Goal: Contribute content: Contribute content

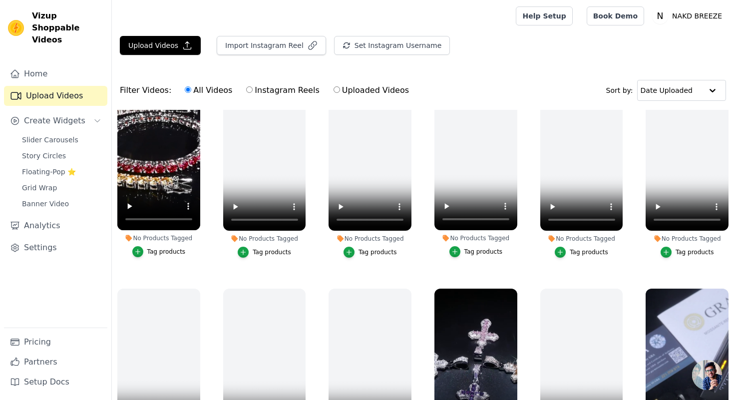
scroll to position [29, 0]
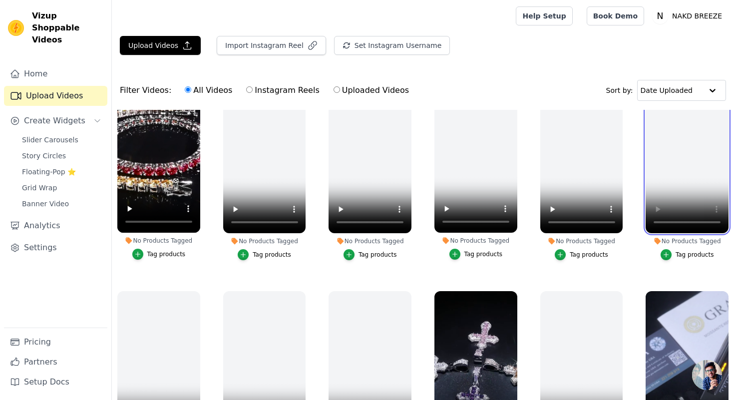
click at [669, 193] on video at bounding box center [687, 159] width 83 height 147
click at [695, 152] on video at bounding box center [687, 159] width 83 height 147
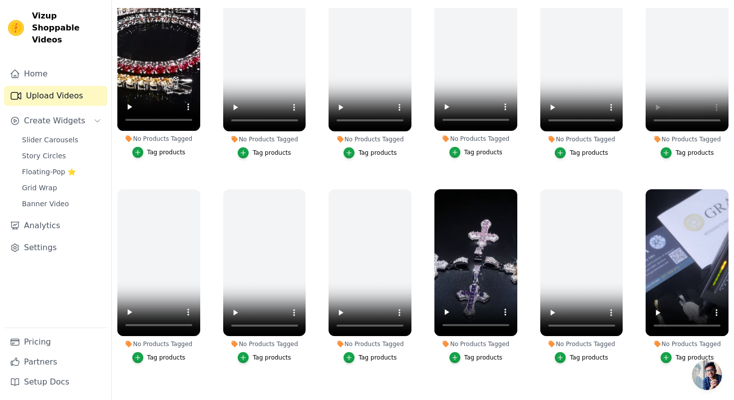
scroll to position [35, 0]
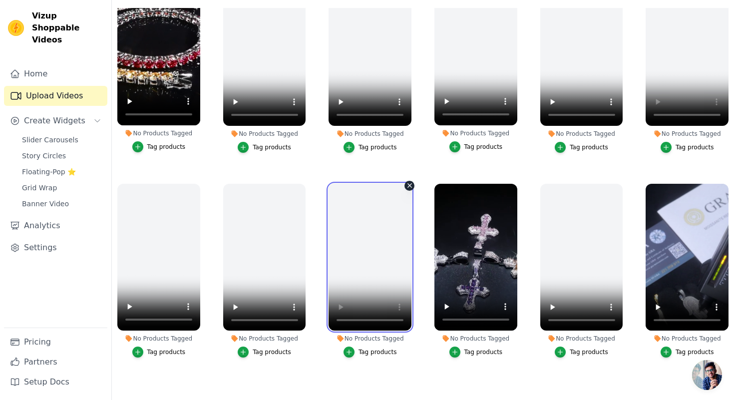
click at [376, 293] on video at bounding box center [370, 257] width 83 height 147
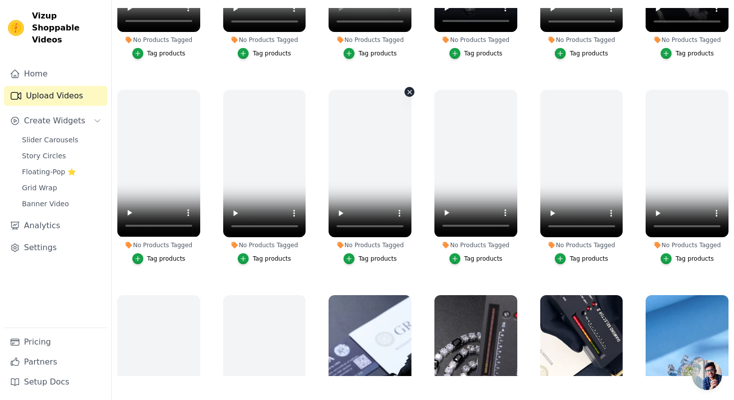
scroll to position [326, 0]
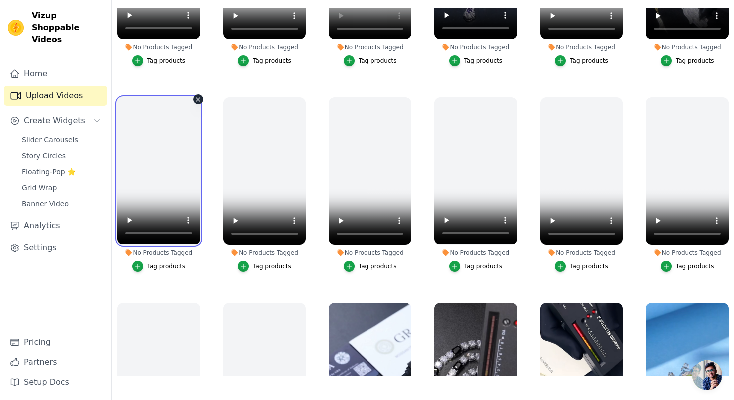
click at [153, 200] on video at bounding box center [158, 170] width 83 height 147
click at [157, 174] on video at bounding box center [158, 170] width 83 height 147
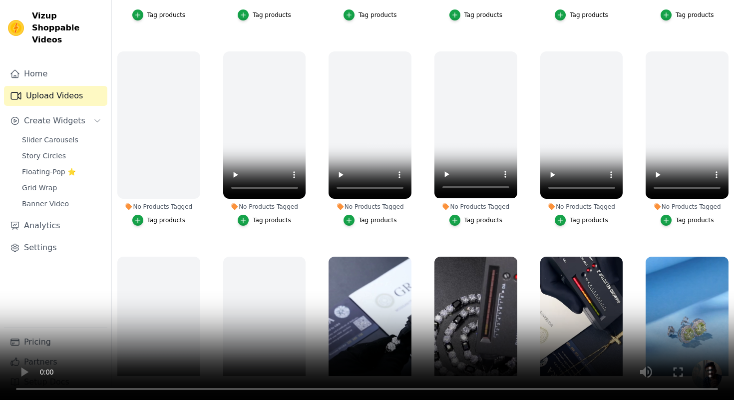
scroll to position [411, 0]
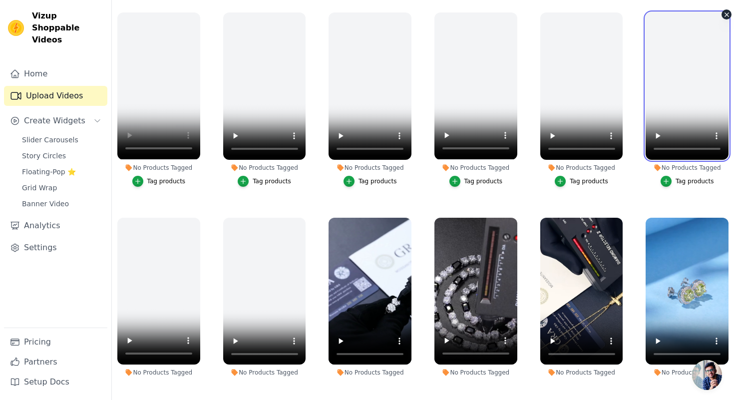
click at [695, 102] on video at bounding box center [687, 85] width 83 height 147
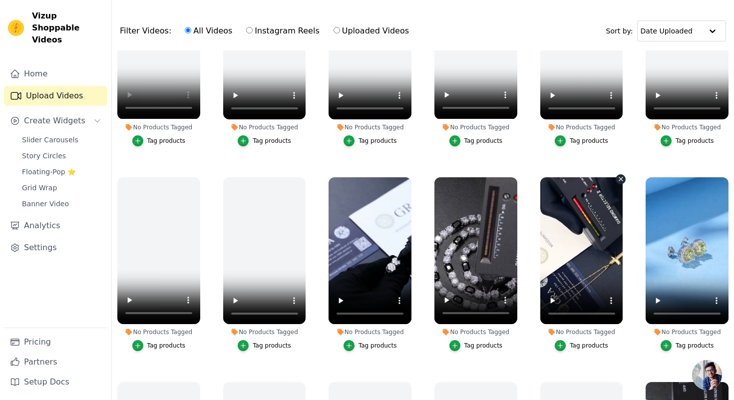
scroll to position [511, 0]
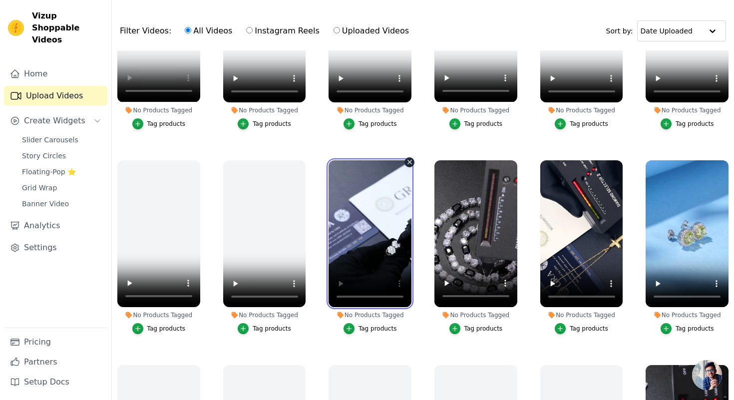
click at [371, 267] on video at bounding box center [370, 233] width 83 height 147
click at [373, 258] on video at bounding box center [370, 233] width 83 height 147
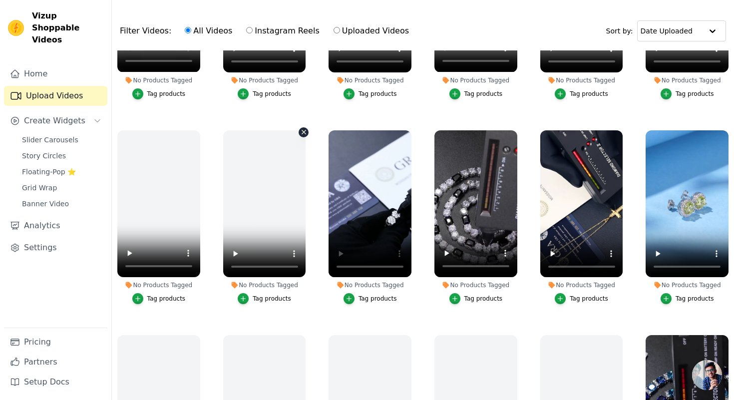
scroll to position [560, 0]
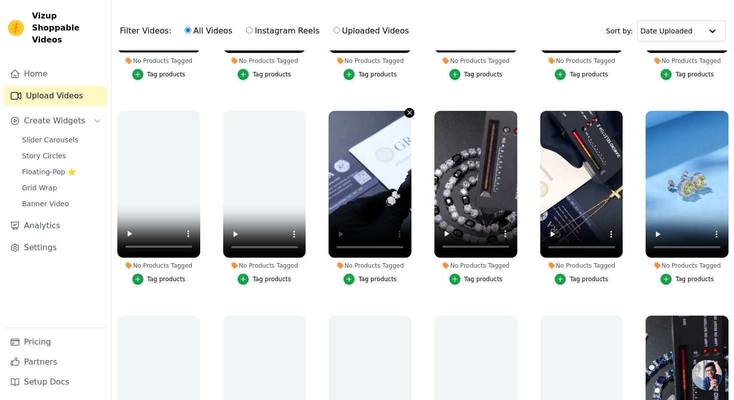
click at [410, 113] on icon "button" at bounding box center [409, 113] width 4 height 4
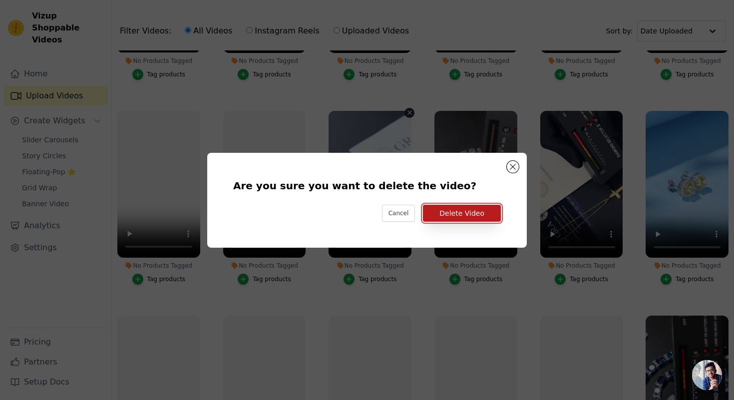
click at [458, 215] on button "Delete Video" at bounding box center [462, 213] width 78 height 17
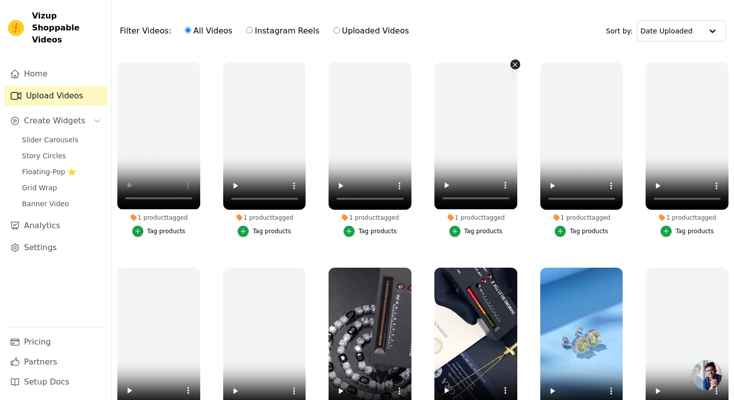
scroll to position [482, 0]
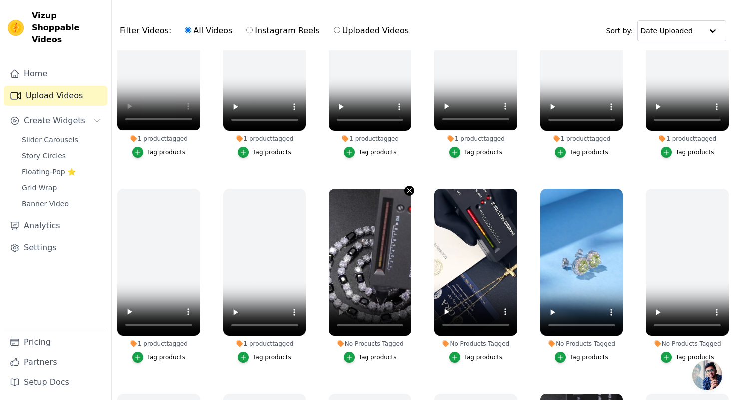
click at [405, 189] on button "No Products Tagged Tag products" at bounding box center [409, 191] width 10 height 10
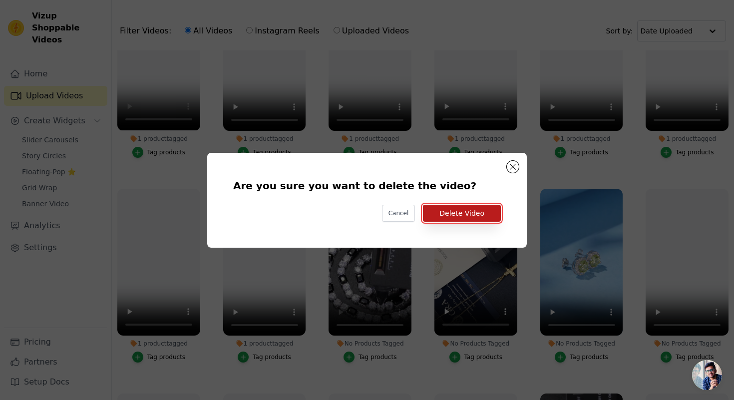
click at [450, 212] on button "Delete Video" at bounding box center [462, 213] width 78 height 17
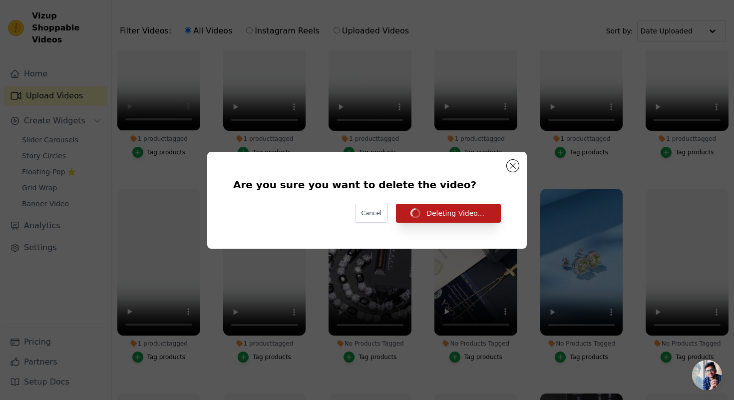
scroll to position [59, 0]
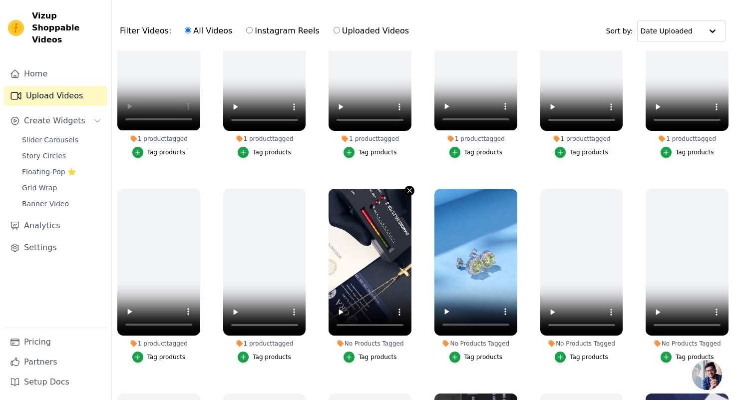
click at [407, 191] on icon "button" at bounding box center [409, 190] width 7 height 7
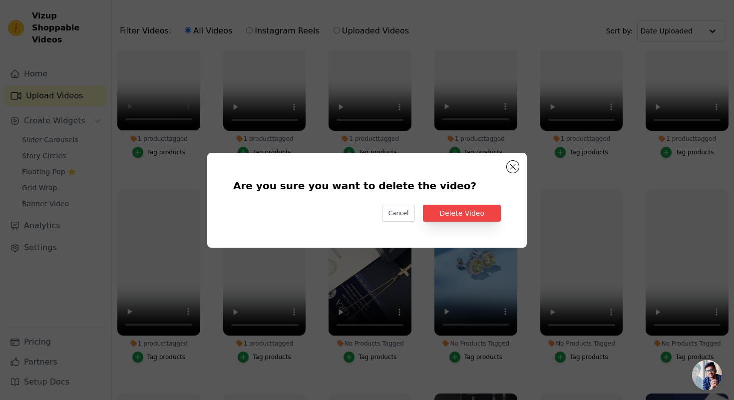
scroll to position [0, 0]
click at [448, 208] on button "Delete Video" at bounding box center [462, 213] width 78 height 17
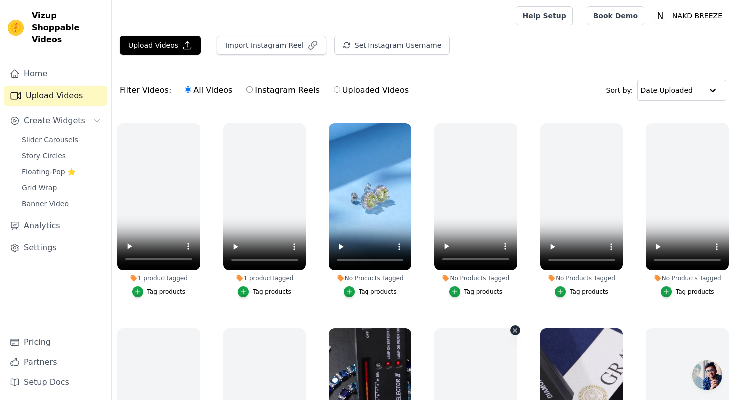
scroll to position [545, 0]
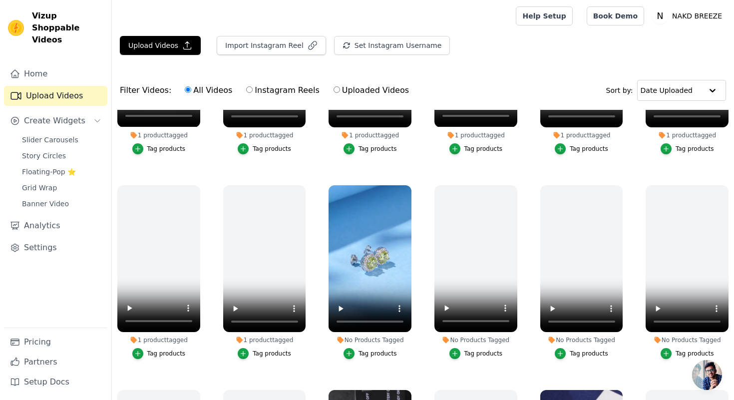
click at [408, 183] on div "No Products Tagged Tag products" at bounding box center [370, 274] width 94 height 189
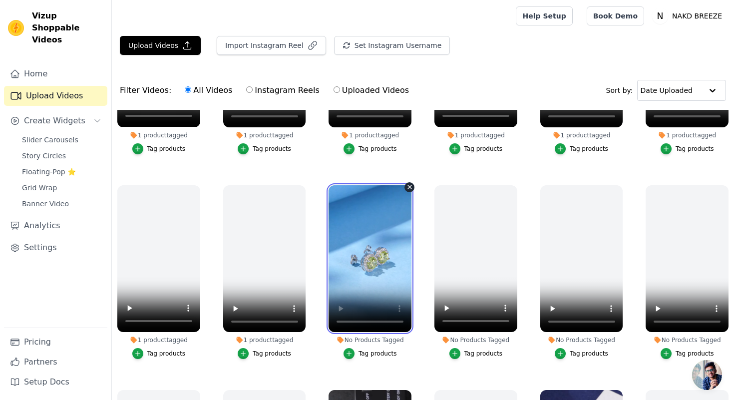
click at [405, 314] on video at bounding box center [370, 258] width 83 height 147
click at [409, 188] on icon "button" at bounding box center [409, 186] width 7 height 7
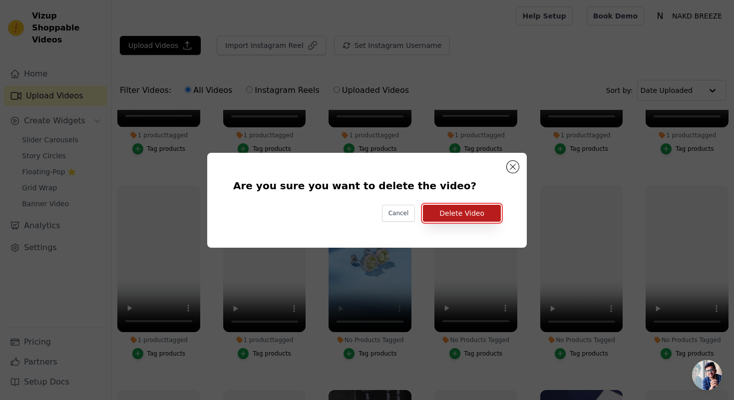
click at [446, 213] on button "Delete Video" at bounding box center [462, 213] width 78 height 17
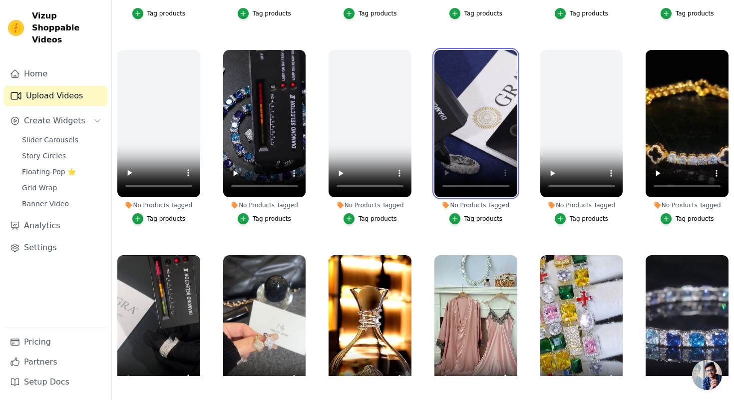
scroll to position [788, 0]
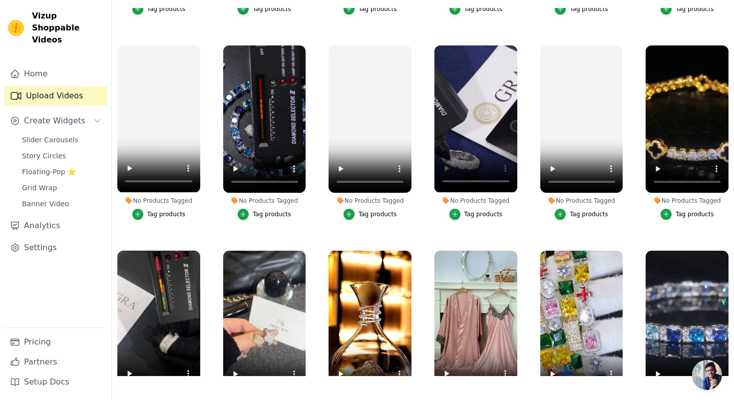
click at [691, 214] on div "Tag products" at bounding box center [695, 214] width 38 height 8
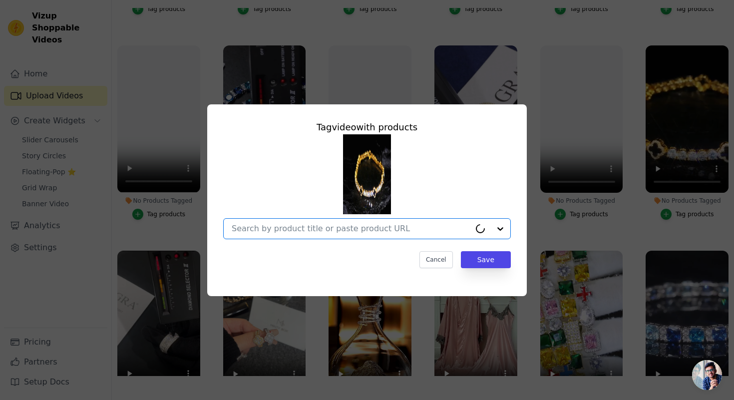
click at [320, 229] on input "No Products Tagged Tag video with products Option undefined, selected. Cancel S…" at bounding box center [351, 228] width 239 height 9
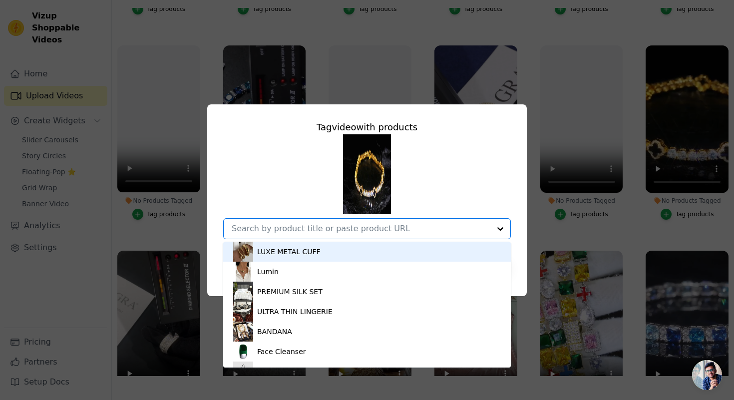
paste input "Gold Black Maison Clover Bracelet"
type input "Gold Black Maison Clover Bracelet"
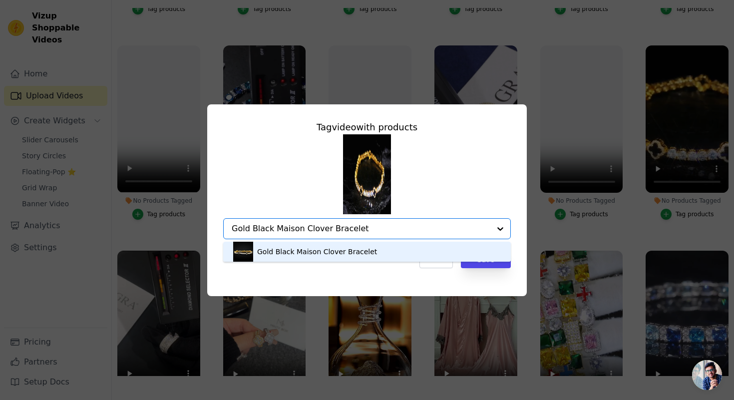
click at [307, 254] on div "Gold Black Maison Clover Bracelet" at bounding box center [317, 252] width 120 height 10
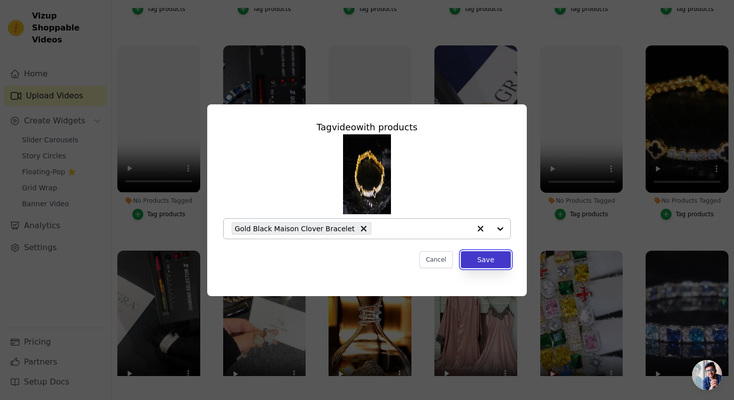
click at [497, 263] on button "Save" at bounding box center [486, 259] width 50 height 17
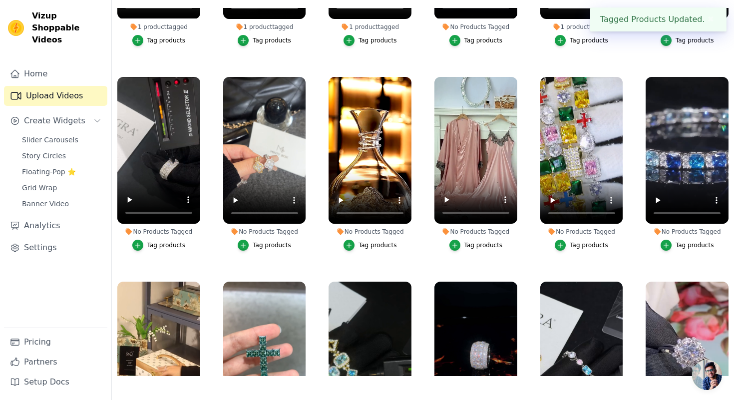
scroll to position [933, 0]
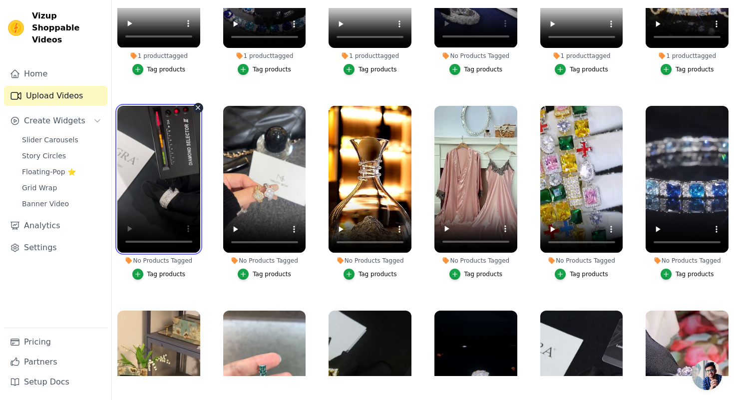
click at [176, 208] on video at bounding box center [158, 179] width 83 height 147
click at [169, 273] on div "Tag products" at bounding box center [166, 274] width 38 height 8
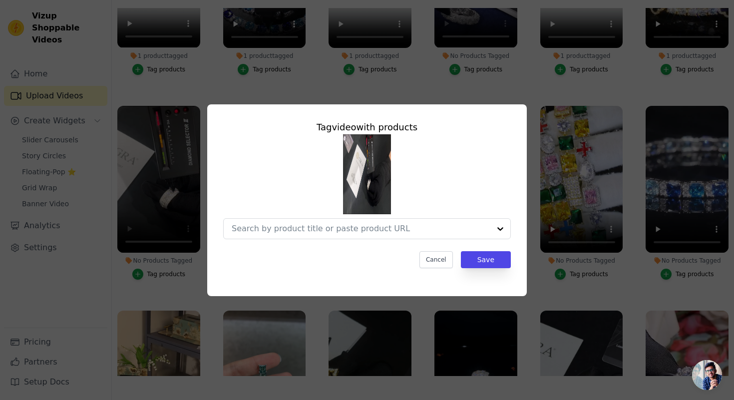
scroll to position [0, 0]
click at [288, 221] on div at bounding box center [351, 229] width 239 height 20
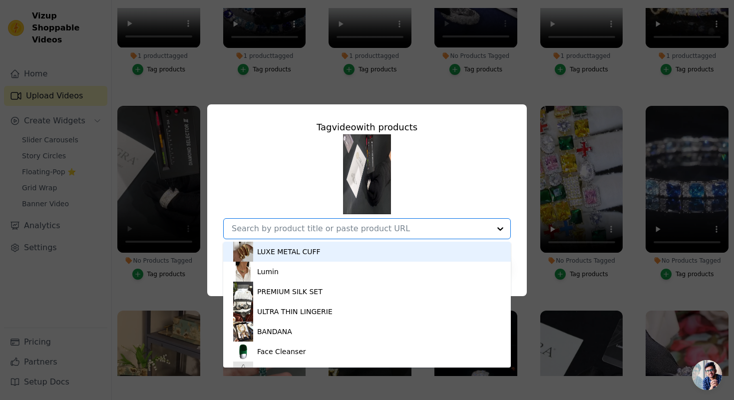
paste input "Anwe"
type input "Anwe"
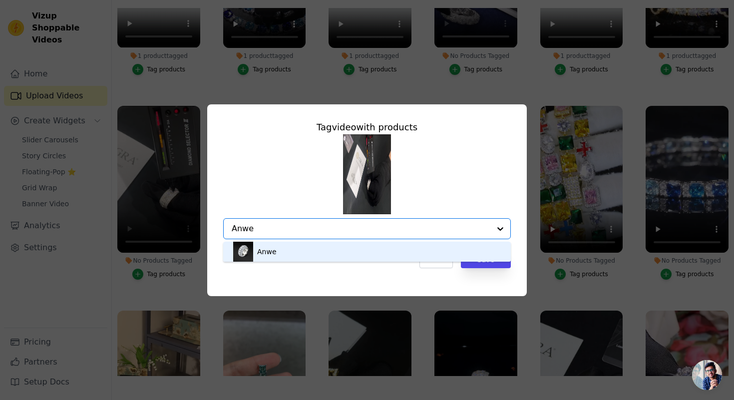
click at [322, 254] on div "Anwe" at bounding box center [367, 252] width 268 height 20
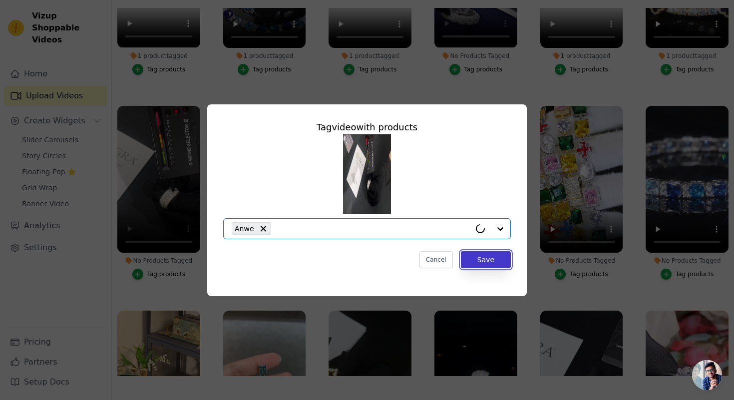
click at [486, 264] on button "Save" at bounding box center [486, 259] width 50 height 17
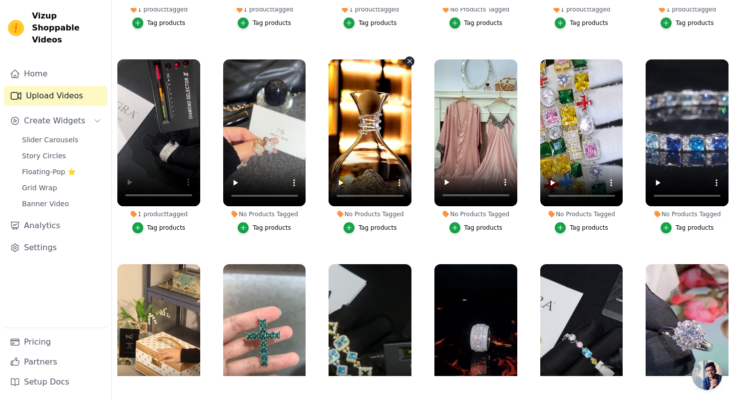
scroll to position [984, 0]
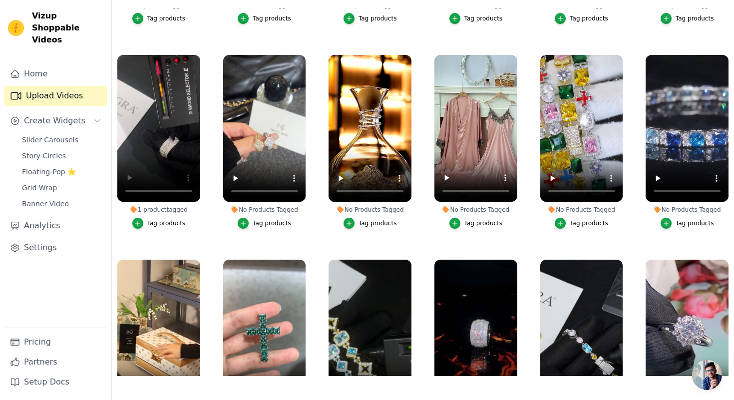
click at [280, 223] on div "Tag products" at bounding box center [272, 223] width 38 height 8
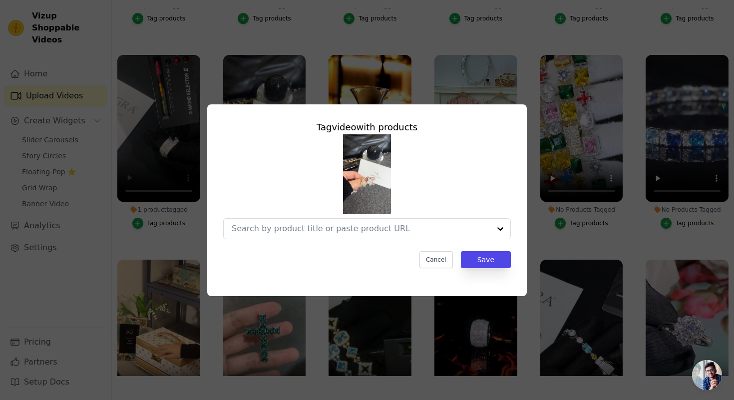
scroll to position [0, 0]
click at [278, 228] on input "No Products Tagged Tag video with products Cancel Save Tag products" at bounding box center [351, 228] width 239 height 9
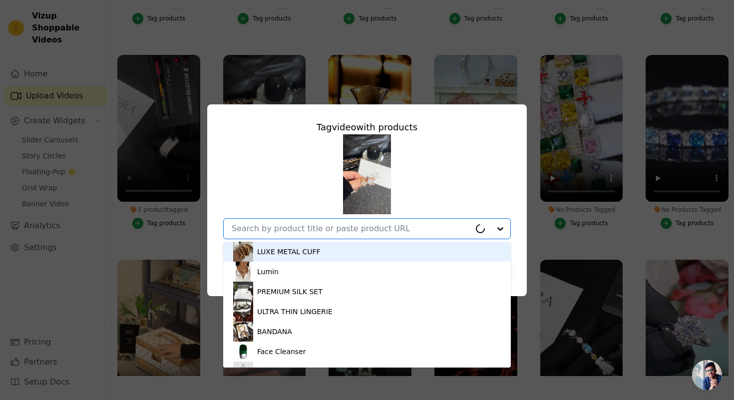
paste input "LYORÉ Moissanite Ring"
type input "LYORÉ Moissanite Ring"
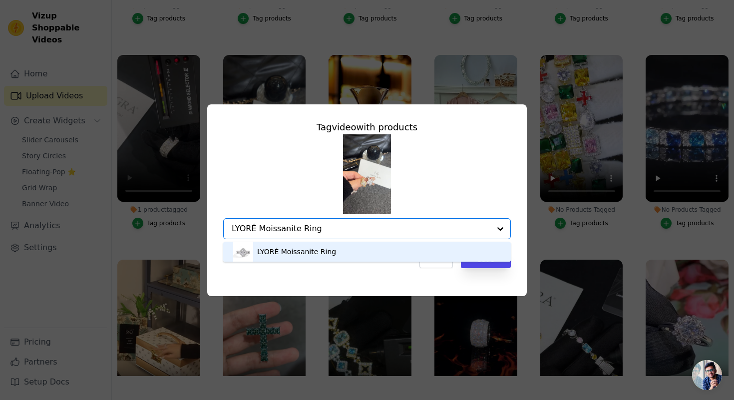
click at [412, 246] on div "LYORÉ Moissanite Ring" at bounding box center [367, 252] width 268 height 20
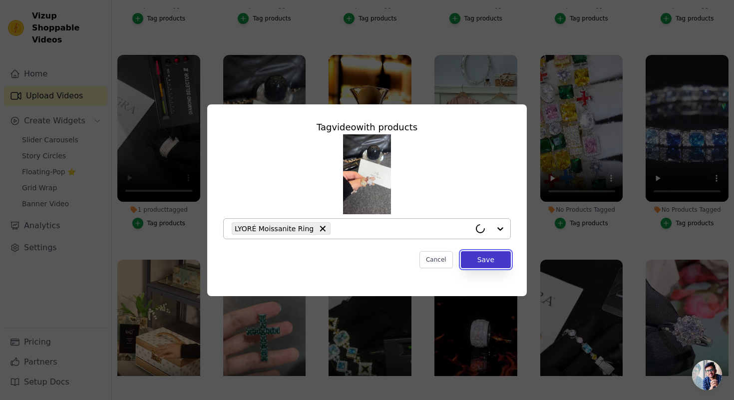
click at [484, 259] on button "Save" at bounding box center [486, 259] width 50 height 17
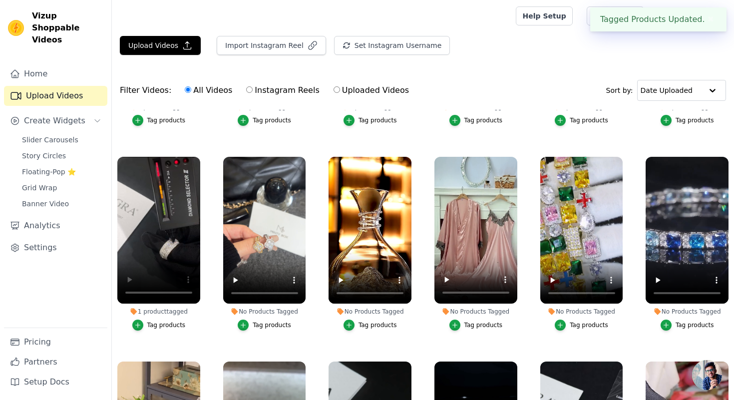
scroll to position [102, 0]
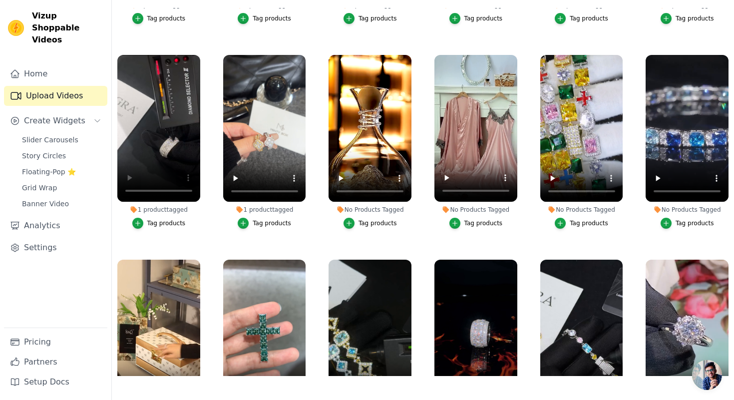
click at [368, 222] on div "Tag products" at bounding box center [377, 223] width 38 height 8
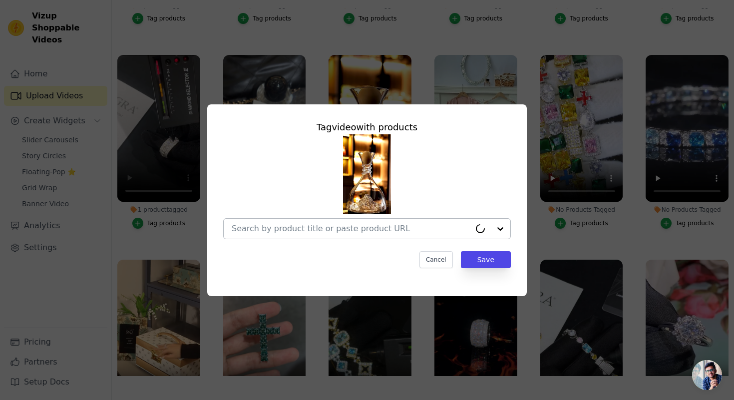
click at [361, 219] on div at bounding box center [351, 229] width 239 height 20
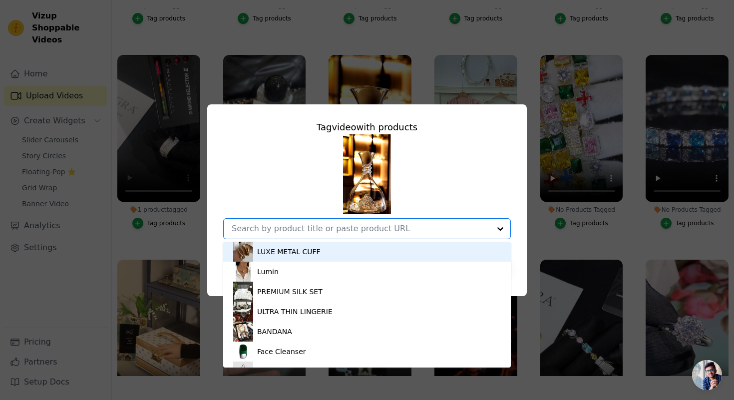
click at [360, 226] on input "No Products Tagged Tag video with products LUXE METAL CUFF Lumin PREMIUM SILK S…" at bounding box center [361, 228] width 259 height 9
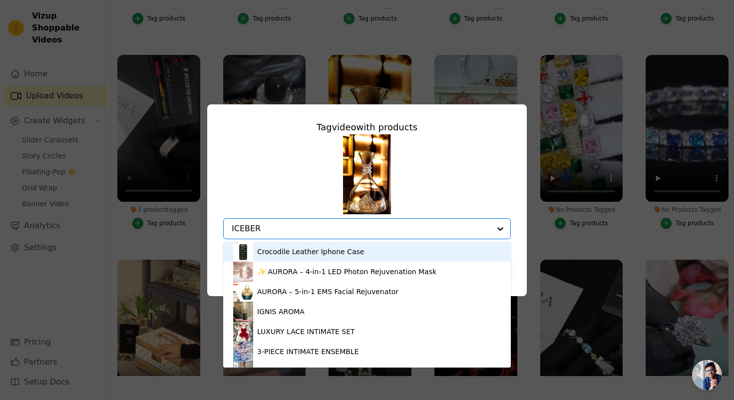
type input "ICEBERG"
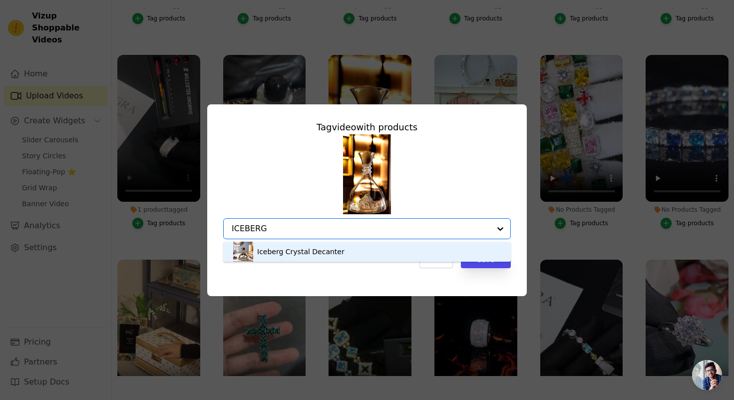
click at [284, 252] on div "Iceberg Crystal Decanter" at bounding box center [300, 252] width 87 height 10
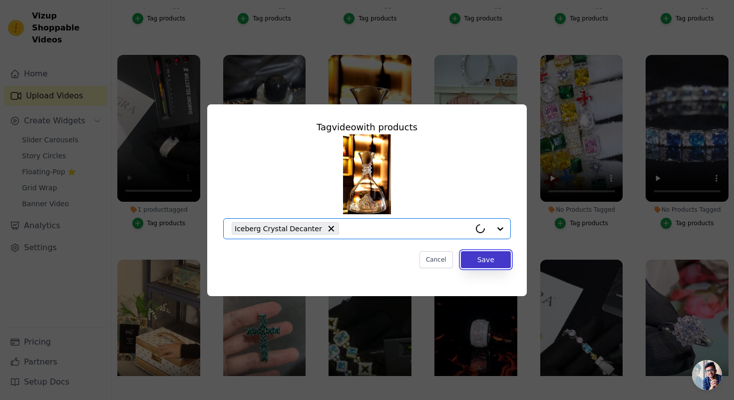
click at [494, 261] on button "Save" at bounding box center [486, 259] width 50 height 17
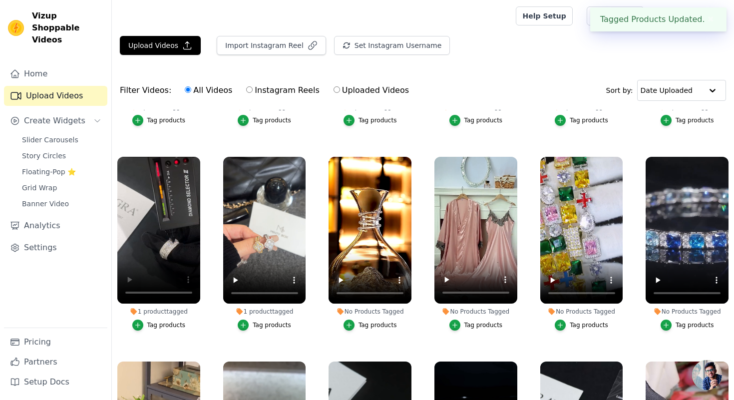
scroll to position [102, 0]
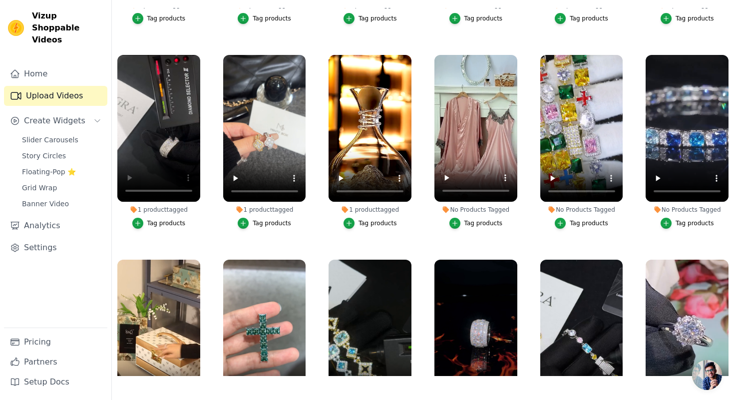
click at [468, 225] on div "Tag products" at bounding box center [483, 223] width 38 height 8
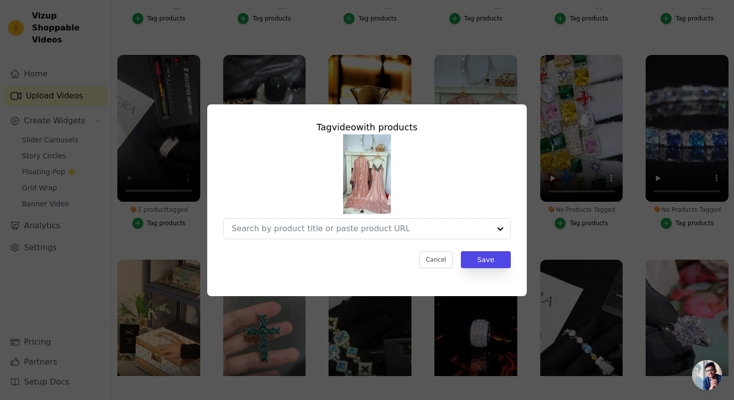
scroll to position [0, 0]
click at [394, 232] on input "No Products Tagged Tag video with products Option undefined, selected. Select i…" at bounding box center [351, 228] width 239 height 9
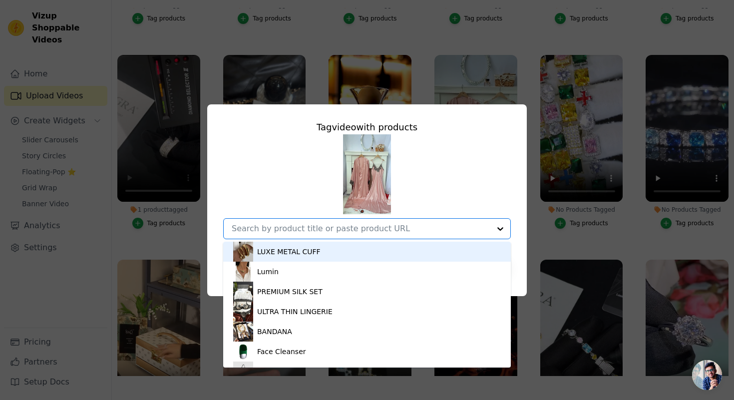
paste input "AMBRIA LACE SUSPENDER NIGHT-ROBE SET"
type input "AMBRIA LACE SUSPENDER NIGHT-ROBE SET"
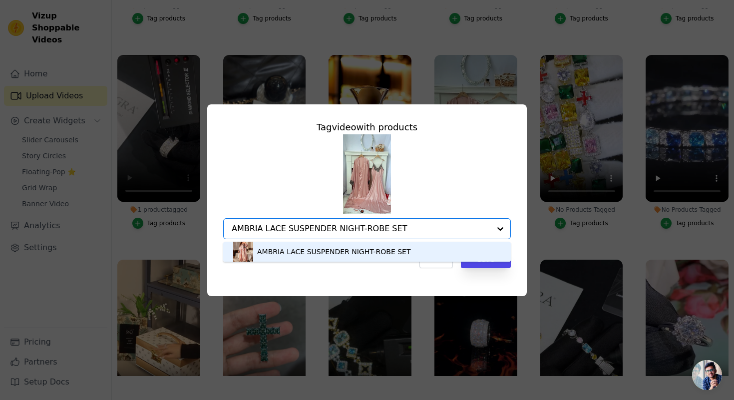
click at [342, 249] on div "AMBRIA LACE SUSPENDER NIGHT-ROBE SET" at bounding box center [333, 252] width 153 height 10
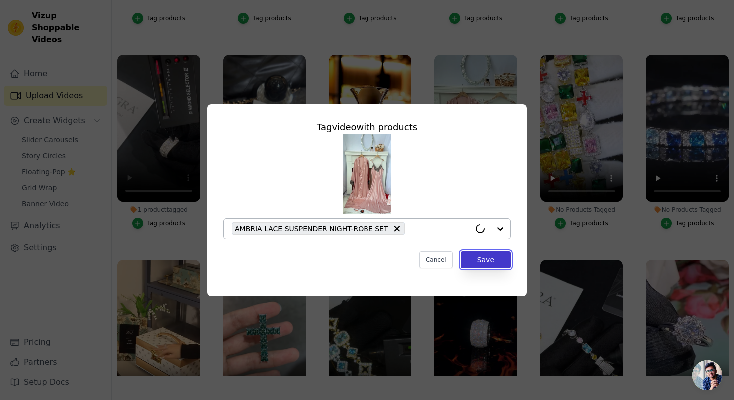
click at [470, 256] on button "Save" at bounding box center [486, 259] width 50 height 17
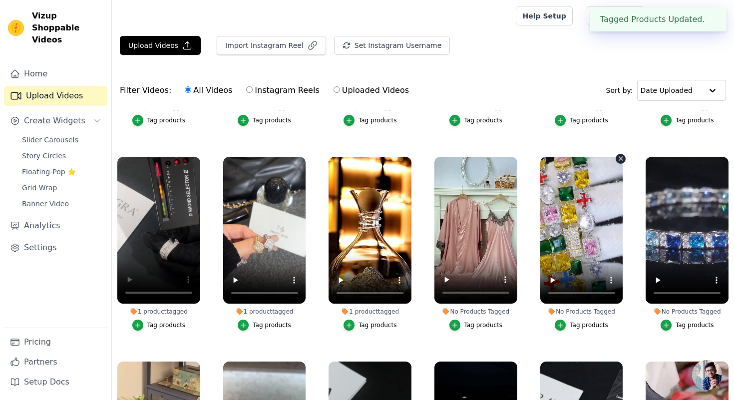
scroll to position [102, 0]
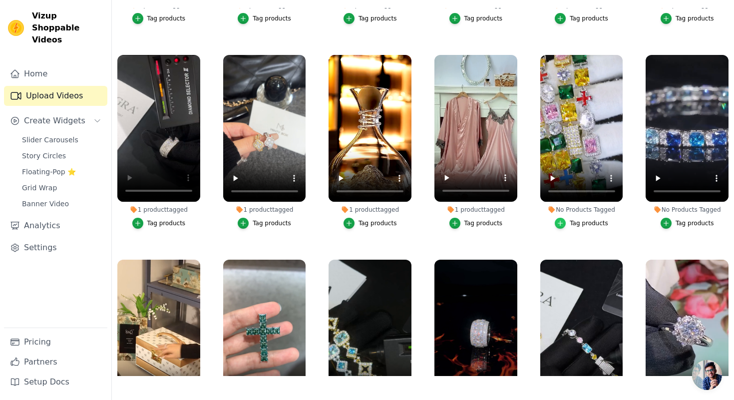
click at [563, 222] on icon "button" at bounding box center [560, 223] width 7 height 7
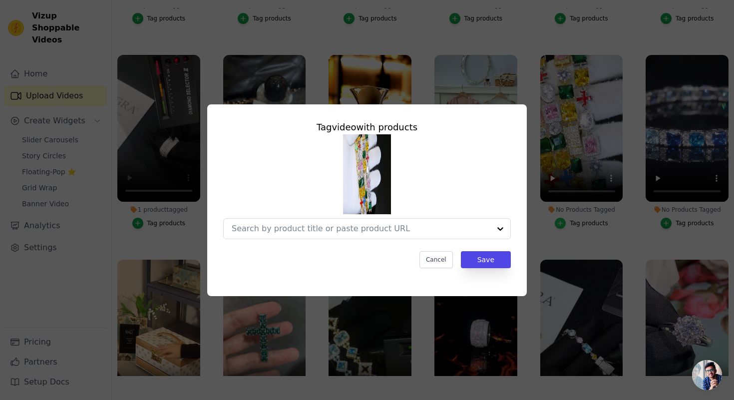
scroll to position [0, 0]
click at [360, 222] on div at bounding box center [351, 229] width 239 height 20
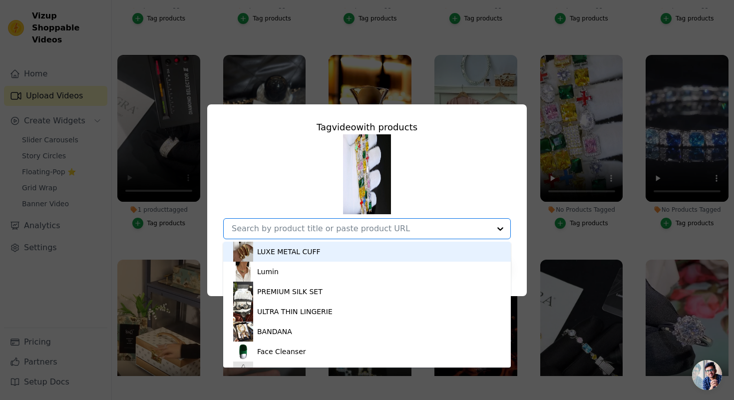
paste input "Cioz Blue Baguette Tennis Necklace"
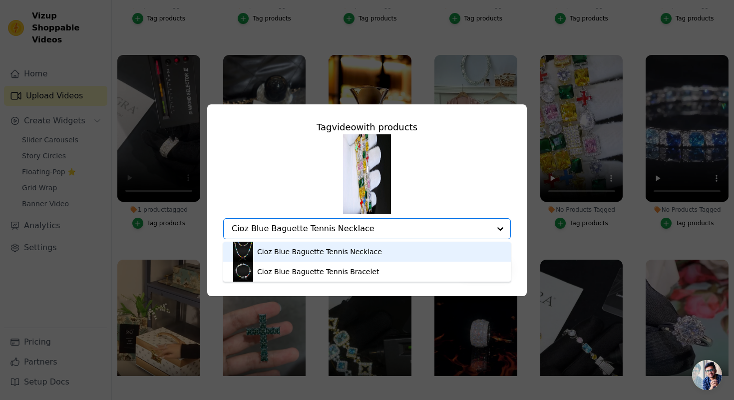
type input "Cioz Blue Baguette Tennis Necklace"
click at [549, 173] on div "Tag video with products Cioz Blue Baguette Tennis Necklace Cioz Blue Baguette T…" at bounding box center [367, 200] width 702 height 224
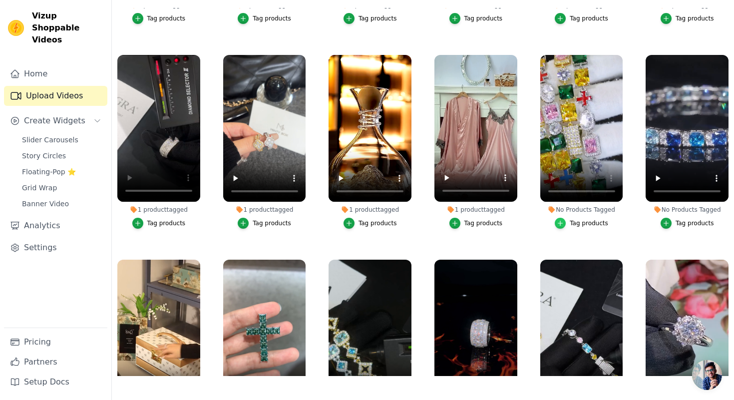
click at [562, 221] on icon "button" at bounding box center [560, 223] width 7 height 7
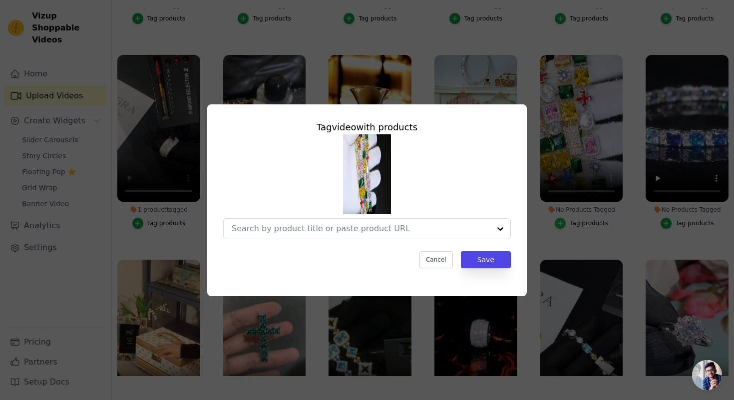
scroll to position [0, 0]
click at [336, 232] on input "No Products Tagged Tag video with products Cancel Save Tag products" at bounding box center [351, 228] width 239 height 9
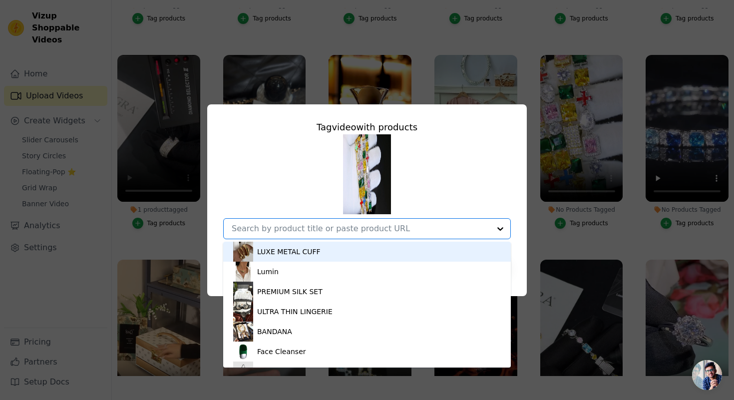
paste input "Cioz Blue Baguette Tennis Necklace"
type input "Cioz Blue Baguette Tennis Necklace"
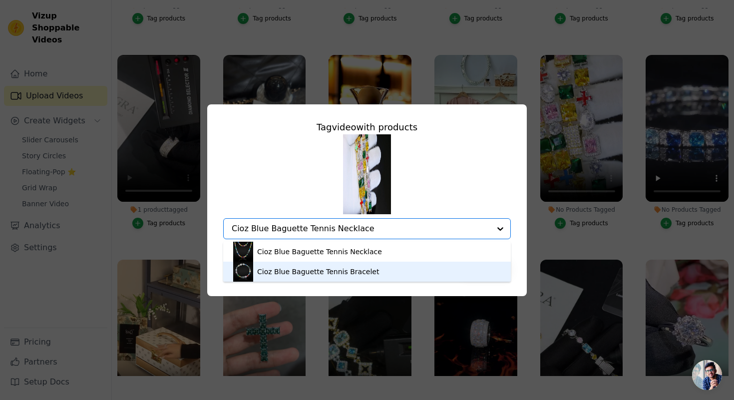
click at [297, 274] on div "Cioz Blue Baguette Tennis Bracelet" at bounding box center [318, 272] width 122 height 10
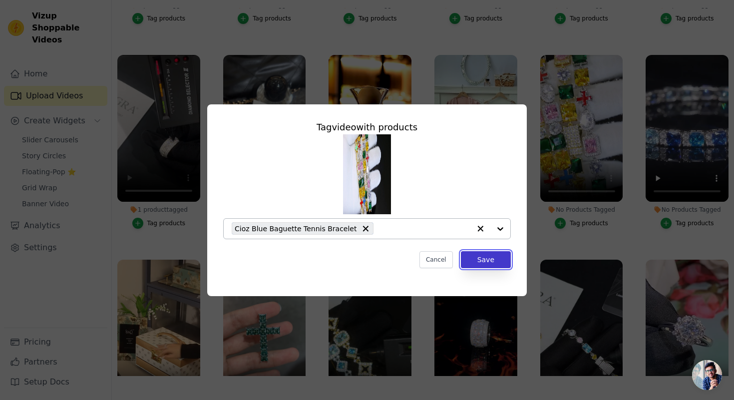
click at [479, 262] on button "Save" at bounding box center [486, 259] width 50 height 17
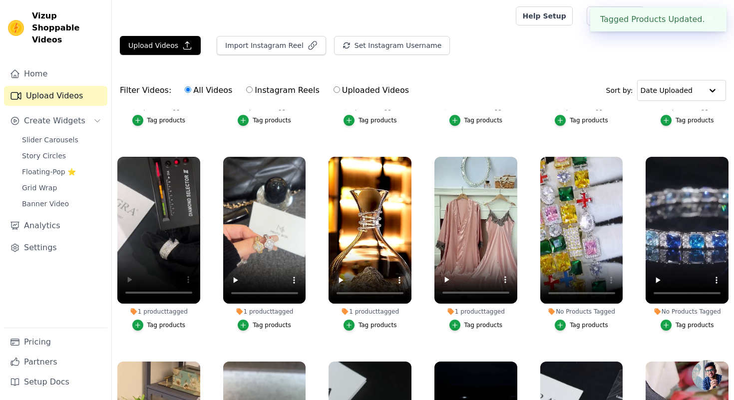
scroll to position [102, 0]
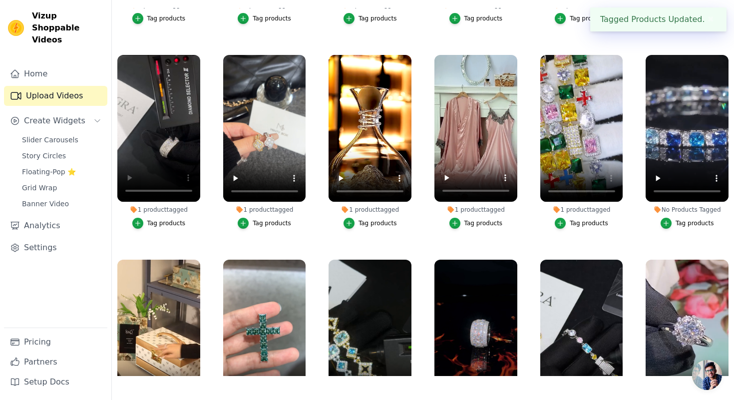
click at [577, 210] on div "1 product tagged" at bounding box center [581, 210] width 83 height 8
click at [562, 220] on icon "button" at bounding box center [560, 223] width 7 height 7
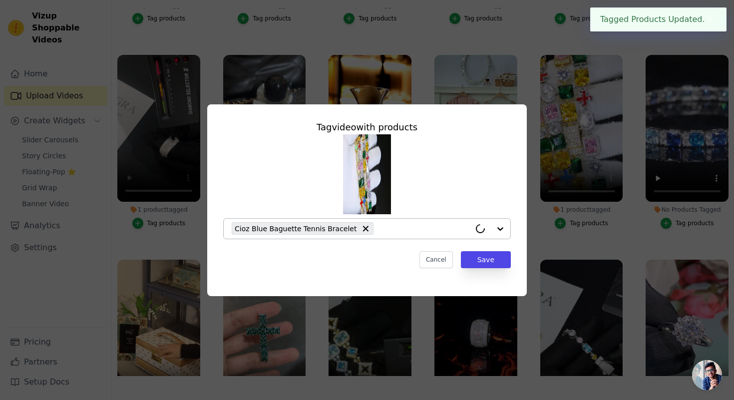
click at [432, 228] on input "1 product tagged Tag video with products Cioz Blue Baguette Tennis Bracelet Can…" at bounding box center [424, 228] width 92 height 9
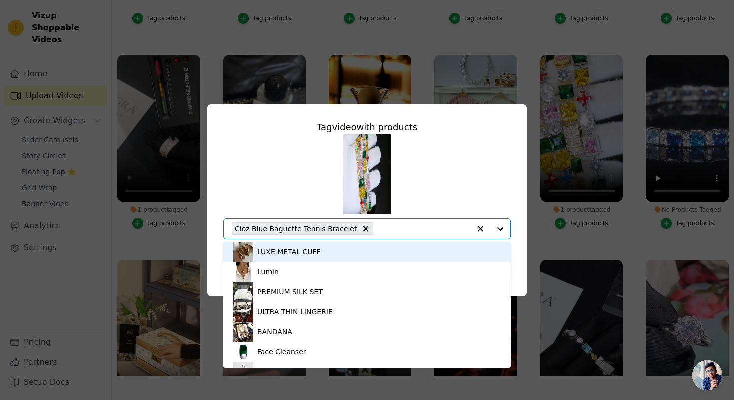
paste input "Cioz Blue Baguette Tennis Necklace"
type input "Cioz Blue Baguette Tennis Necklace"
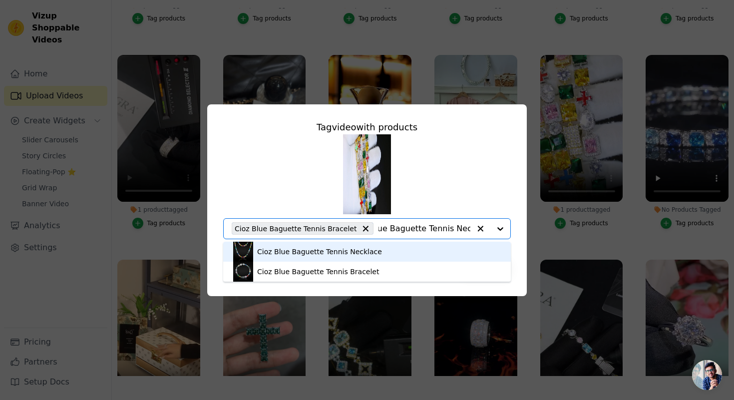
click at [329, 258] on div "Cioz Blue Baguette Tennis Necklace" at bounding box center [367, 252] width 268 height 20
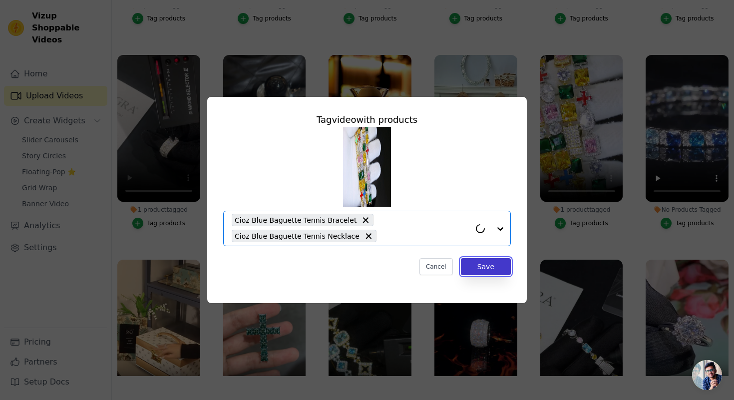
click at [480, 259] on button "Save" at bounding box center [486, 266] width 50 height 17
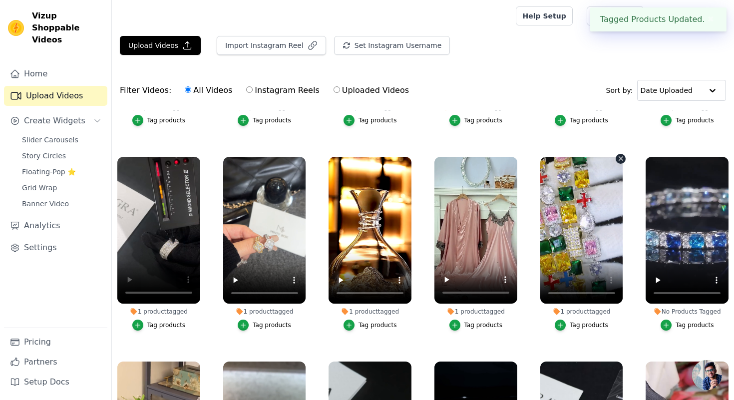
scroll to position [102, 0]
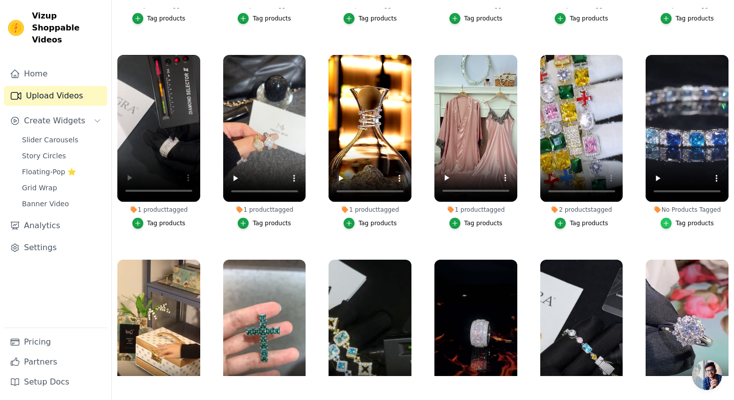
click at [669, 225] on icon "button" at bounding box center [666, 223] width 7 height 7
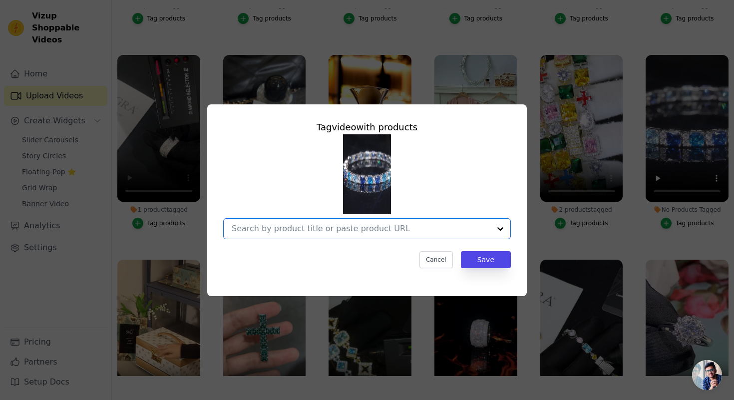
click at [402, 229] on input "No Products Tagged Tag video with products Option undefined, selected. Select i…" at bounding box center [361, 228] width 259 height 9
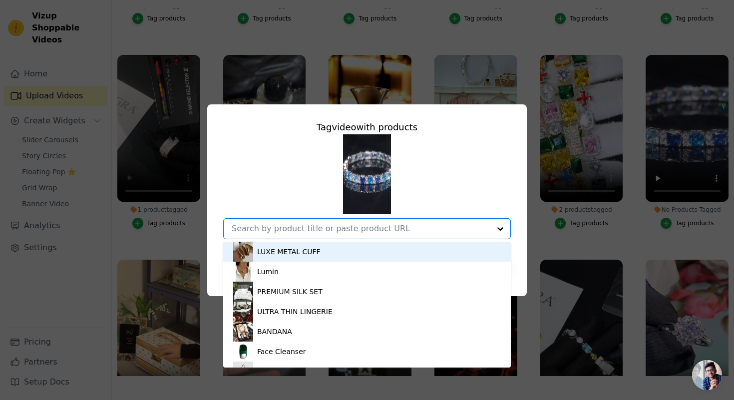
paste input "[PERSON_NAME] Glacier Bracelet"
type input "[PERSON_NAME] Glacier Bracelet"
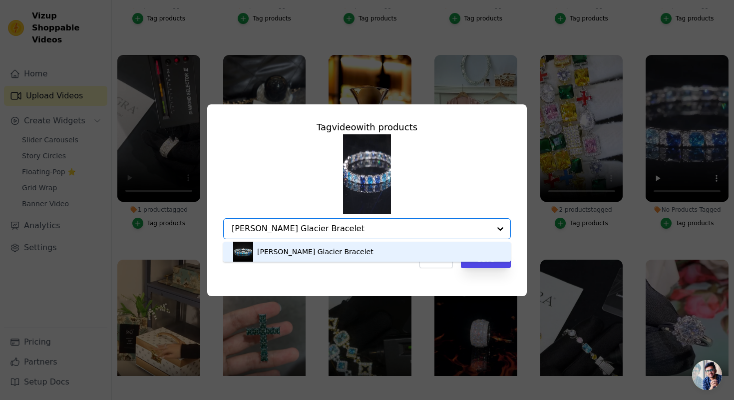
click at [350, 253] on div "[PERSON_NAME] Glacier Bracelet" at bounding box center [367, 252] width 268 height 20
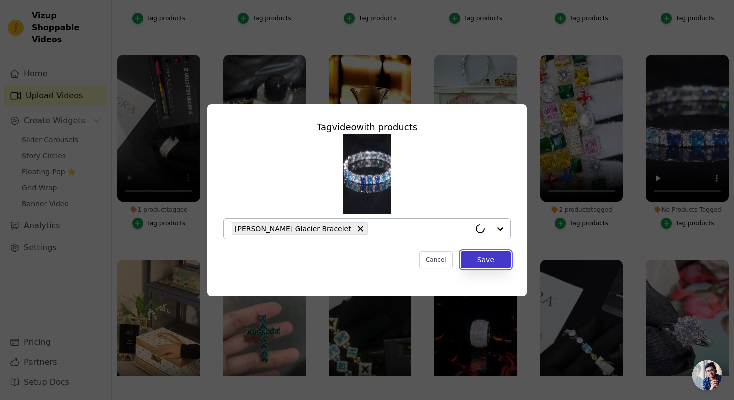
click at [489, 262] on button "Save" at bounding box center [486, 259] width 50 height 17
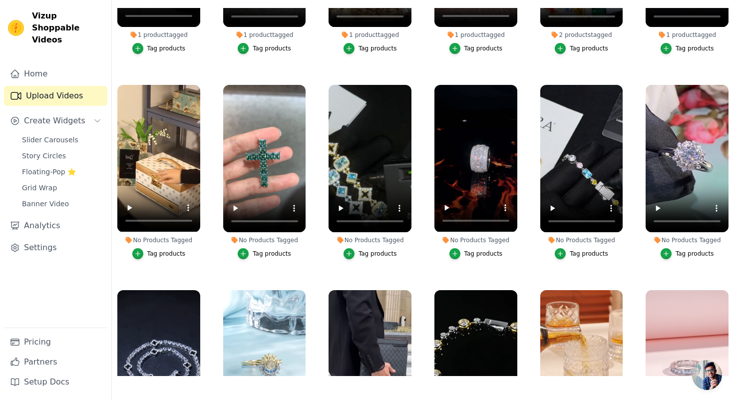
scroll to position [1176, 0]
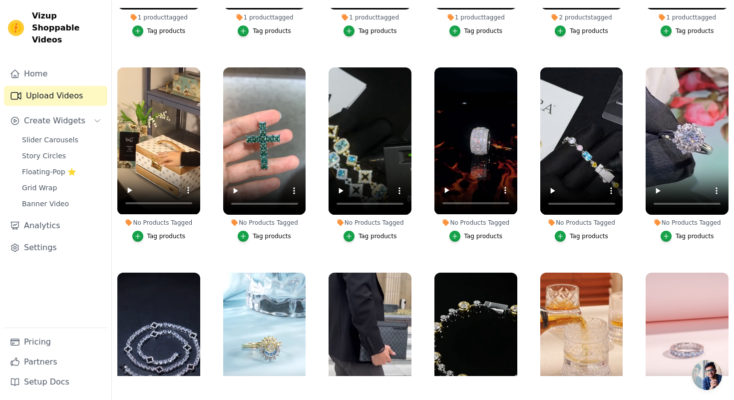
click at [165, 238] on div "Tag products" at bounding box center [166, 236] width 38 height 8
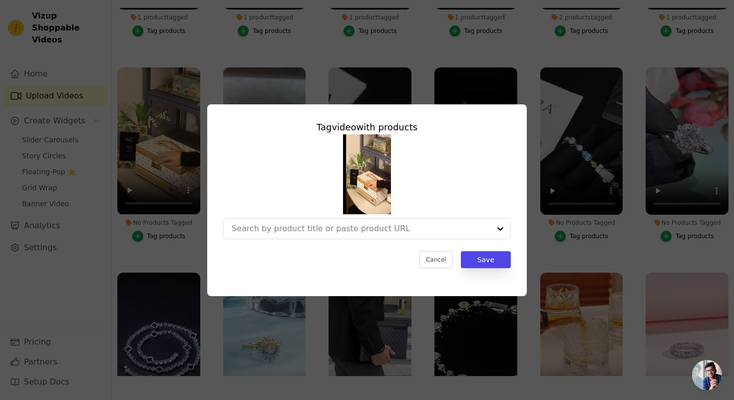
scroll to position [0, 0]
click at [251, 226] on input "No Products Tagged Tag video with products Option undefined, selected. Cancel S…" at bounding box center [351, 228] width 239 height 9
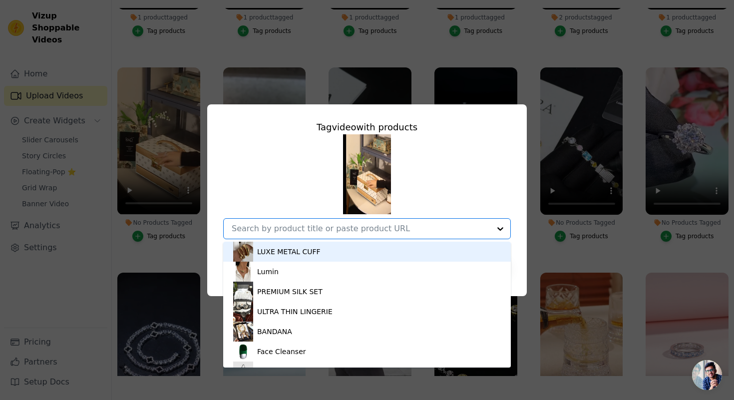
paste input "Élisse"
type input "Élisse"
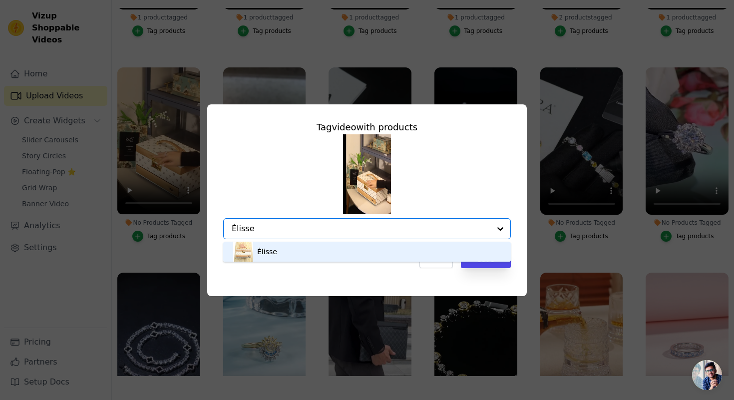
click at [287, 248] on div "Élisse" at bounding box center [367, 252] width 268 height 20
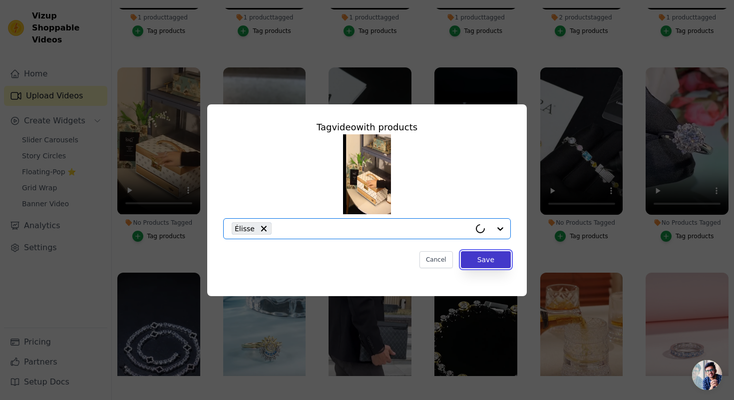
click at [476, 259] on button "Save" at bounding box center [486, 259] width 50 height 17
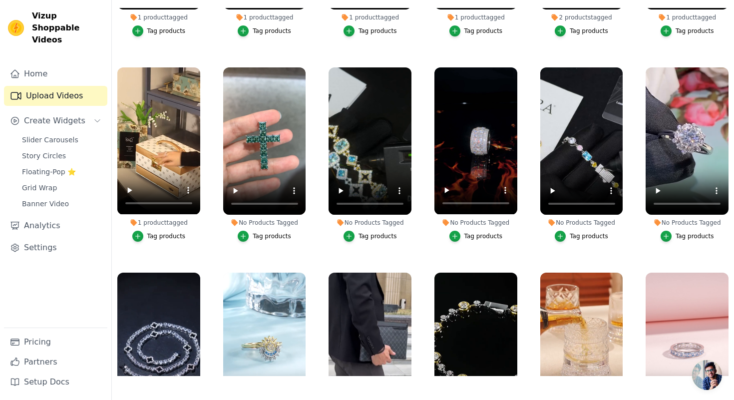
click at [269, 236] on div "Tag products" at bounding box center [272, 236] width 38 height 8
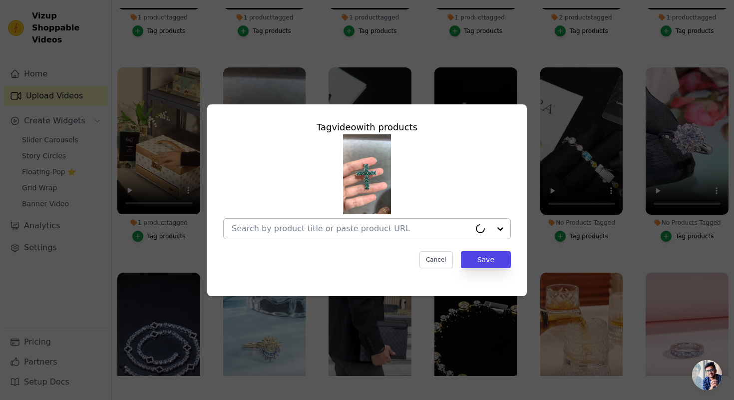
click at [273, 227] on input "No Products Tagged Tag video with products Cancel Save Tag products" at bounding box center [351, 228] width 239 height 9
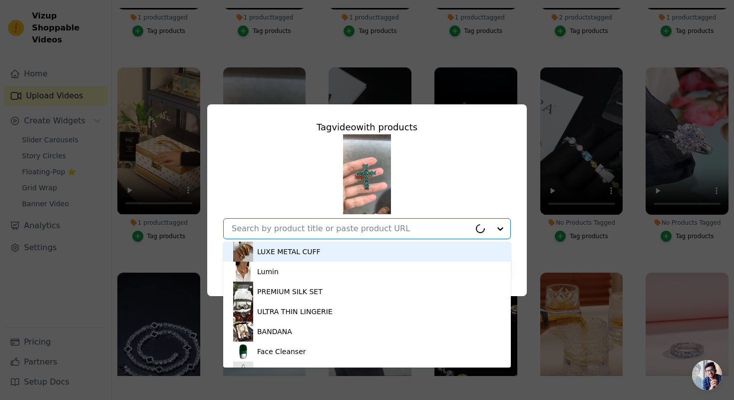
paste input "Eterna Lux Moissanite Pendant"
type input "Eterna Lux Moissanite Pendant"
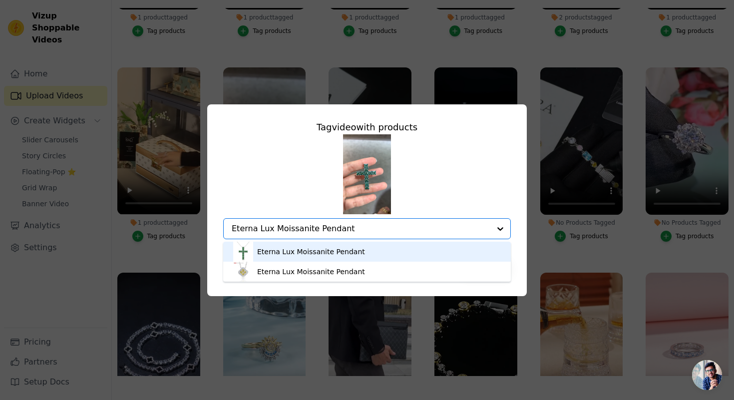
click at [305, 251] on div "Eterna Lux Moissanite Pendant" at bounding box center [311, 252] width 108 height 10
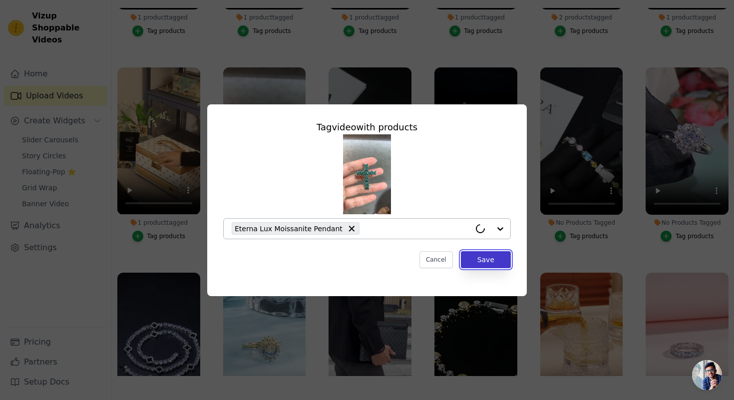
click at [478, 255] on button "Save" at bounding box center [486, 259] width 50 height 17
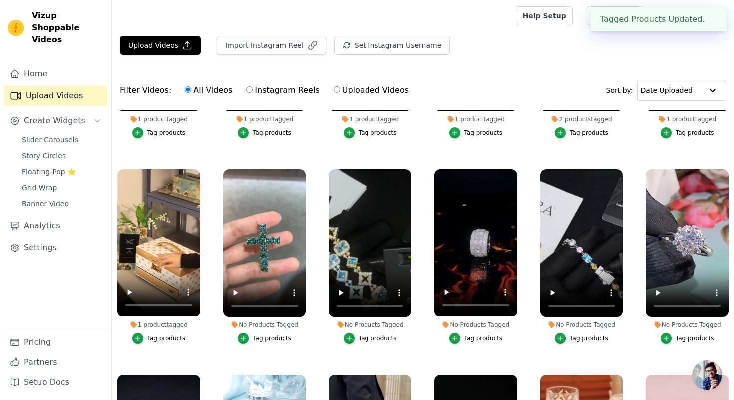
scroll to position [102, 0]
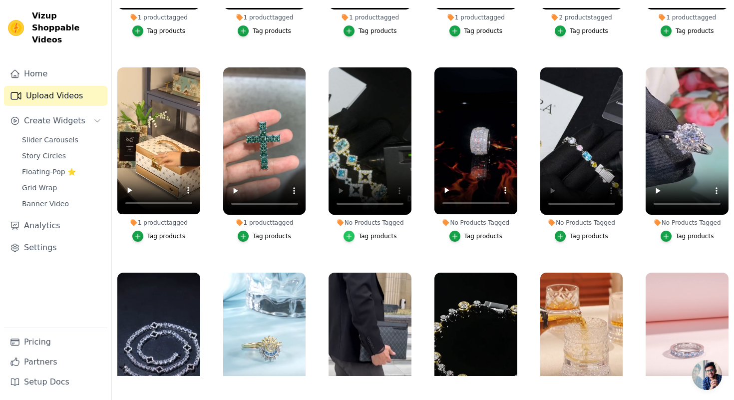
click at [345, 237] on div "button" at bounding box center [349, 236] width 11 height 11
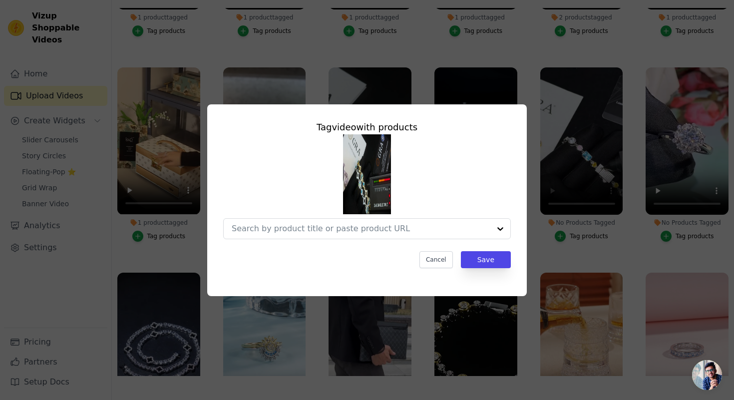
scroll to position [0, 0]
click at [335, 226] on input "No Products Tagged Tag video with products Option undefined, selected. Cancel S…" at bounding box center [351, 228] width 239 height 9
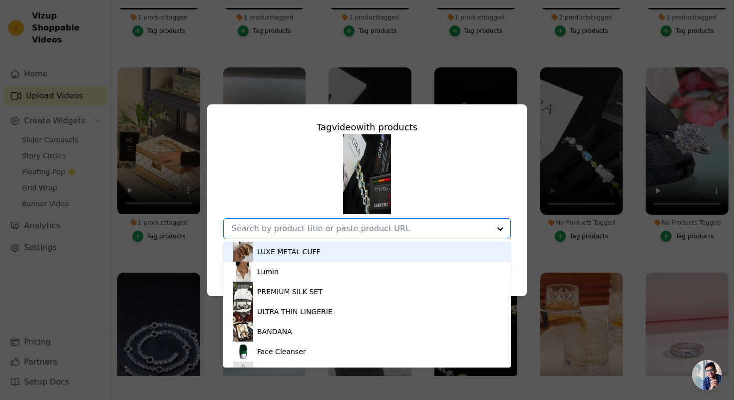
paste input "Aurora Gradient Tennis Bracelet"
type input "Aurora Gradient Tennis Bracelet"
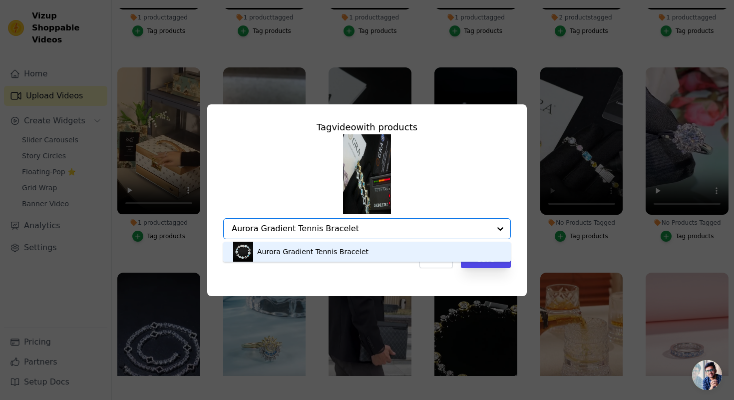
click at [310, 251] on div "Aurora Gradient Tennis Bracelet" at bounding box center [312, 252] width 111 height 10
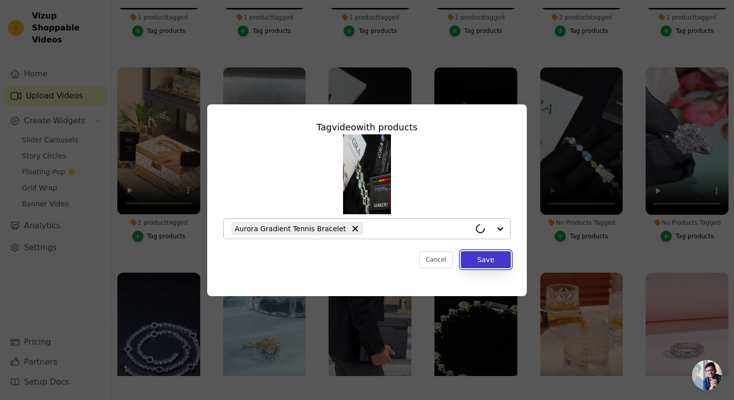
click at [485, 256] on button "Save" at bounding box center [486, 259] width 50 height 17
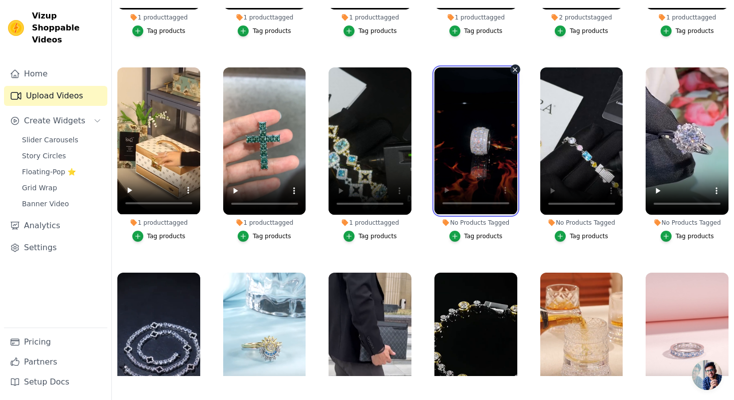
click at [474, 176] on video at bounding box center [475, 140] width 83 height 147
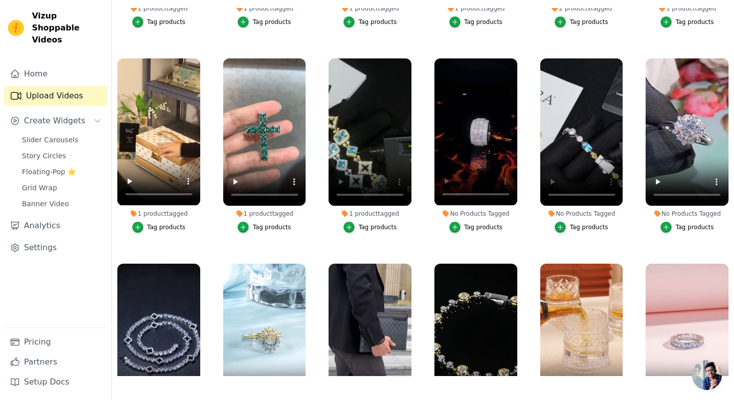
scroll to position [1187, 0]
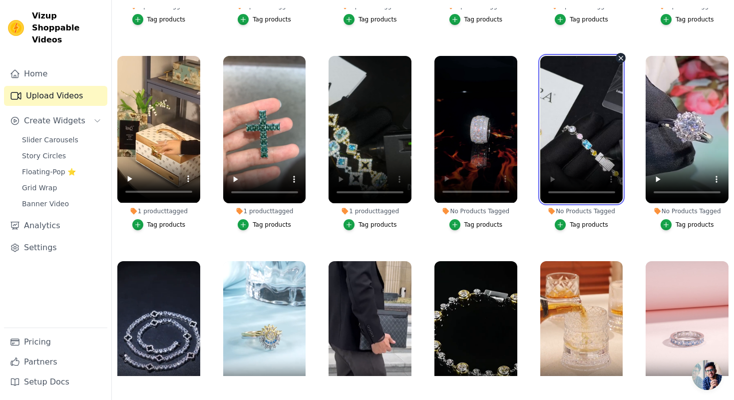
click at [559, 165] on video at bounding box center [581, 129] width 83 height 147
click at [577, 227] on div "Tag products" at bounding box center [589, 225] width 38 height 8
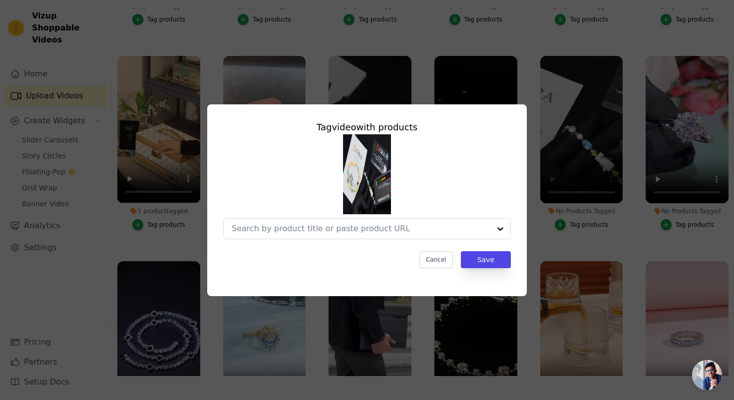
scroll to position [0, 0]
click at [393, 231] on input "No Products Tagged Tag video with products Cancel Save Tag products" at bounding box center [351, 228] width 239 height 9
click at [381, 231] on input "No Products Tagged Tag video with products Option undefined, selected. Select i…" at bounding box center [361, 228] width 259 height 9
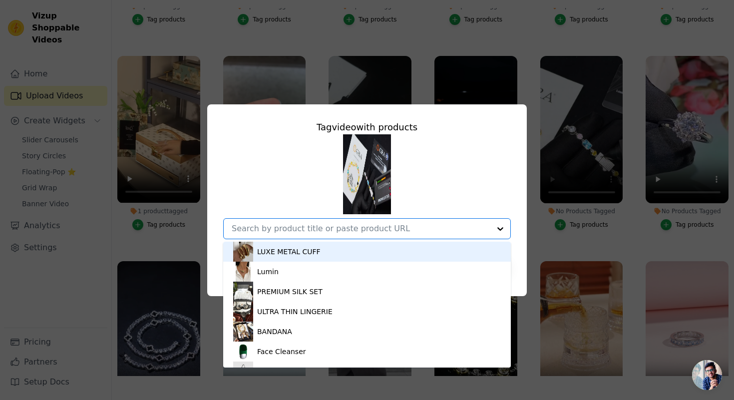
paste input "[PERSON_NAME] d’Oro Bracelet"
type input "[PERSON_NAME] d’Oro Bracelet"
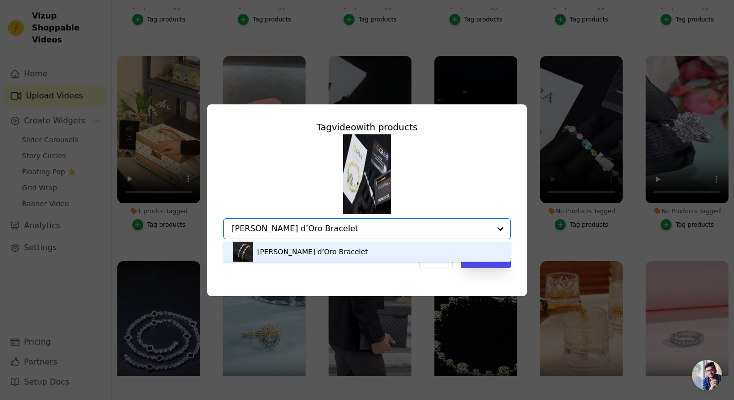
click at [344, 248] on div "[PERSON_NAME] d’Oro Bracelet" at bounding box center [367, 252] width 268 height 20
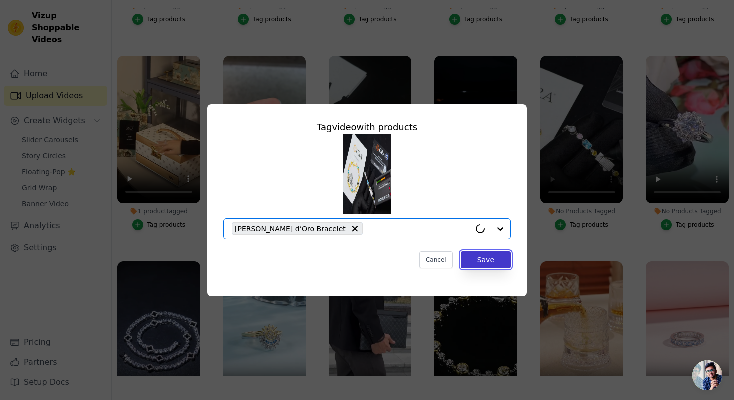
click at [495, 258] on button "Save" at bounding box center [486, 259] width 50 height 17
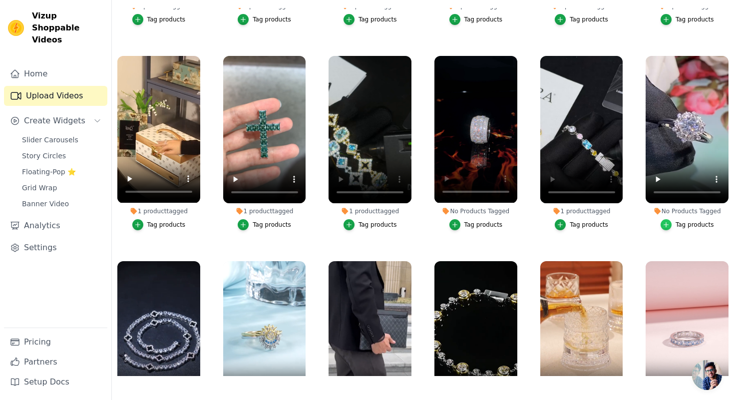
click at [668, 222] on icon "button" at bounding box center [666, 224] width 7 height 7
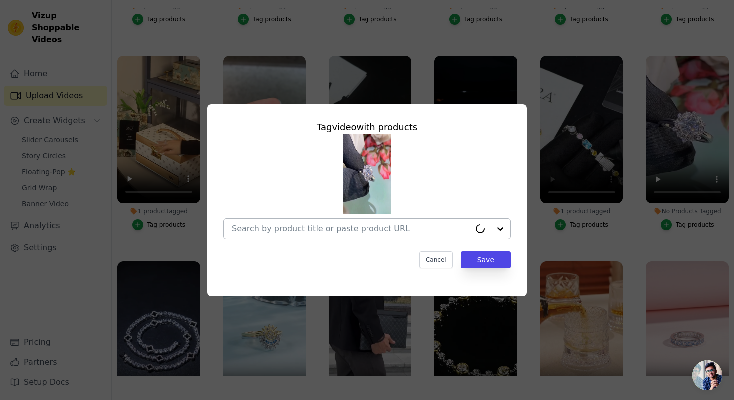
click at [366, 231] on input "No Products Tagged Tag video with products Cancel Save Tag products" at bounding box center [351, 228] width 239 height 9
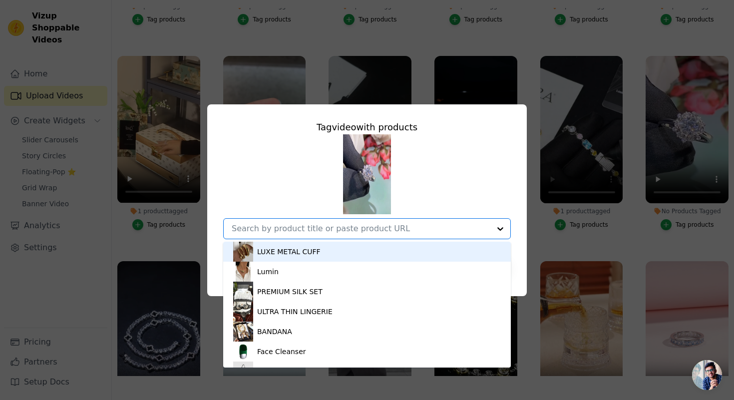
paste input "LILACHOMEL"
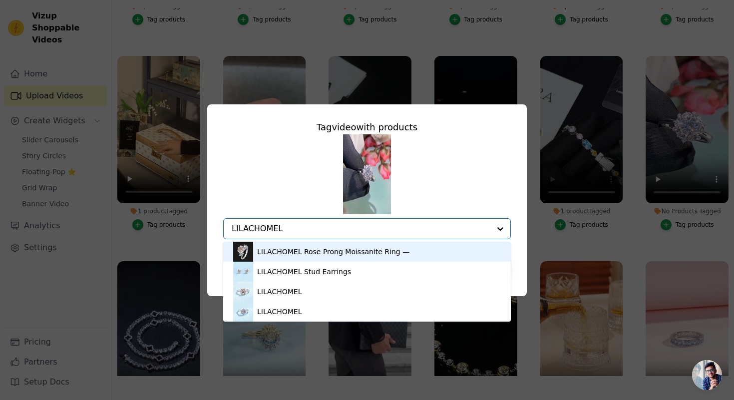
type input "LILACHOMEL"
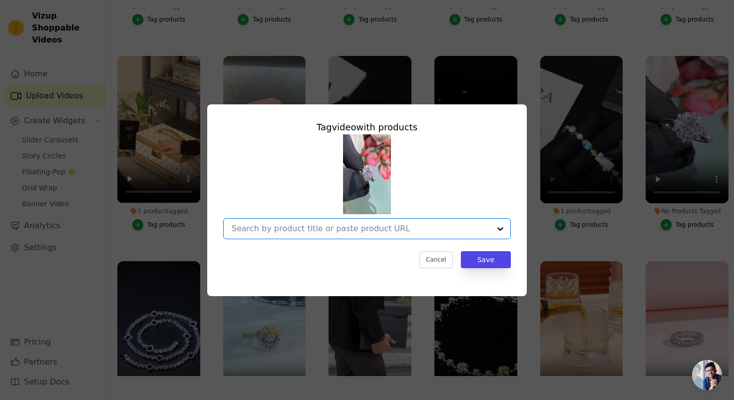
click at [401, 231] on input "No Products Tagged Tag video with products Option undefined, selected. Select i…" at bounding box center [361, 228] width 259 height 9
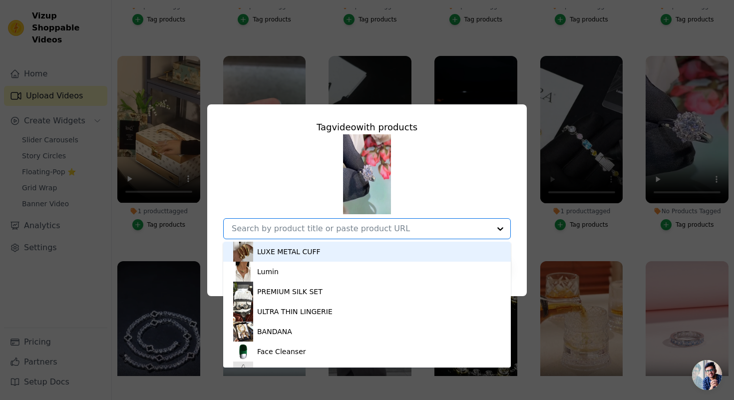
paste input "LIE'LO"
type input "LIE'LO"
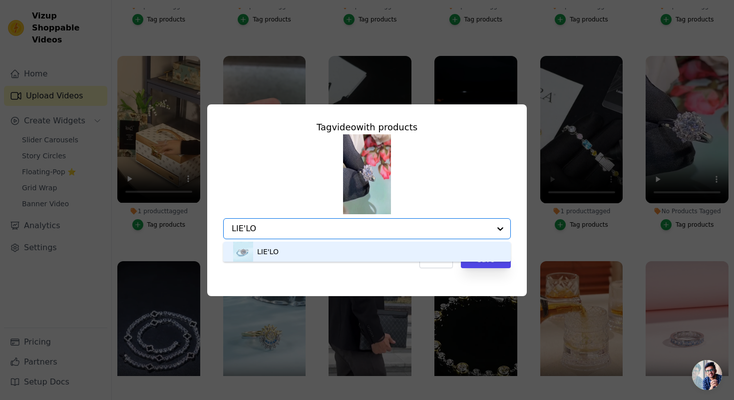
click at [367, 248] on div "LIE'LO" at bounding box center [367, 252] width 268 height 20
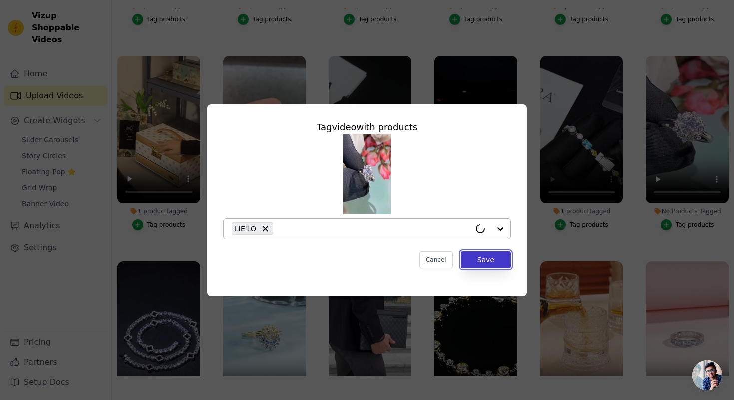
click at [484, 254] on button "Save" at bounding box center [486, 259] width 50 height 17
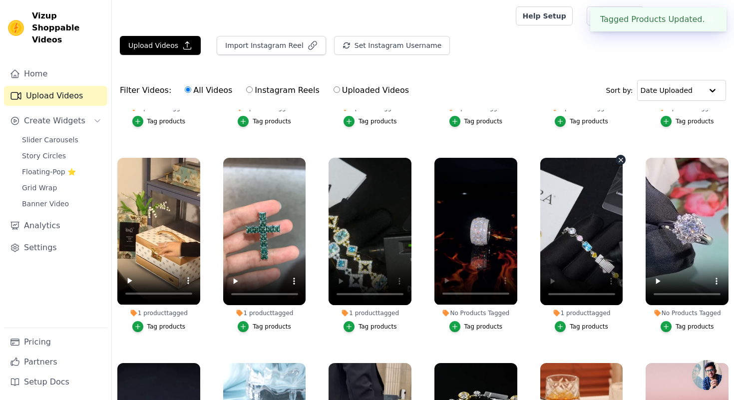
scroll to position [102, 0]
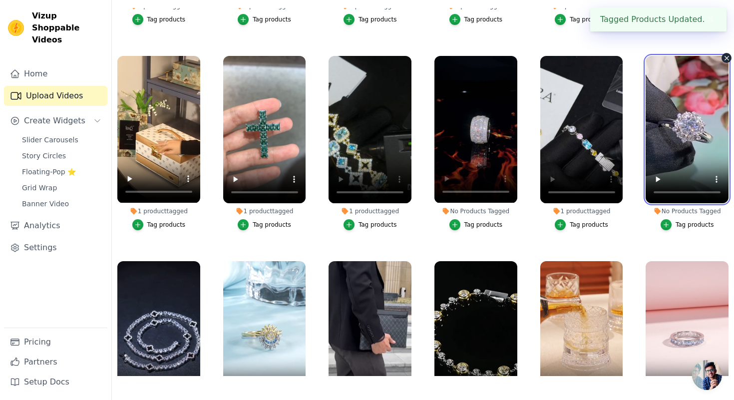
click at [672, 152] on video at bounding box center [687, 129] width 83 height 147
click at [685, 164] on video at bounding box center [687, 129] width 83 height 147
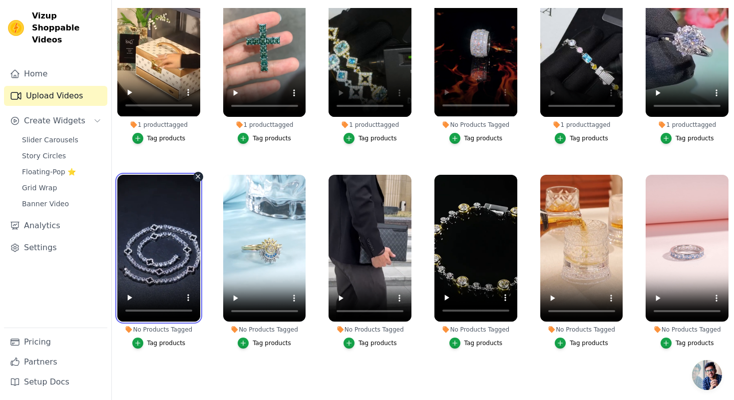
scroll to position [1278, 0]
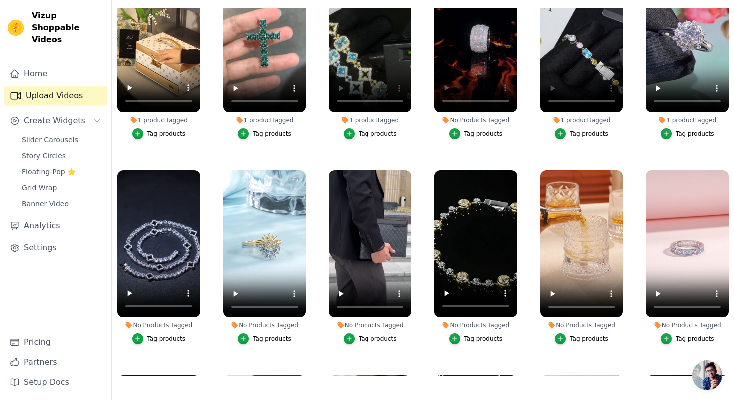
click at [151, 336] on div "Tag products" at bounding box center [166, 339] width 38 height 8
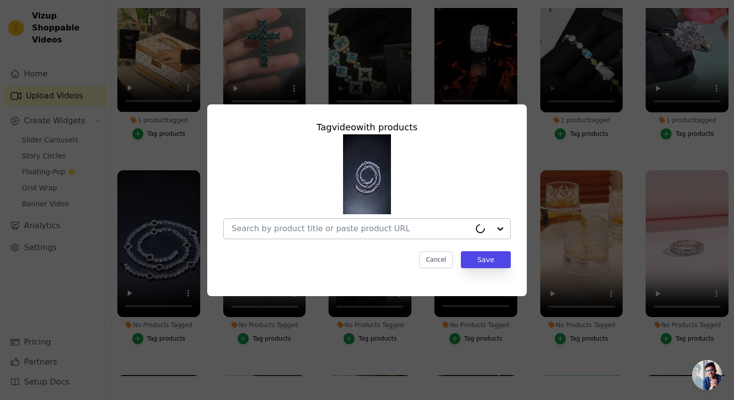
click at [260, 221] on div at bounding box center [351, 229] width 239 height 20
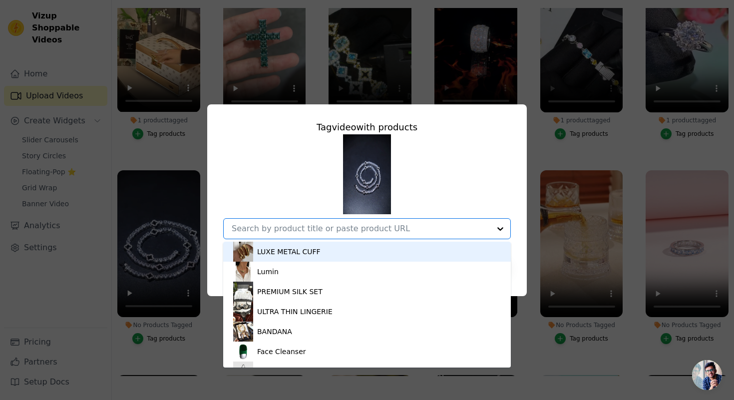
paste input "Lieole Maison Clover Chain"
type input "Lieole Maison Clover Chain"
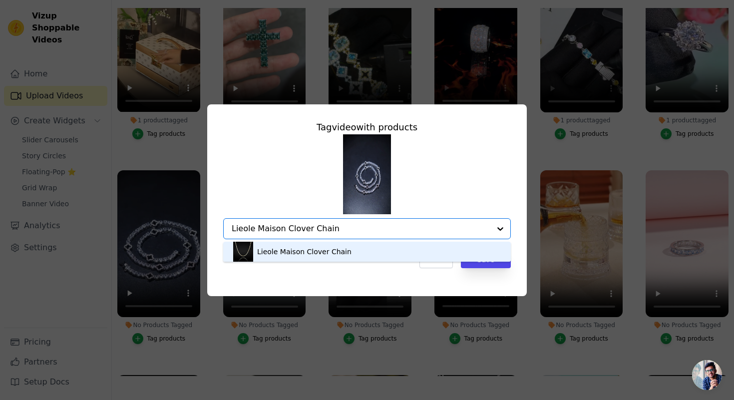
click at [269, 249] on div "Lieole Maison Clover Chain" at bounding box center [304, 252] width 94 height 10
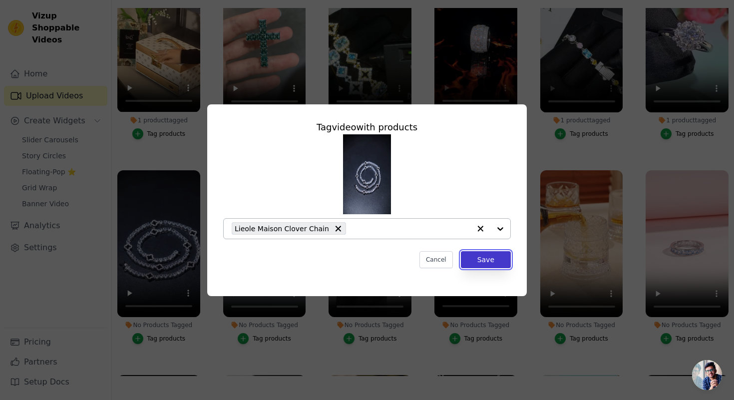
click at [471, 266] on button "Save" at bounding box center [486, 259] width 50 height 17
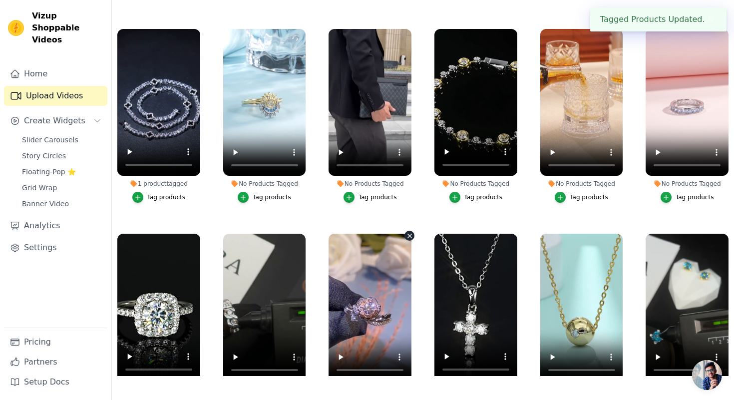
scroll to position [1314, 0]
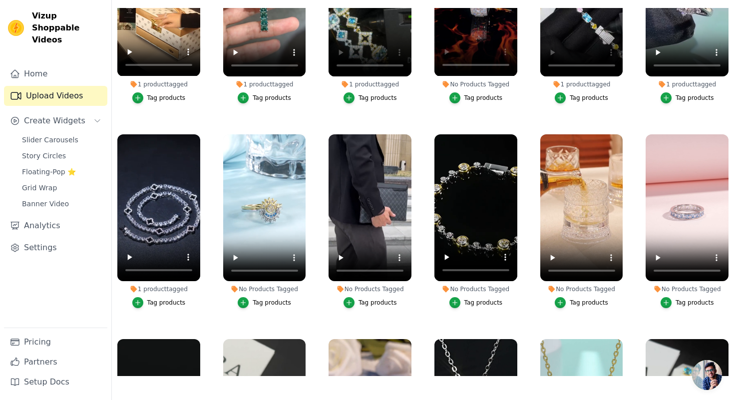
click at [266, 303] on div "Tag products" at bounding box center [272, 303] width 38 height 8
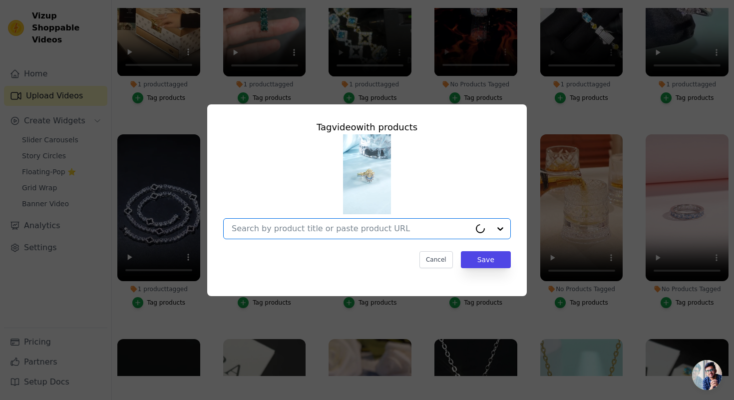
click at [301, 228] on input "No Products Tagged Tag video with products Option undefined, selected. Cancel S…" at bounding box center [351, 228] width 239 height 9
paste input "Celestial Étoile Couple Ring Set"
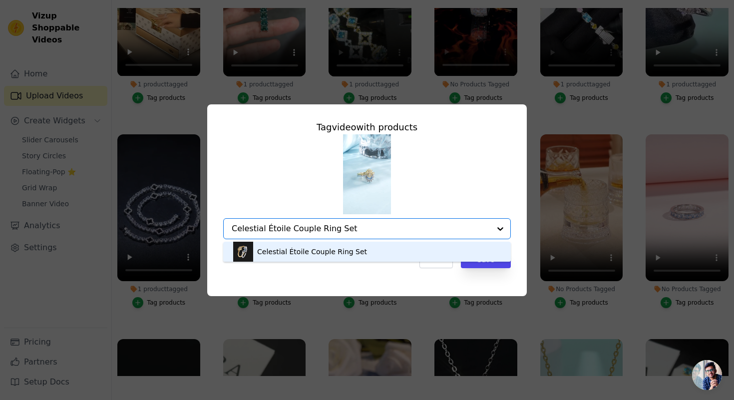
type input "Celestial Étoile Couple Ring Set"
click at [297, 241] on div "Tag video with products Celestial Étoile Couple Ring Set Option undefined, sele…" at bounding box center [367, 194] width 304 height 164
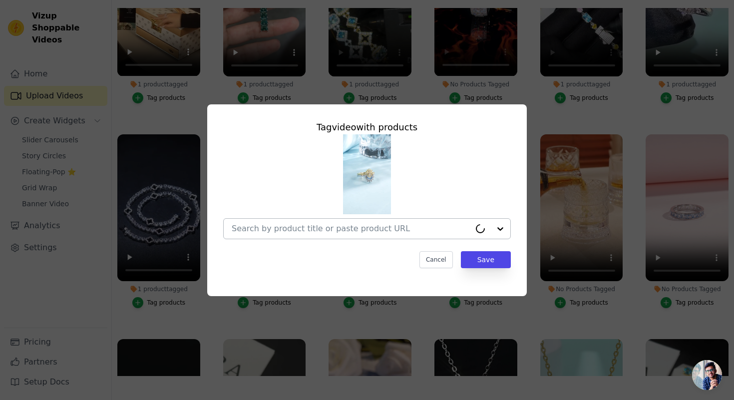
click at [401, 221] on div at bounding box center [351, 229] width 239 height 20
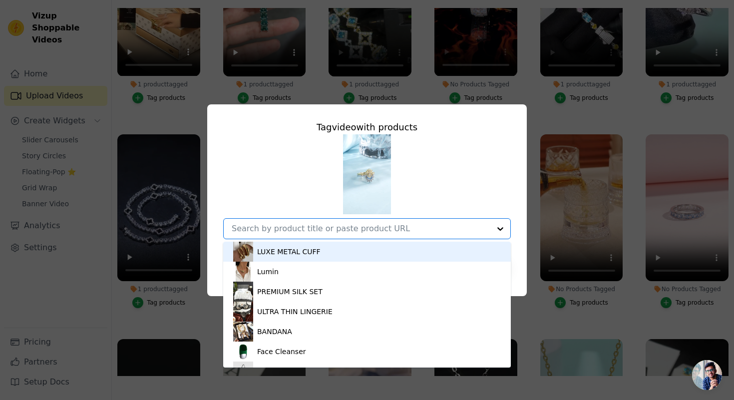
paste input "Celestial Étoile Couple Ring Set"
type input "Celestial Étoile Couple Ring Set"
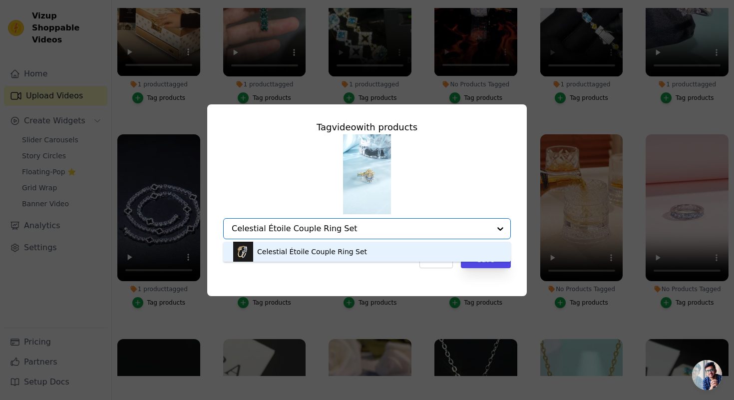
click at [289, 243] on div "Celestial Étoile Couple Ring Set" at bounding box center [367, 252] width 268 height 20
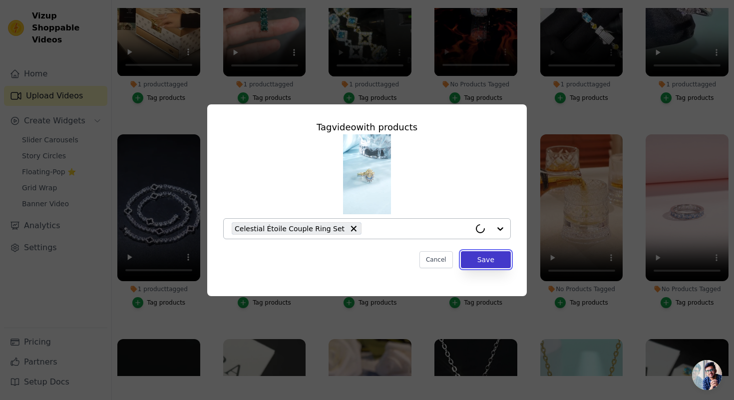
click at [498, 262] on button "Save" at bounding box center [486, 259] width 50 height 17
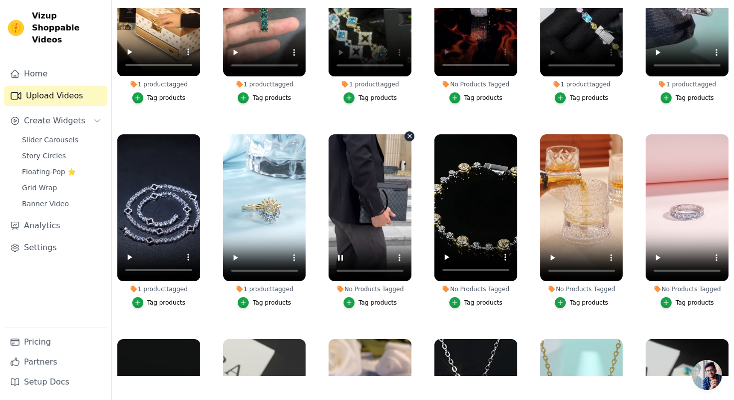
scroll to position [1320, 0]
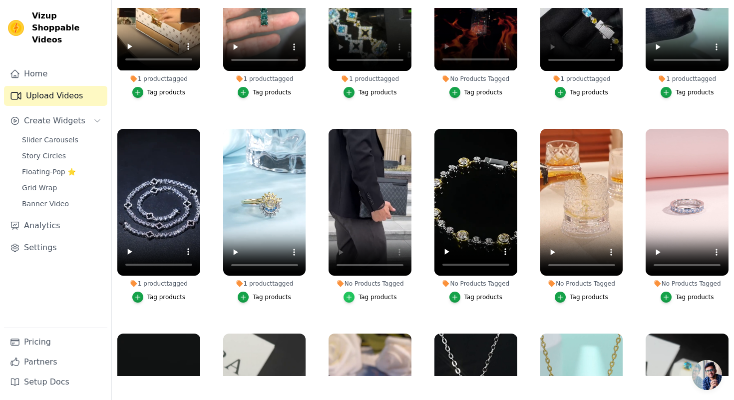
click at [350, 297] on icon "button" at bounding box center [349, 297] width 4 height 4
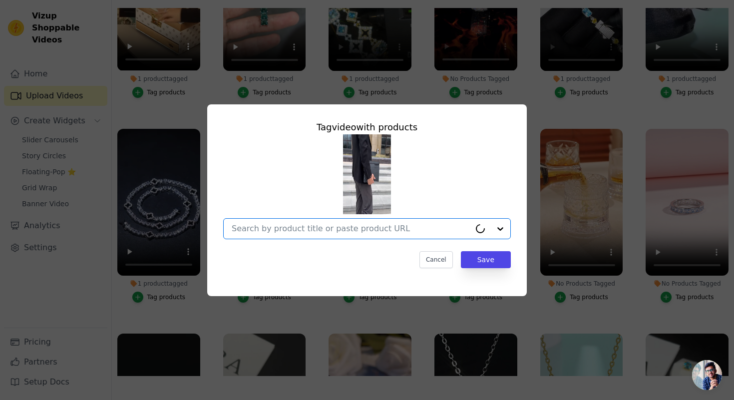
click at [362, 230] on input "No Products Tagged Tag video with products Option undefined, selected. Cancel S…" at bounding box center [351, 228] width 239 height 9
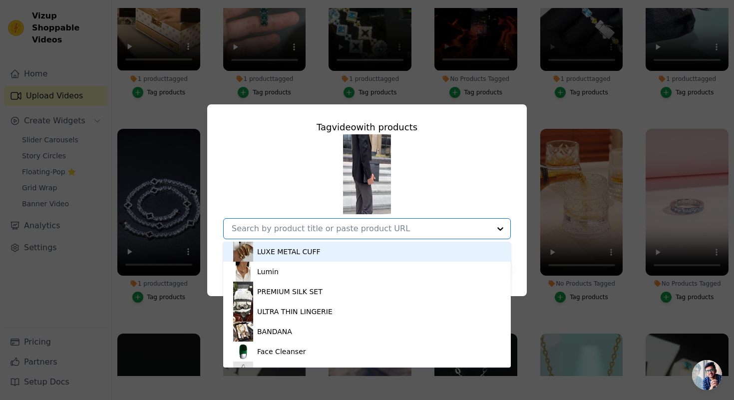
paste input "Cesha Plaid"
type input "Cesha Plaid"
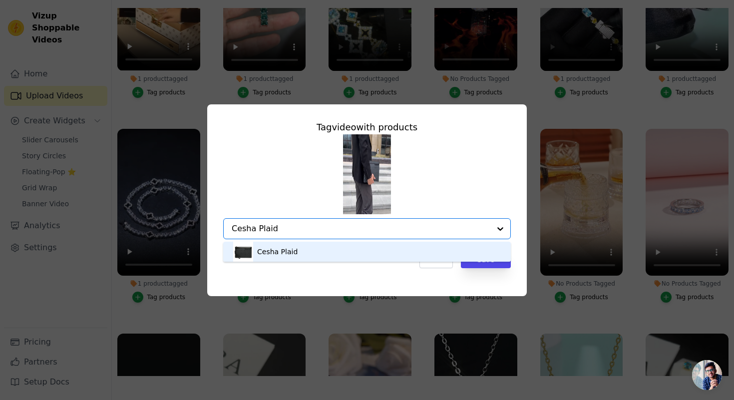
click at [347, 248] on div "Cesha Plaid" at bounding box center [367, 252] width 268 height 20
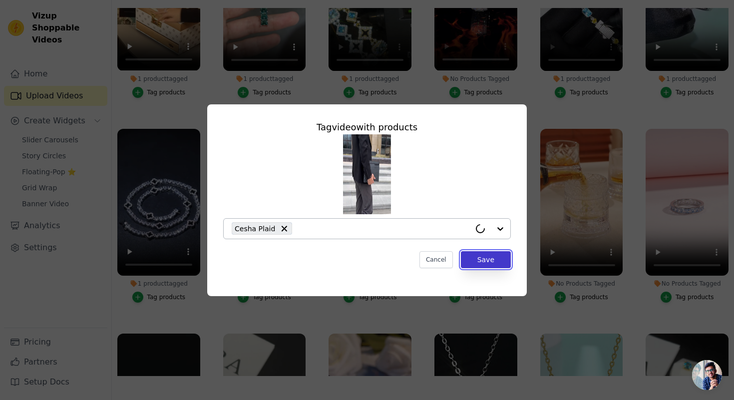
click at [498, 264] on button "Save" at bounding box center [486, 259] width 50 height 17
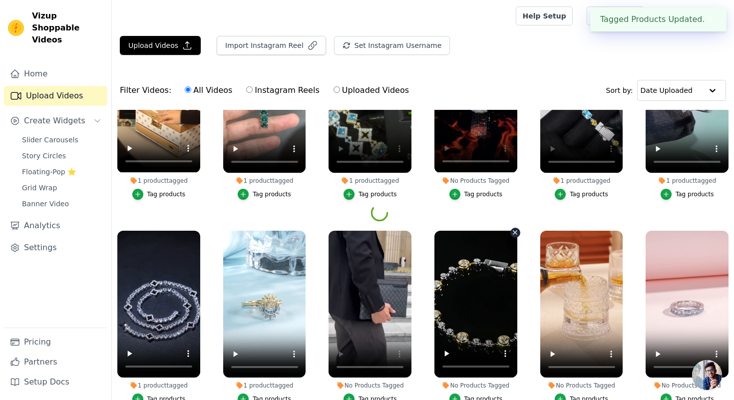
scroll to position [102, 0]
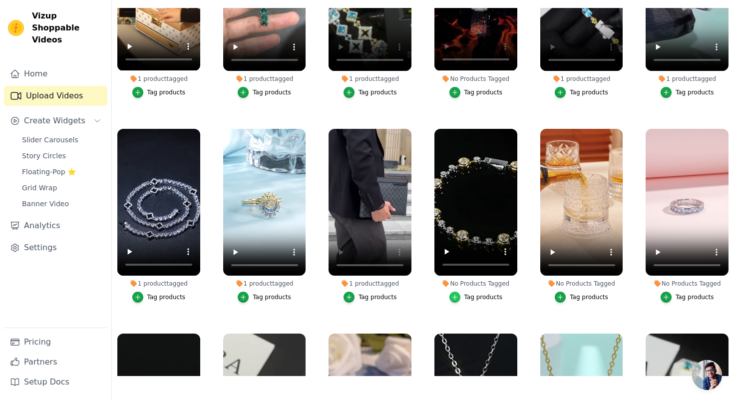
click at [453, 300] on icon "button" at bounding box center [454, 297] width 7 height 7
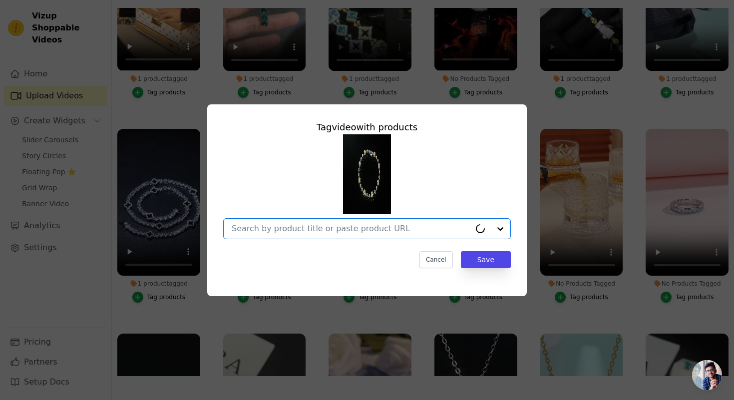
click at [375, 228] on input "No Products Tagged Tag video with products Option undefined, selected. Select i…" at bounding box center [351, 228] width 239 height 9
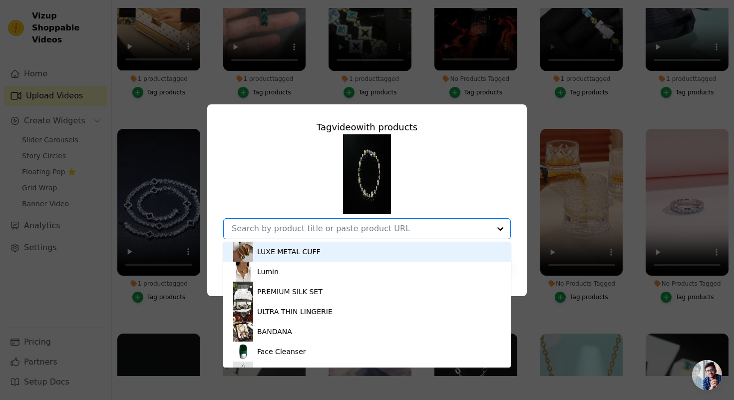
paste input "Moissanite Diamond Link Chain Bracelet"
type input "Moissanite Diamond Link Chain Bracelet"
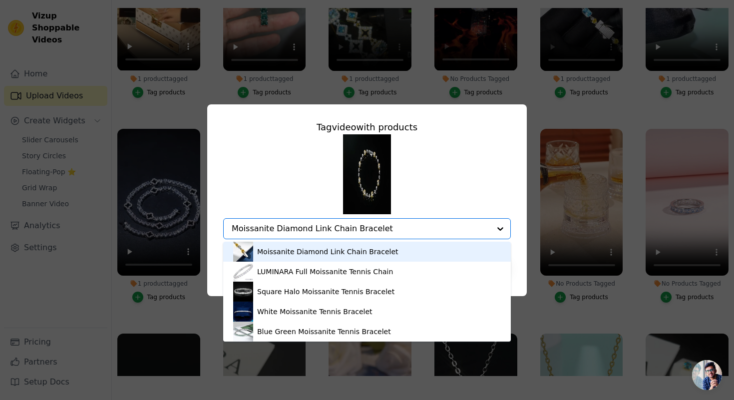
click at [299, 248] on div "Moissanite Diamond Link Chain Bracelet" at bounding box center [327, 252] width 141 height 10
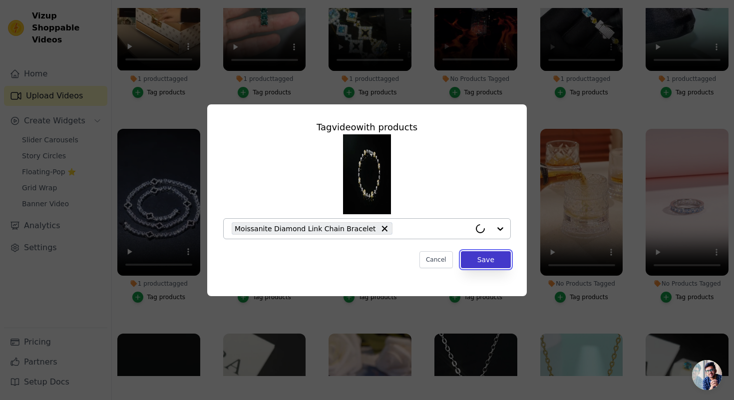
click at [483, 261] on button "Save" at bounding box center [486, 259] width 50 height 17
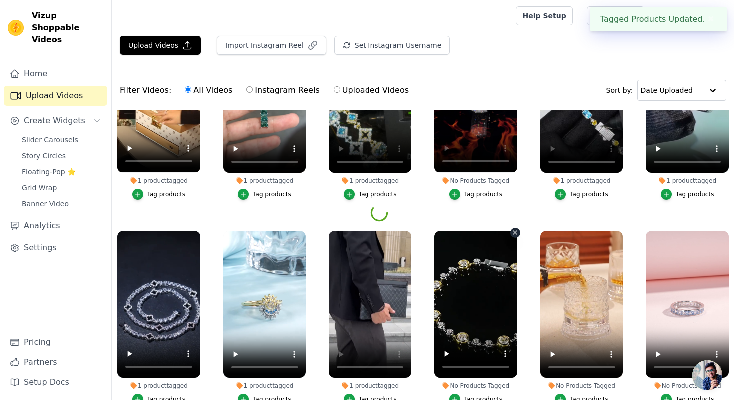
scroll to position [102, 0]
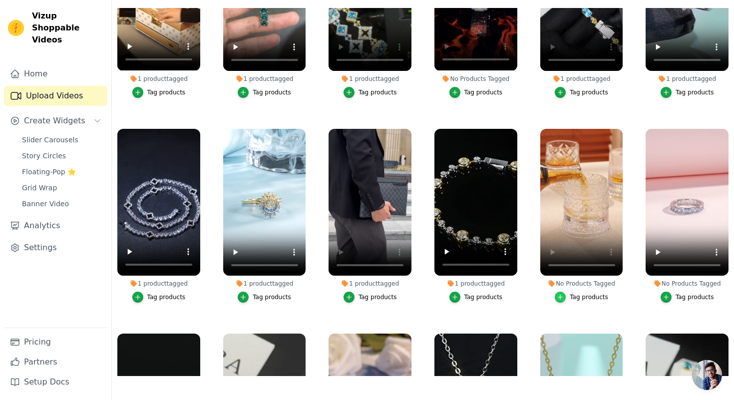
click at [561, 295] on icon "button" at bounding box center [560, 297] width 7 height 7
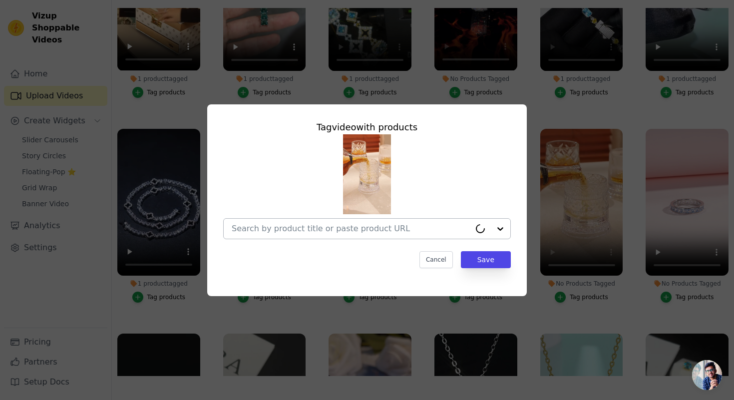
click at [393, 229] on input "No Products Tagged Tag video with products Cancel Save Tag products" at bounding box center [351, 228] width 239 height 9
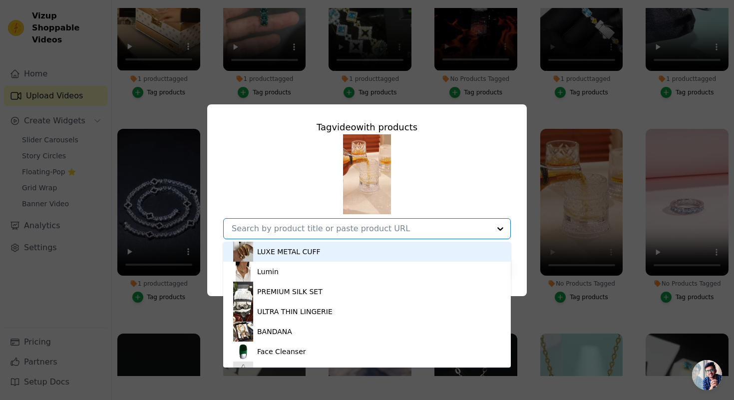
paste input "Aurora Spin Whiskey Glasses"
type input "Aurora Spin Whiskey Glasses"
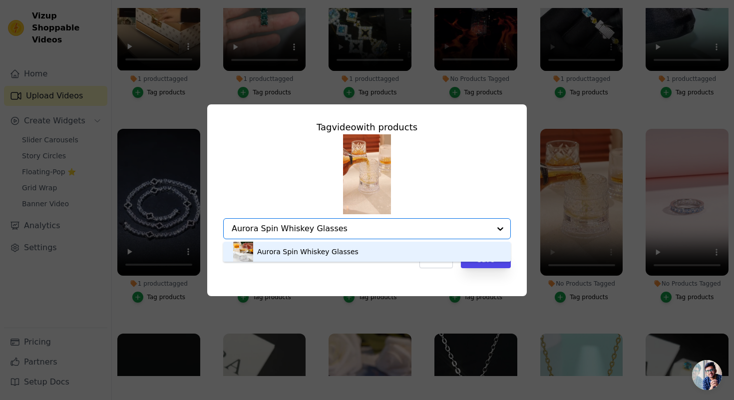
click at [376, 243] on div "Aurora Spin Whiskey Glasses" at bounding box center [367, 252] width 268 height 20
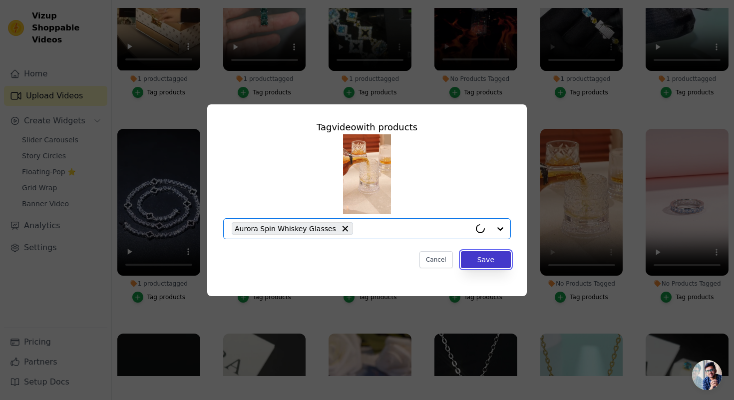
click at [474, 264] on button "Save" at bounding box center [486, 259] width 50 height 17
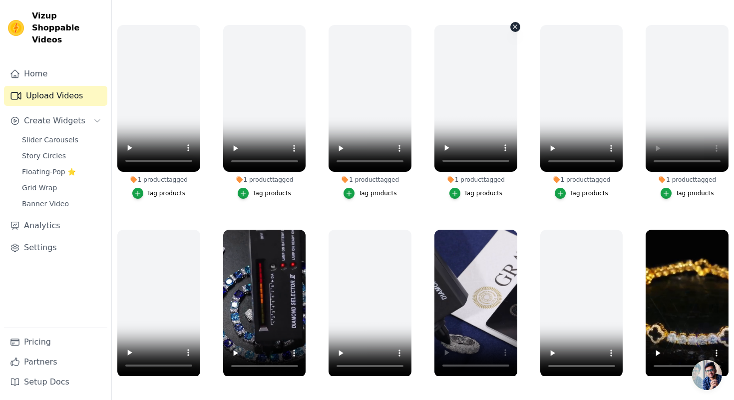
scroll to position [625, 0]
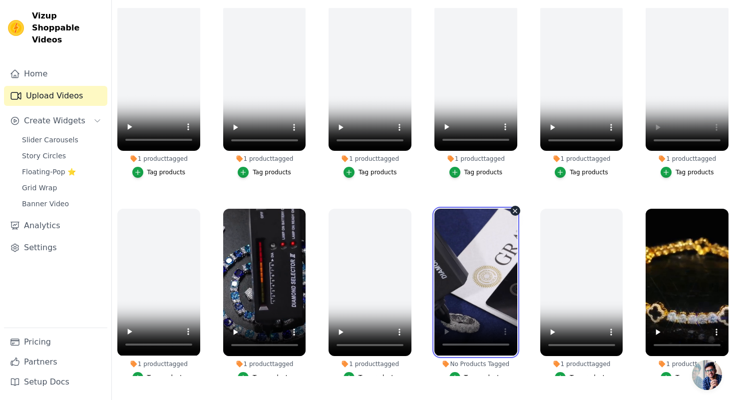
click at [486, 301] on video at bounding box center [475, 282] width 83 height 147
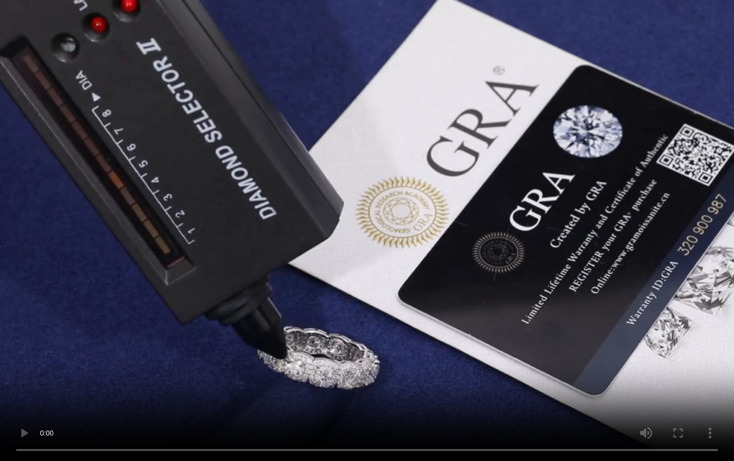
click at [405, 287] on video at bounding box center [367, 230] width 734 height 461
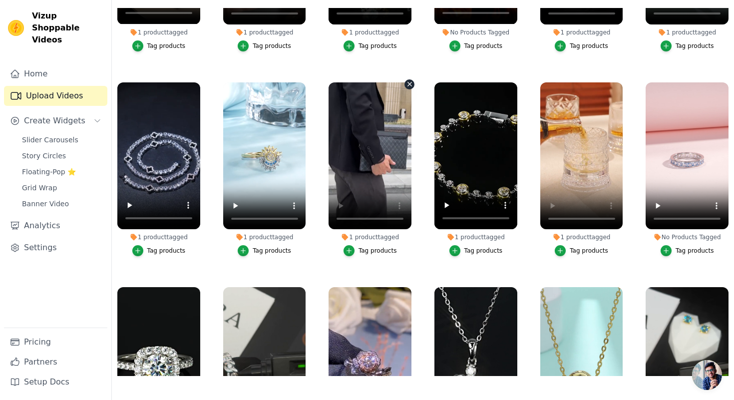
scroll to position [1384, 0]
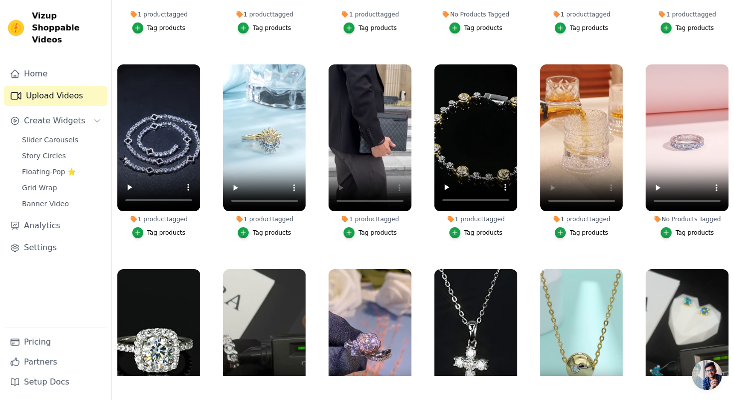
click at [691, 233] on div "Tag products" at bounding box center [695, 233] width 38 height 8
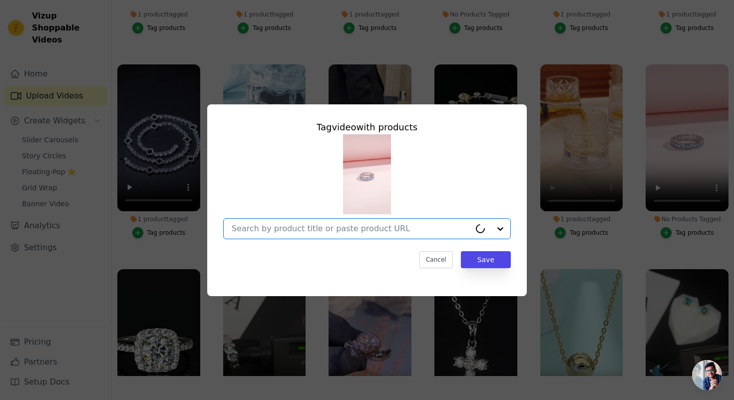
click at [383, 229] on input "No Products Tagged Tag video with products Option undefined, selected. Cancel S…" at bounding box center [351, 228] width 239 height 9
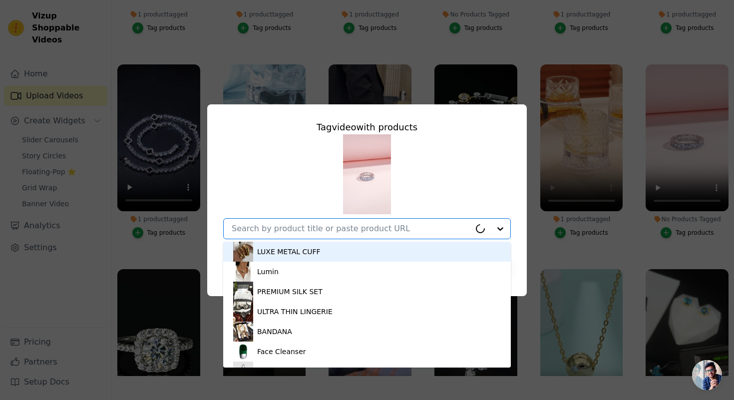
paste input "Celestique Zircon Ring"
type input "Celestique Zircon Ring"
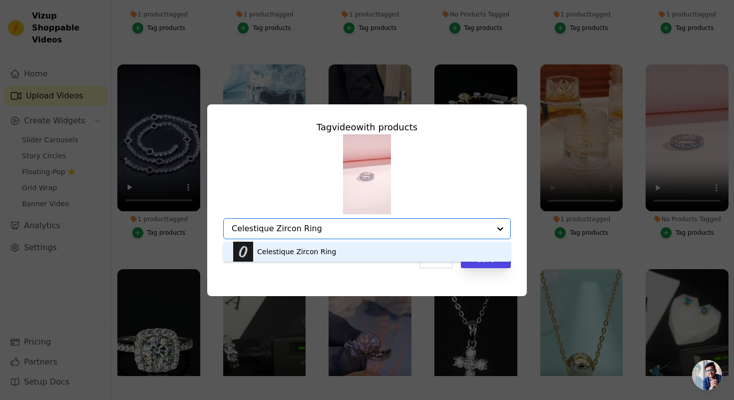
click at [342, 243] on div "Celestique Zircon Ring" at bounding box center [367, 252] width 268 height 20
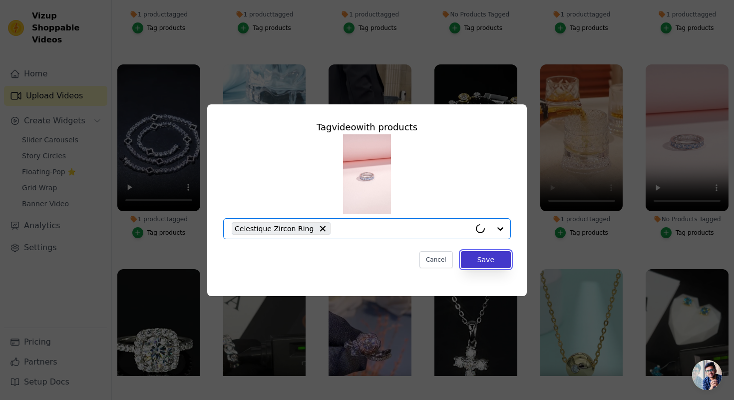
click at [472, 259] on button "Save" at bounding box center [486, 259] width 50 height 17
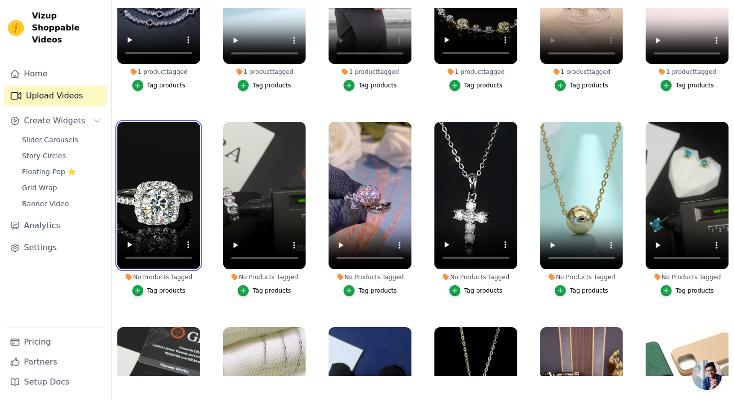
scroll to position [1532, 0]
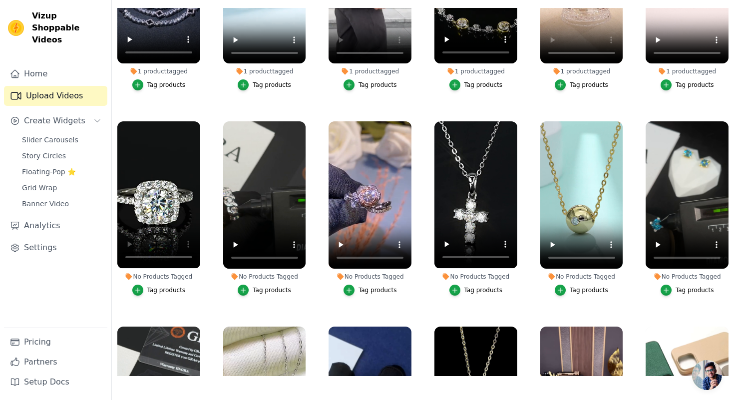
click at [160, 291] on div "Tag products" at bounding box center [166, 290] width 38 height 8
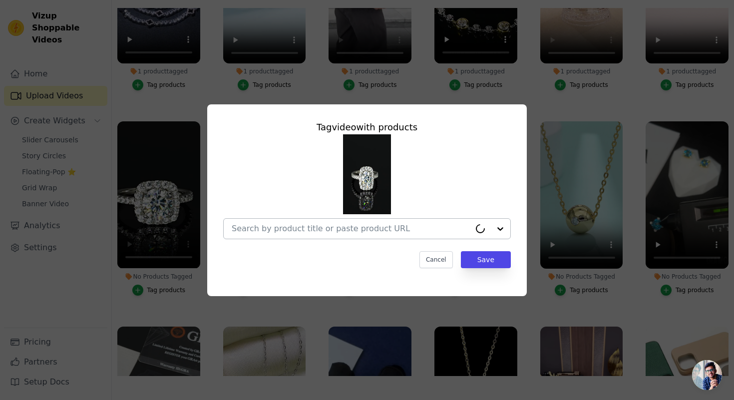
click at [266, 226] on input "No Products Tagged Tag video with products Cancel Save Tag products" at bounding box center [351, 228] width 239 height 9
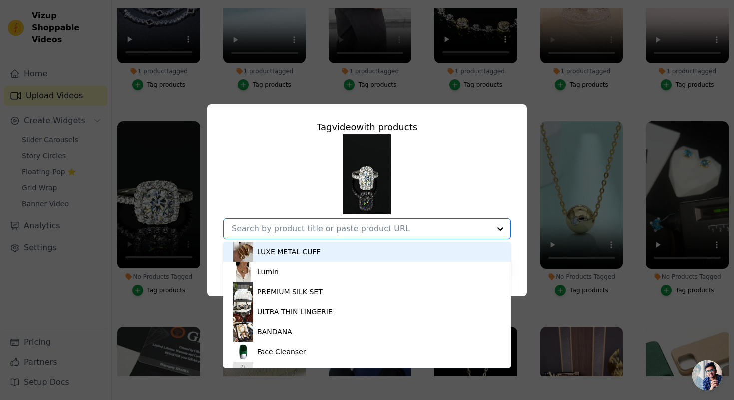
paste input "White Moissanite Ring"
type input "White Moissanite Ring"
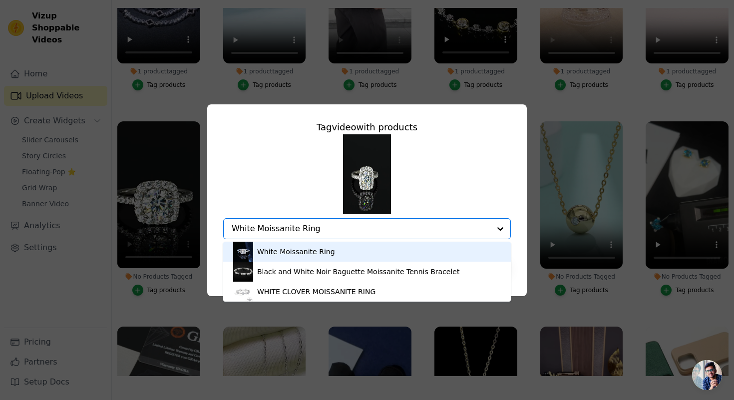
click at [458, 246] on div "White Moissanite Ring" at bounding box center [367, 252] width 268 height 20
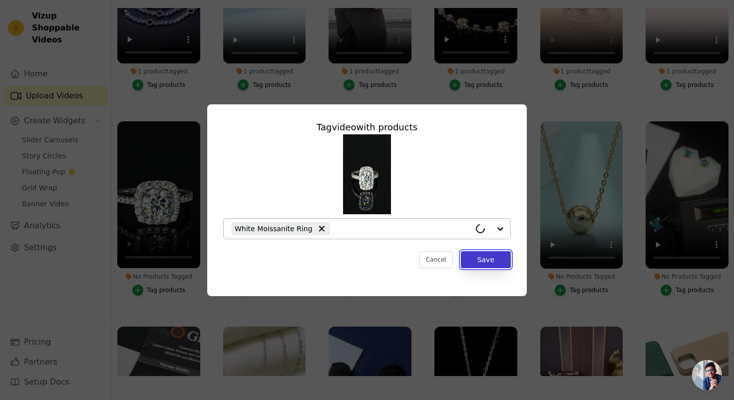
click at [487, 258] on button "Save" at bounding box center [486, 259] width 50 height 17
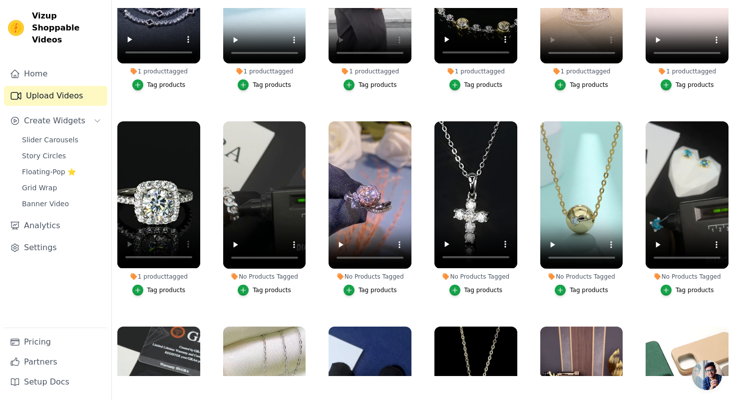
click at [250, 288] on button "Tag products" at bounding box center [264, 290] width 53 height 11
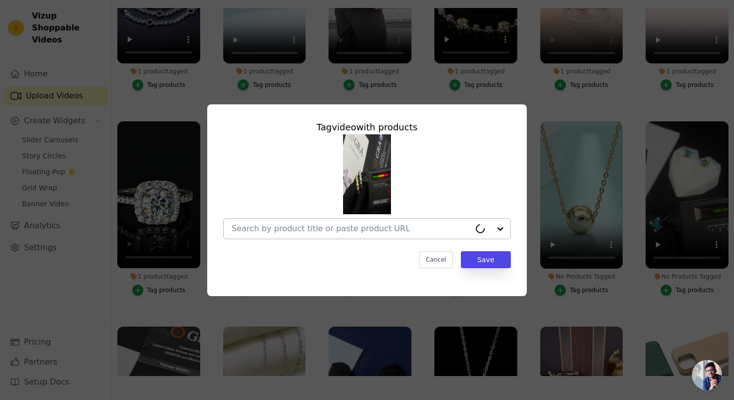
click at [275, 234] on div at bounding box center [351, 229] width 239 height 20
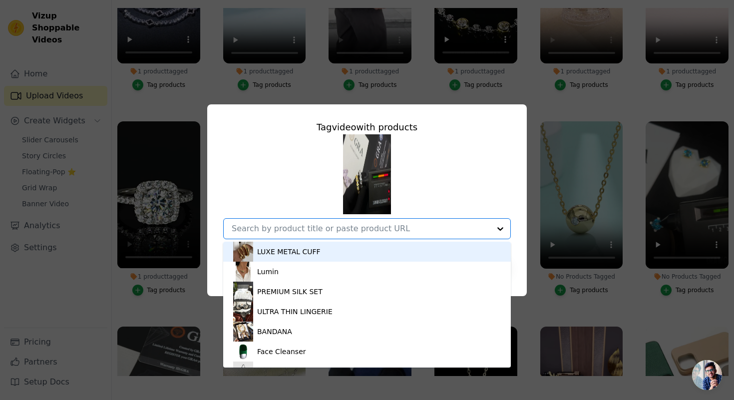
paste input "Trinieo"
type input "Trinieo"
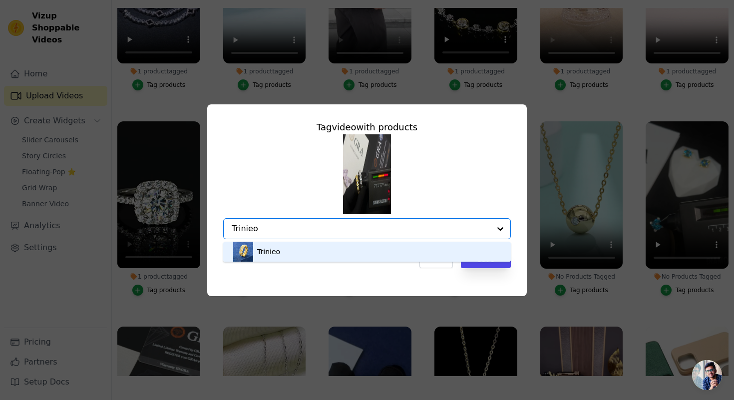
click at [275, 251] on div "Trinieo" at bounding box center [268, 252] width 23 height 10
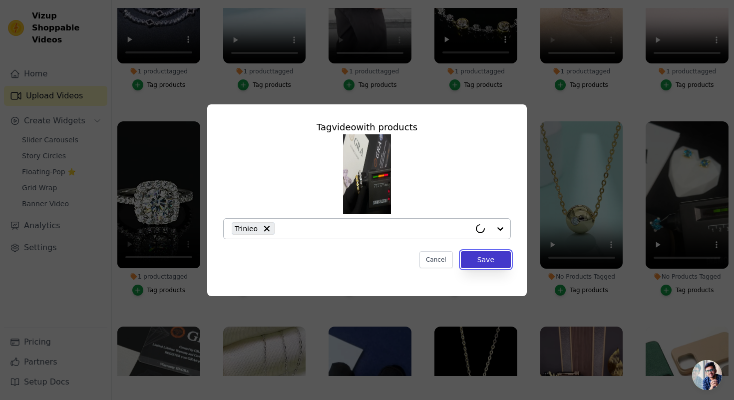
click at [487, 253] on button "Save" at bounding box center [486, 259] width 50 height 17
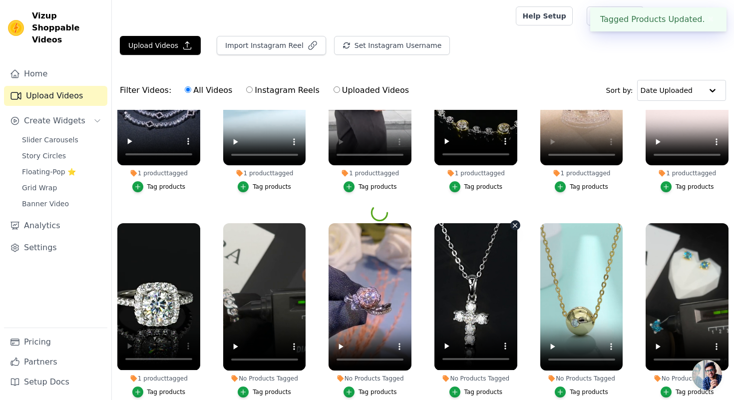
scroll to position [102, 0]
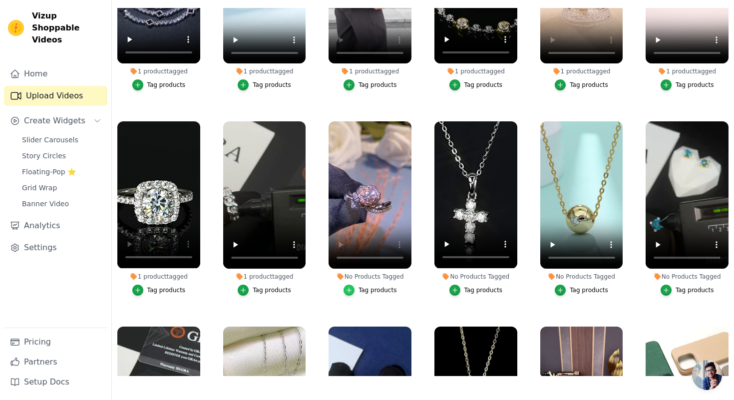
click at [347, 289] on icon "button" at bounding box center [349, 290] width 7 height 7
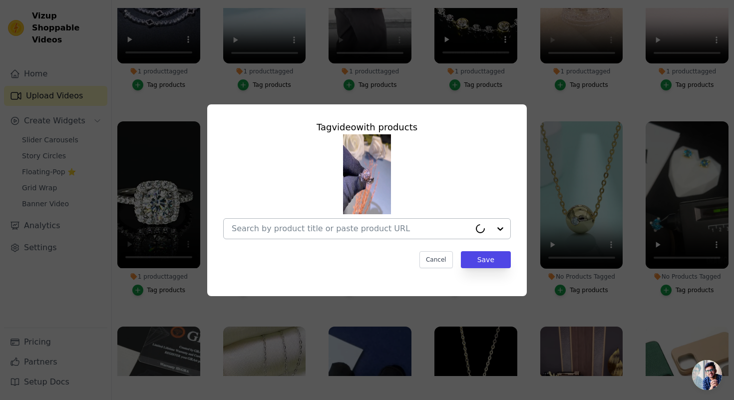
click at [339, 235] on div at bounding box center [351, 229] width 239 height 20
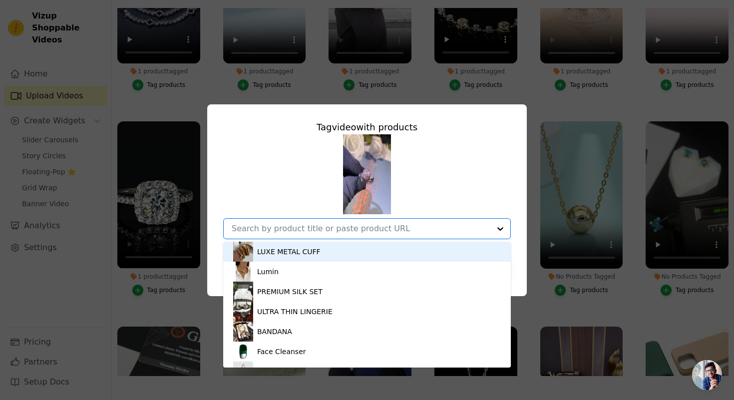
paste input "LILACHOMEL Rose Prong Moissanite Ring"
type input "LILACHOMEL Rose Prong Moissanite Ring"
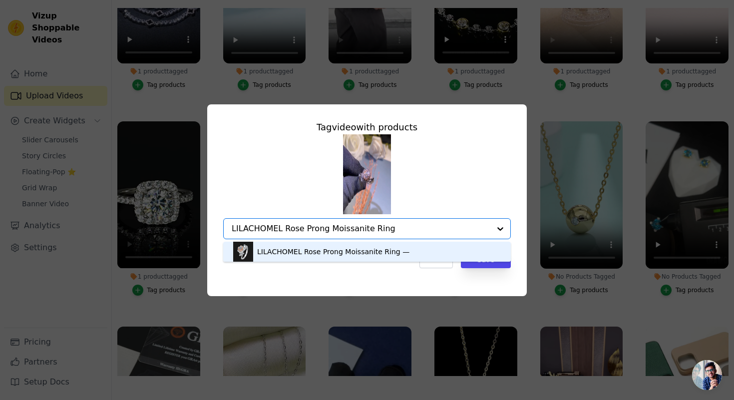
click at [396, 250] on div "LILACHOMEL Rose Prong Moissanite Ring —" at bounding box center [333, 252] width 152 height 10
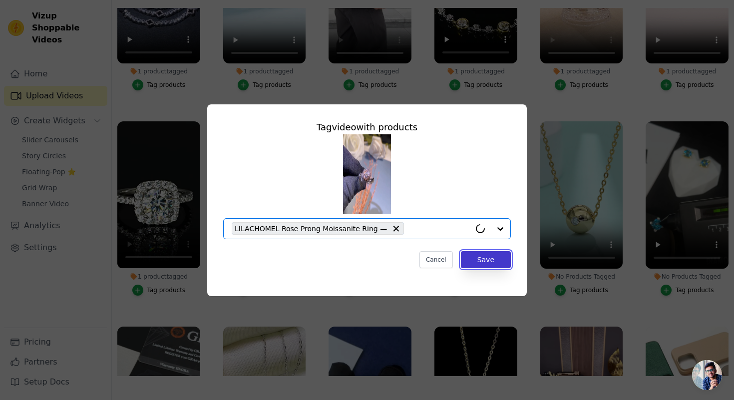
click at [482, 260] on button "Save" at bounding box center [486, 259] width 50 height 17
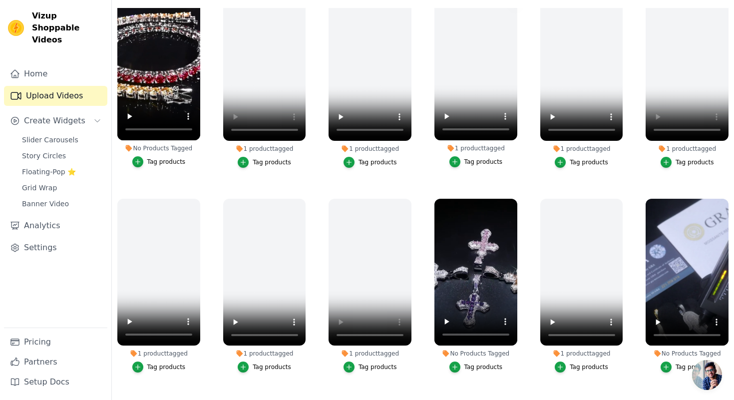
scroll to position [193, 0]
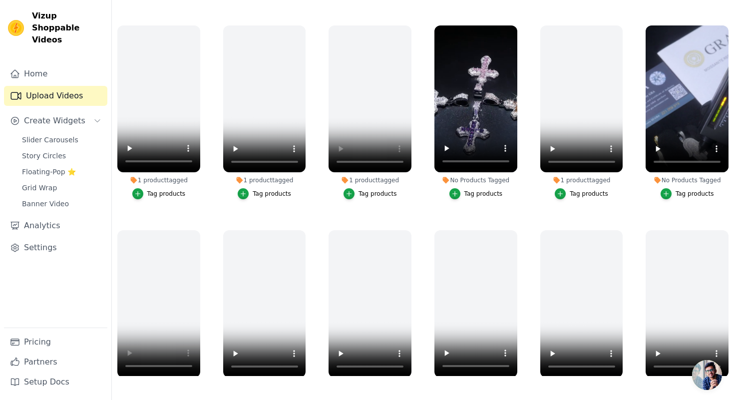
click at [460, 198] on button "Tag products" at bounding box center [475, 193] width 53 height 11
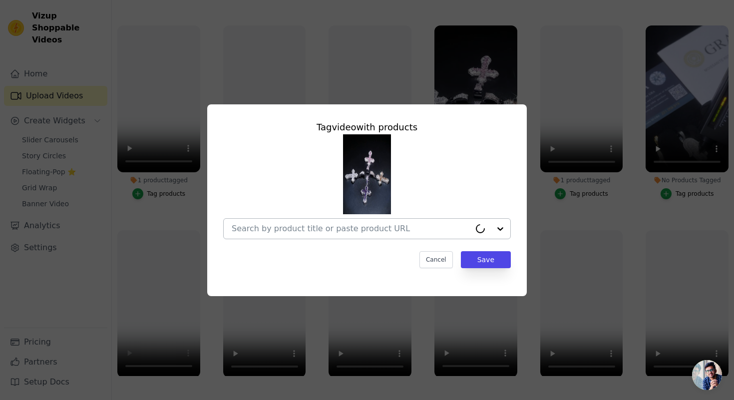
click at [342, 223] on div at bounding box center [351, 229] width 239 height 20
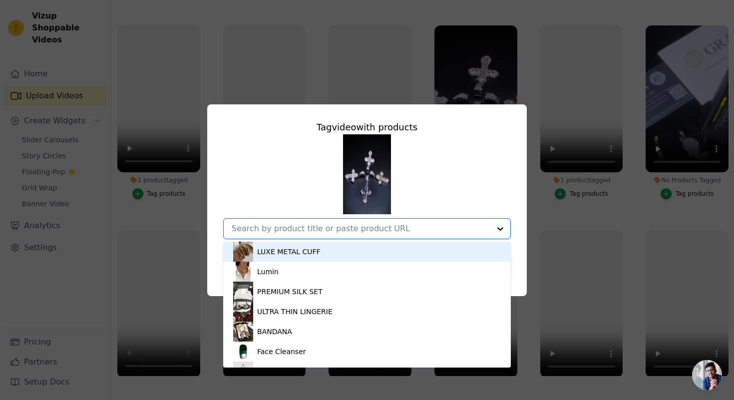
paste input "Noctiluce"
type input "Noctiluce"
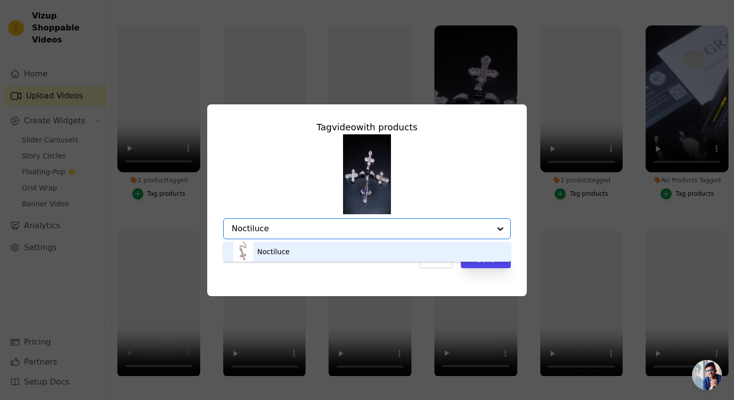
click at [312, 246] on div "Noctiluce" at bounding box center [367, 252] width 268 height 20
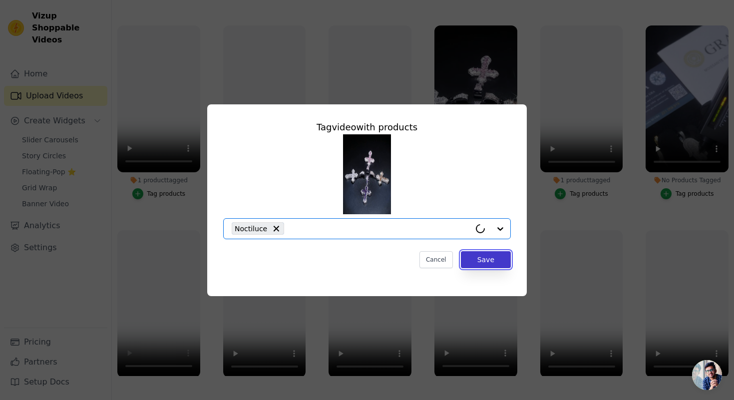
click at [478, 255] on button "Save" at bounding box center [486, 259] width 50 height 17
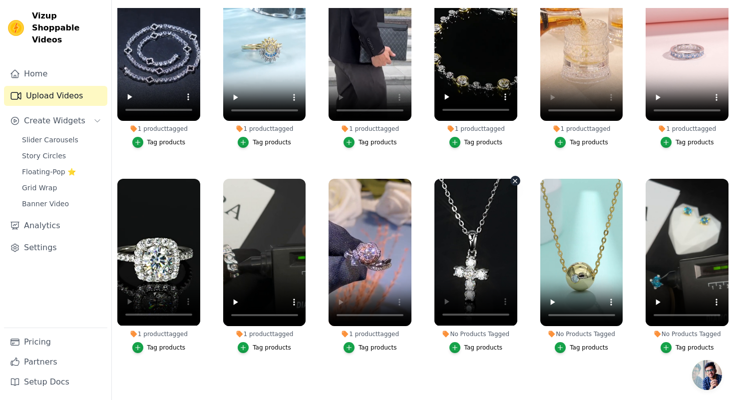
scroll to position [1477, 0]
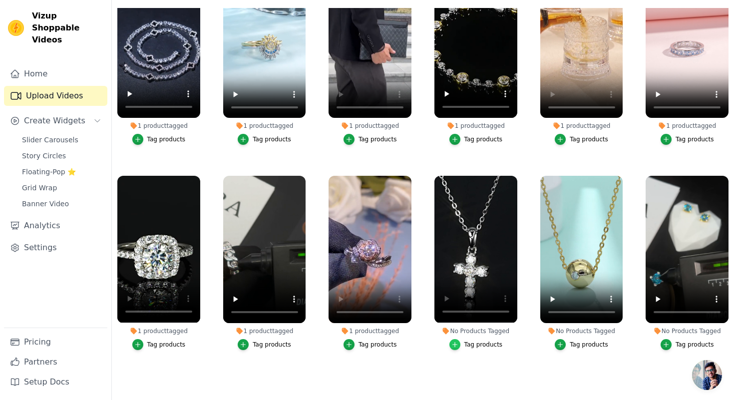
click at [457, 344] on icon "button" at bounding box center [454, 344] width 7 height 7
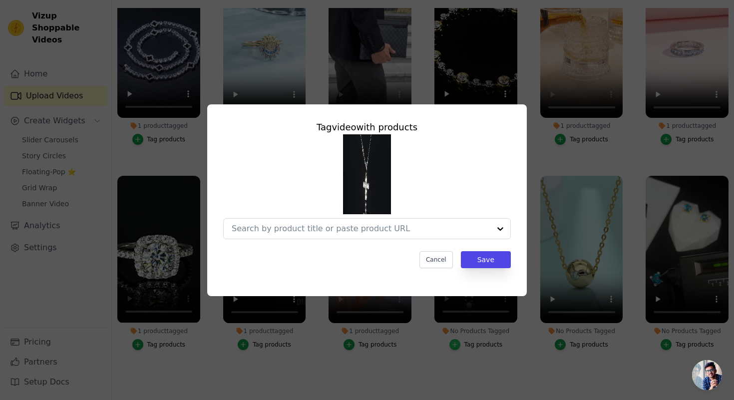
scroll to position [0, 0]
click at [339, 229] on input "No Products Tagged Tag video with products Option undefined, selected. Cancel S…" at bounding box center [351, 228] width 239 height 9
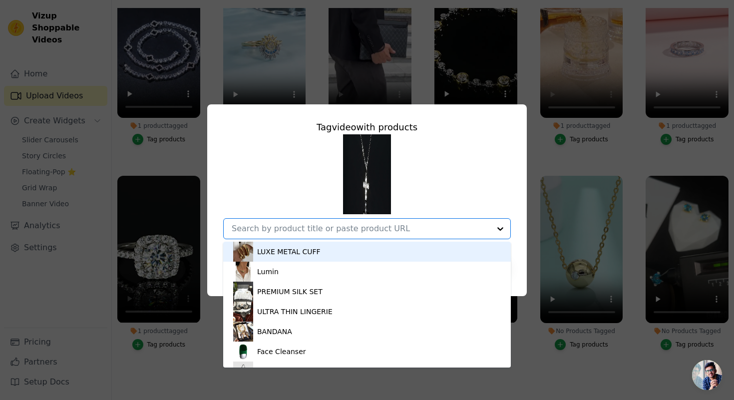
paste input "Croix Éternelle"
type input "Croix Éternelle"
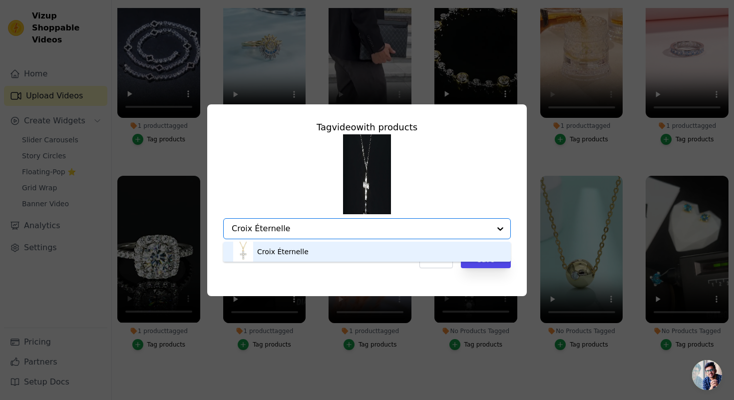
click at [316, 253] on div "Croix Éternelle" at bounding box center [367, 252] width 268 height 20
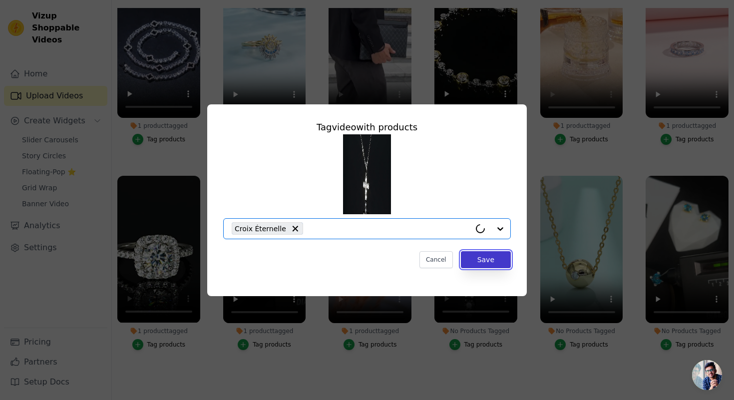
click at [475, 253] on button "Save" at bounding box center [486, 259] width 50 height 17
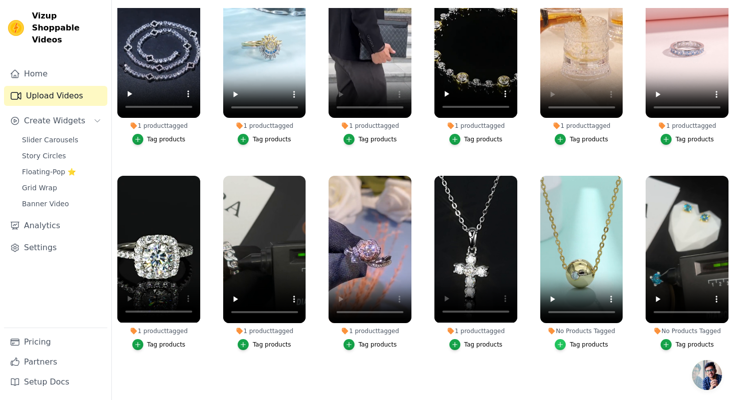
click at [563, 348] on div "button" at bounding box center [560, 344] width 11 height 11
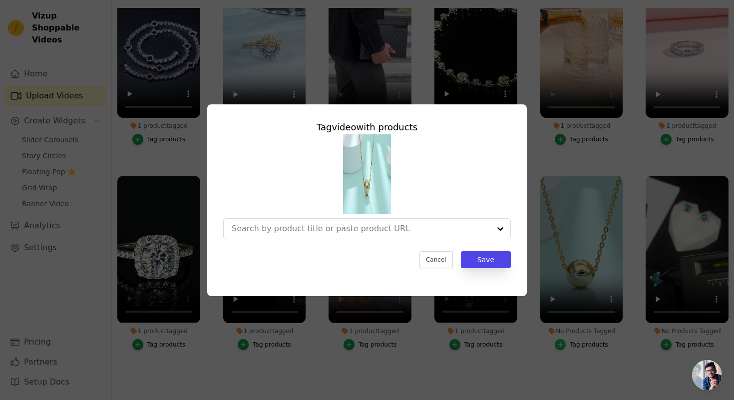
scroll to position [0, 0]
click at [404, 224] on input "No Products Tagged Tag video with products Option undefined, selected. Cancel S…" at bounding box center [351, 228] width 239 height 9
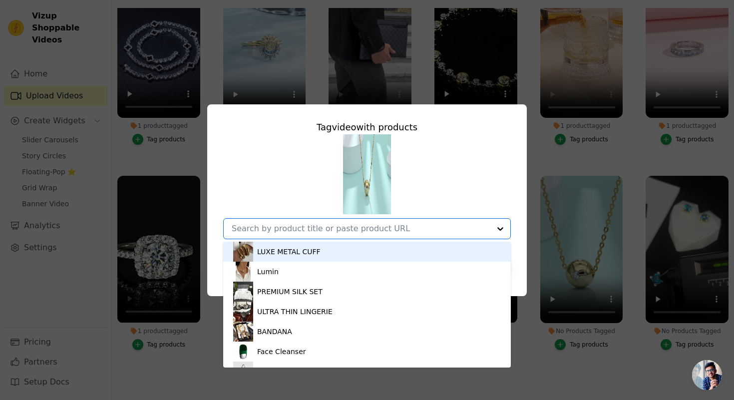
paste input "Sfera Dorata 18K Gold"
type input "Sfera Dorata 18K Gold"
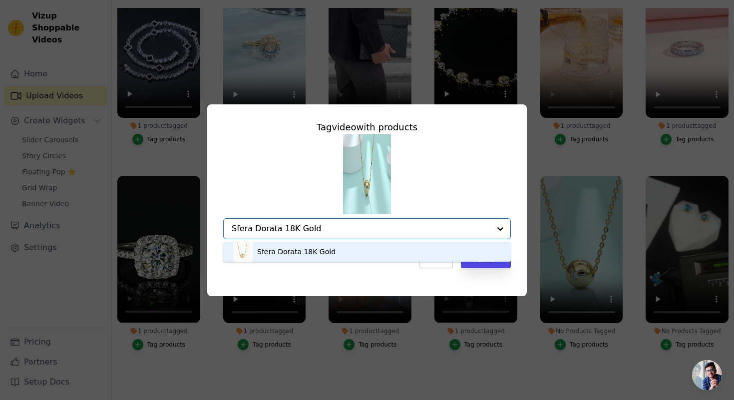
click at [356, 258] on div "Sfera Dorata 18K Gold" at bounding box center [367, 252] width 268 height 20
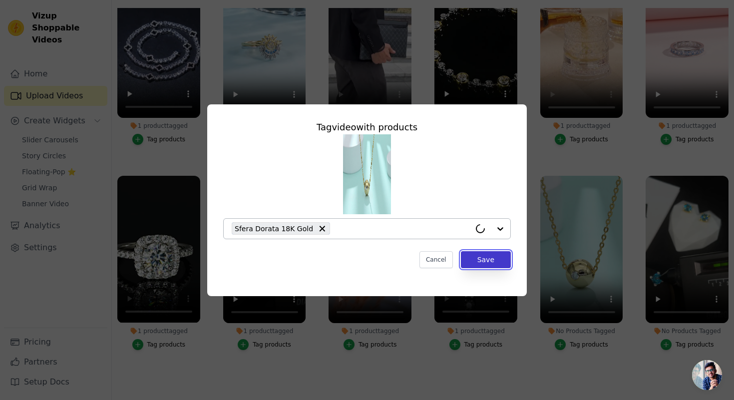
click at [483, 256] on button "Save" at bounding box center [486, 259] width 50 height 17
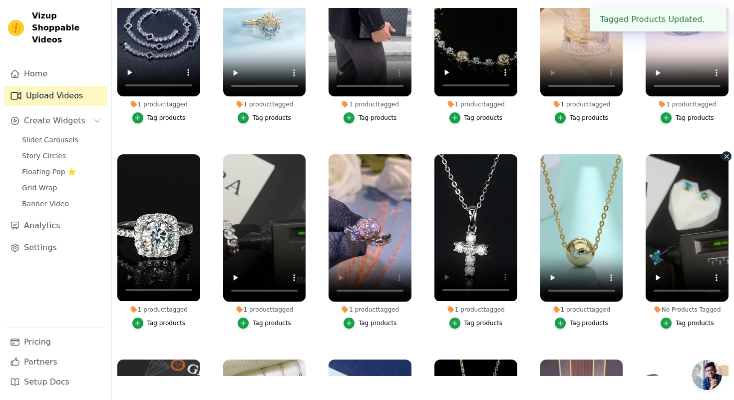
scroll to position [1502, 0]
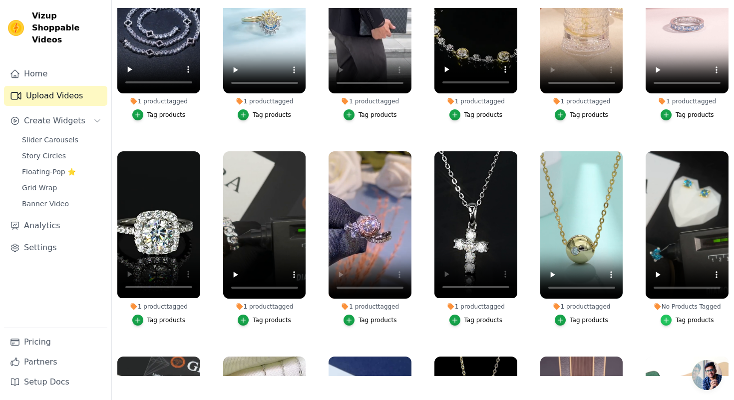
click at [666, 315] on div "button" at bounding box center [666, 320] width 11 height 11
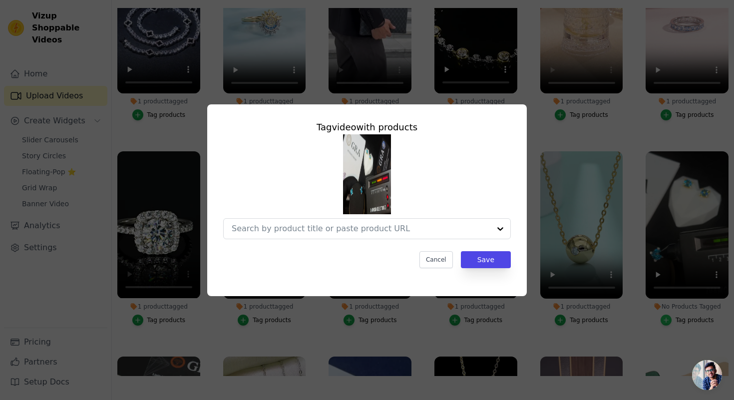
scroll to position [0, 0]
click at [401, 233] on input "No Products Tagged Tag video with products Cancel Save Tag products" at bounding box center [351, 228] width 239 height 9
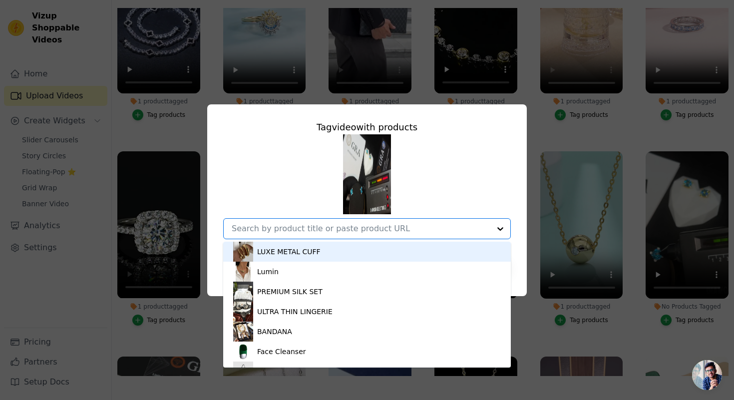
paste input "ABYSALL EARINGS"
type input "ABYSALL EARINGS"
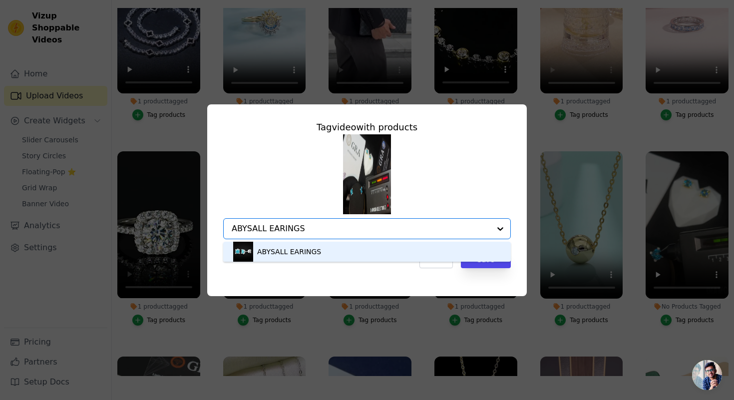
click at [357, 250] on div "ABYSALL EARINGS" at bounding box center [367, 252] width 268 height 20
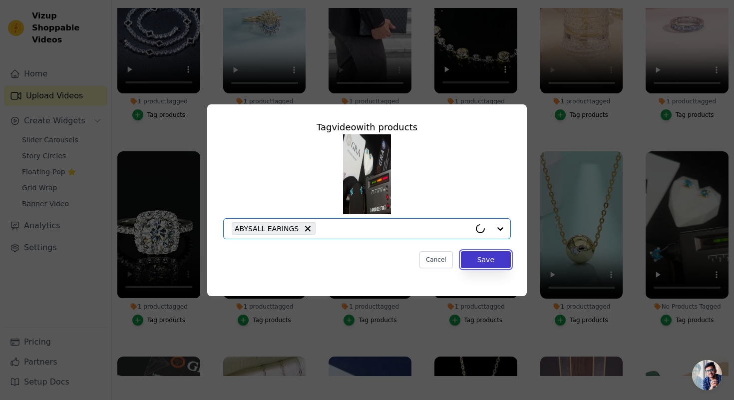
click at [475, 256] on button "Save" at bounding box center [486, 259] width 50 height 17
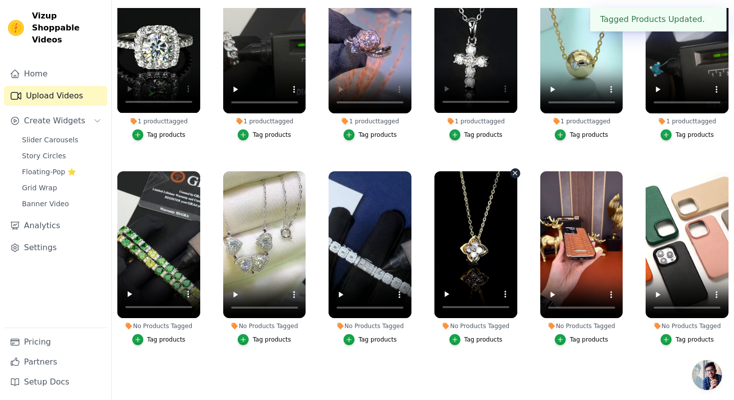
scroll to position [1714, 0]
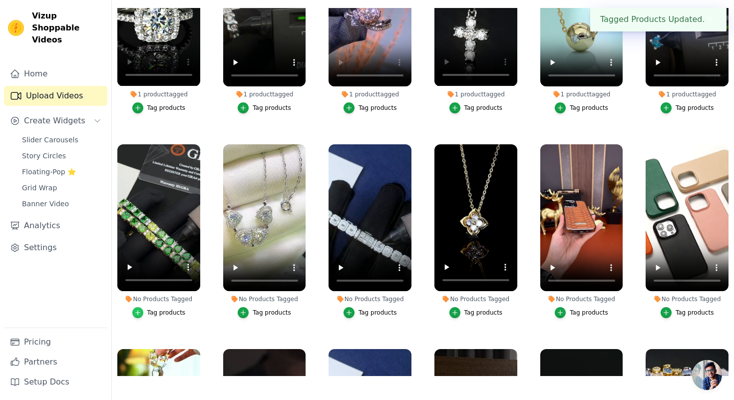
click at [137, 308] on div "button" at bounding box center [137, 312] width 11 height 11
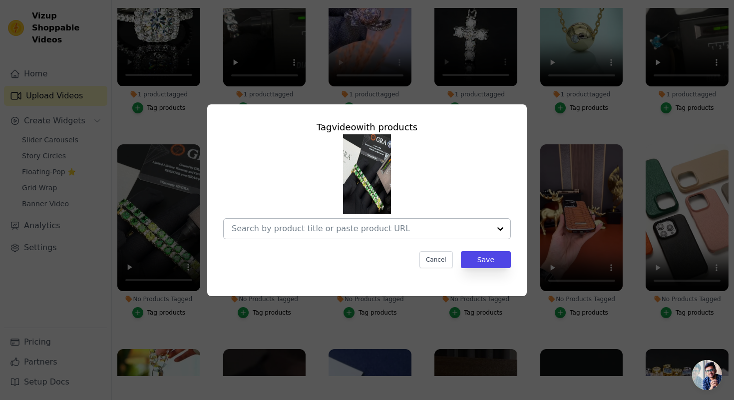
click at [385, 231] on input "No Products Tagged Tag video with products Cancel Save Tag products" at bounding box center [361, 228] width 259 height 9
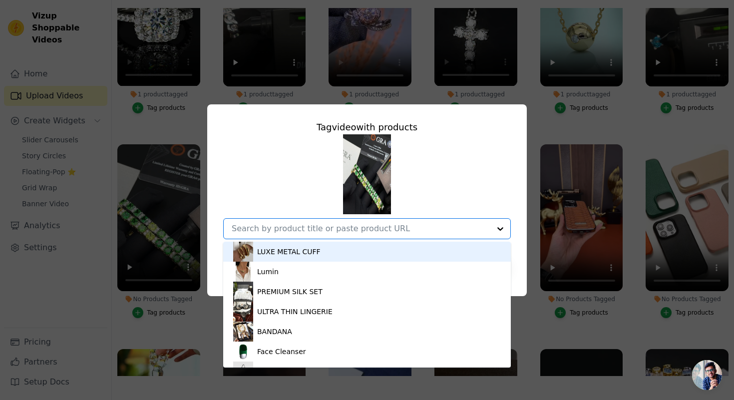
paste input "Verdantis"
type input "Verdantis"
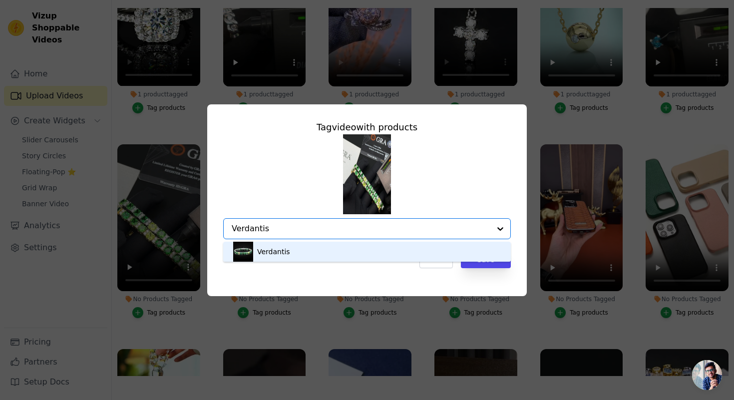
click at [345, 248] on div "Verdantis" at bounding box center [367, 252] width 268 height 20
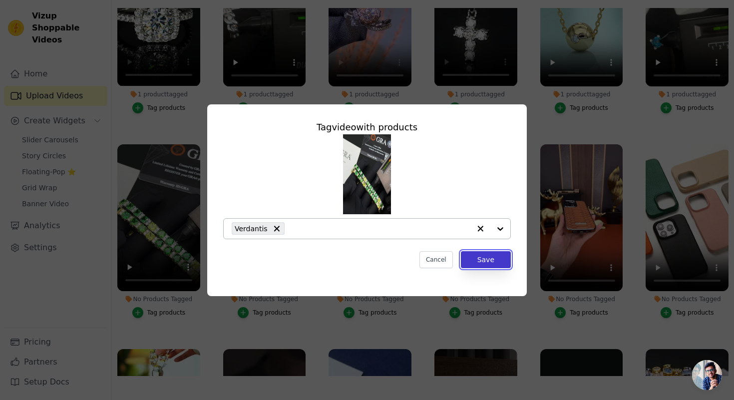
click at [475, 261] on button "Save" at bounding box center [486, 259] width 50 height 17
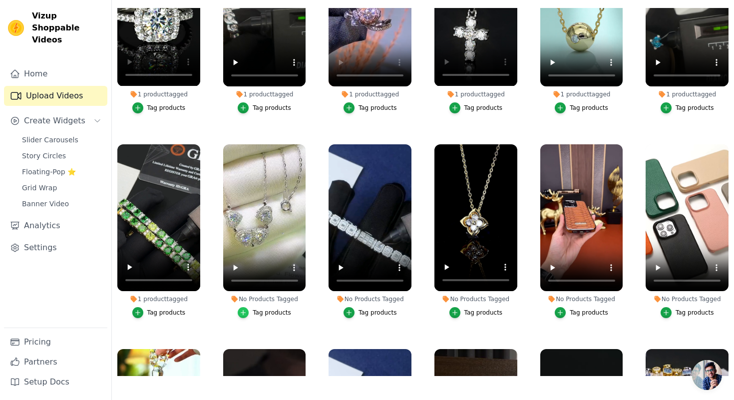
click at [247, 317] on div "button" at bounding box center [243, 312] width 11 height 11
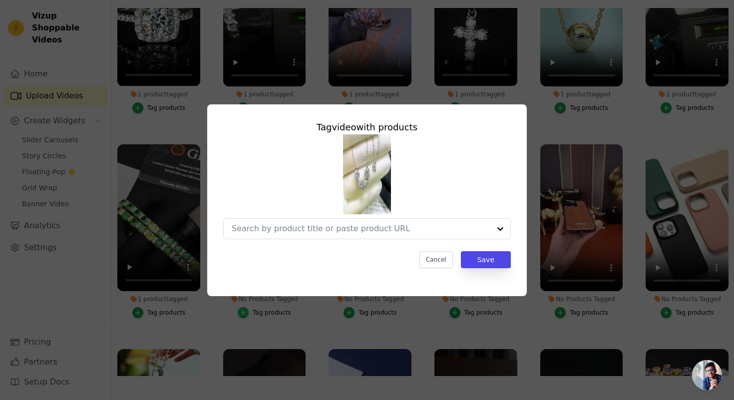
scroll to position [0, 0]
click at [278, 229] on input "No Products Tagged Tag video with products Option undefined, selected. Cancel S…" at bounding box center [351, 228] width 239 height 9
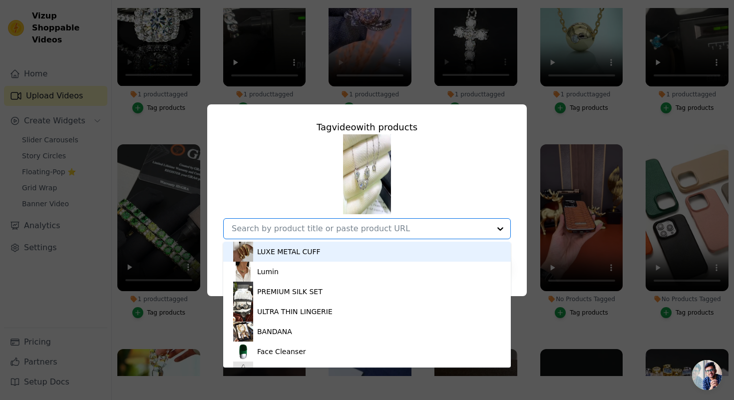
paste input "Floralis"
type input "Floralis"
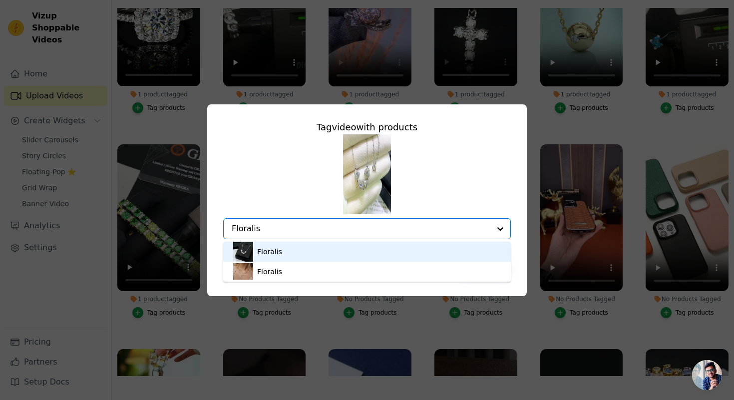
click at [340, 242] on div "Floralis" at bounding box center [367, 252] width 268 height 20
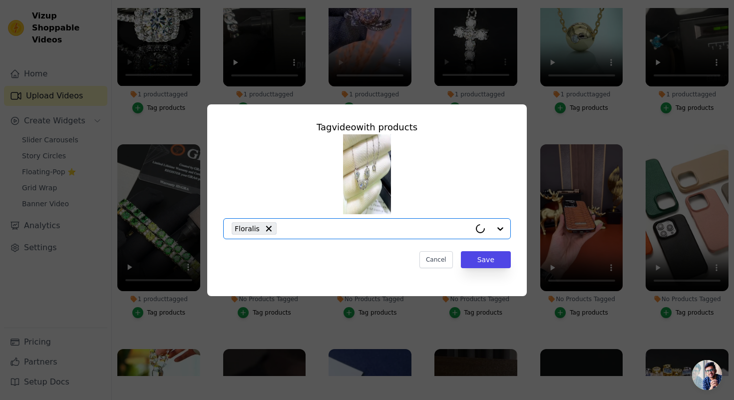
click at [265, 222] on div "Floralis" at bounding box center [254, 228] width 45 height 12
click at [263, 231] on input "No Products Tagged Tag video with products Option undefined, selected. Select i…" at bounding box center [361, 228] width 259 height 9
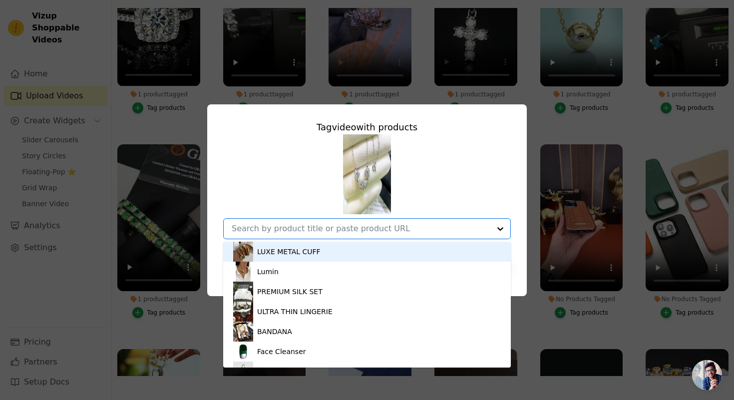
paste input "Floralis"
type input "Floralis"
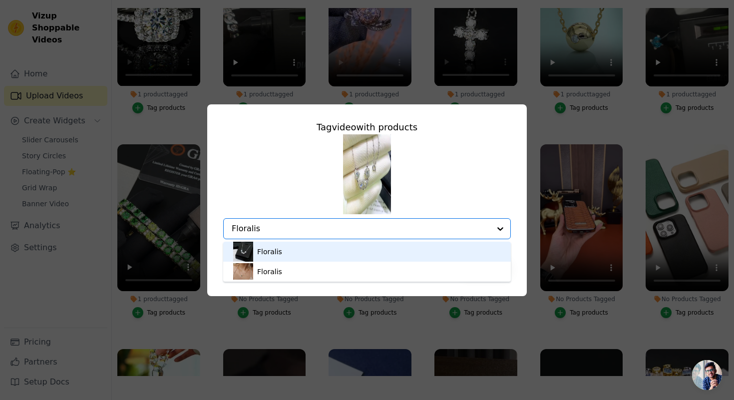
click at [277, 252] on div "Floralis" at bounding box center [269, 252] width 25 height 10
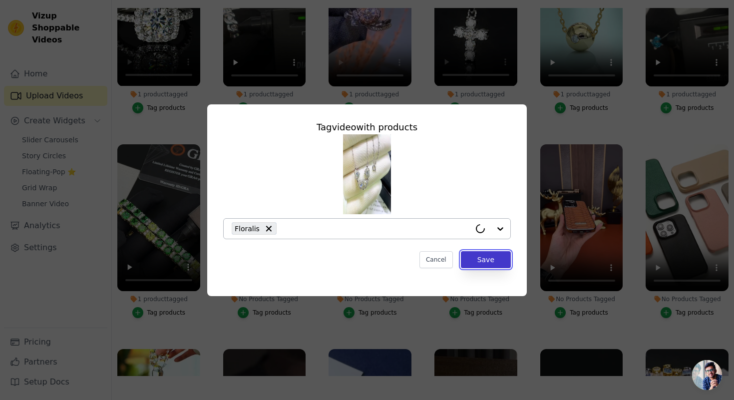
click at [482, 257] on button "Save" at bounding box center [486, 259] width 50 height 17
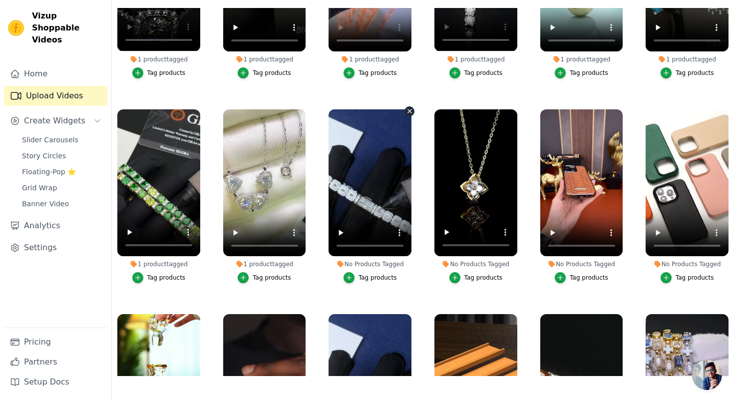
scroll to position [1750, 0]
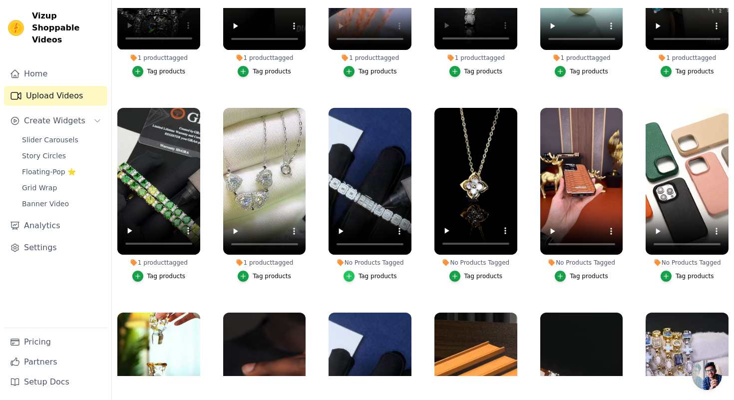
click at [351, 276] on icon "button" at bounding box center [349, 276] width 7 height 7
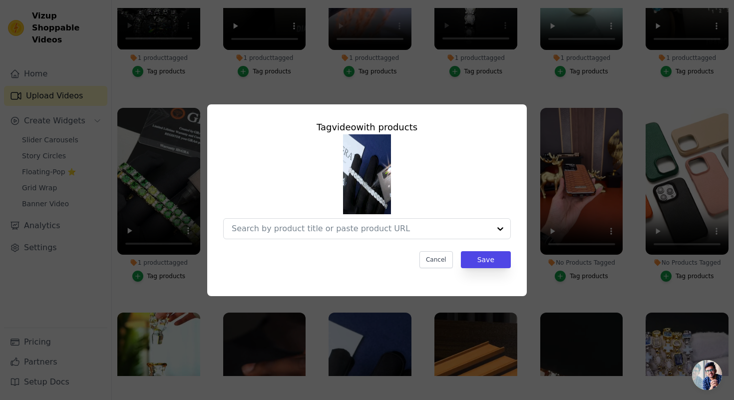
scroll to position [0, 0]
click at [347, 229] on input "No Products Tagged Tag video with products Cancel Save Tag products" at bounding box center [351, 228] width 239 height 9
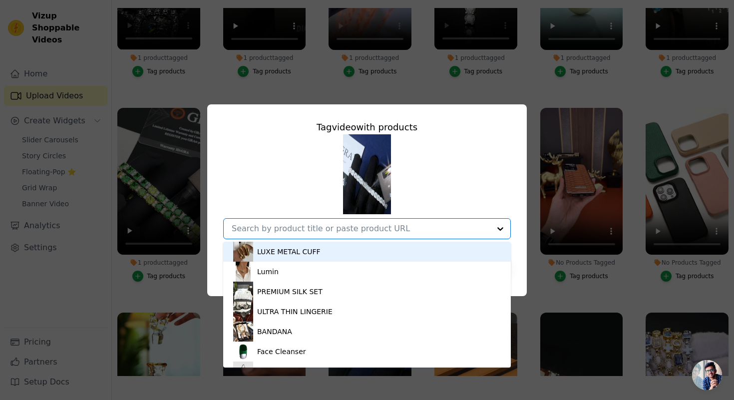
paste input "Square Halo Moissanite Tennis Bracelet"
type input "Square Halo Moissanite Tennis Bracelet"
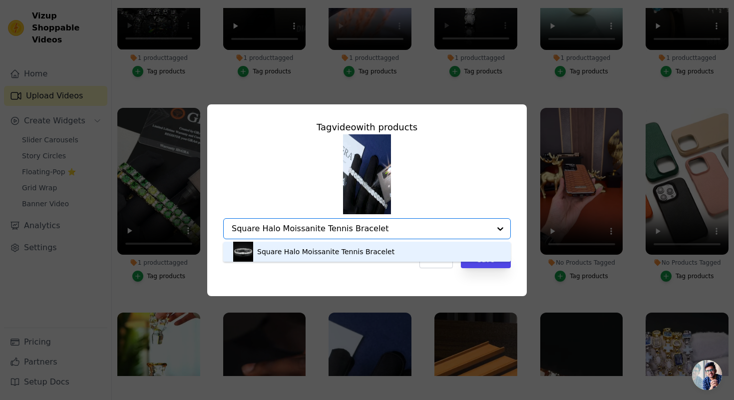
click at [350, 248] on div "Square Halo Moissanite Tennis Bracelet" at bounding box center [325, 252] width 137 height 10
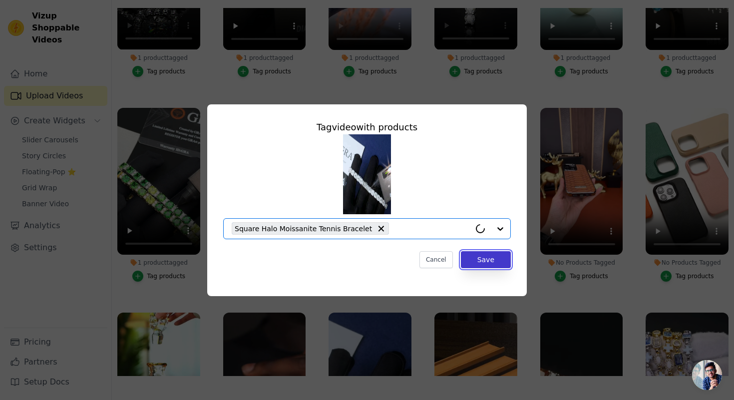
click at [474, 256] on button "Save" at bounding box center [486, 259] width 50 height 17
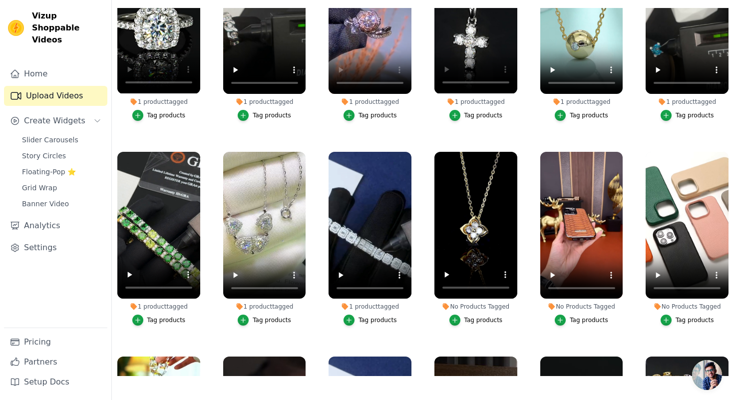
scroll to position [1770, 0]
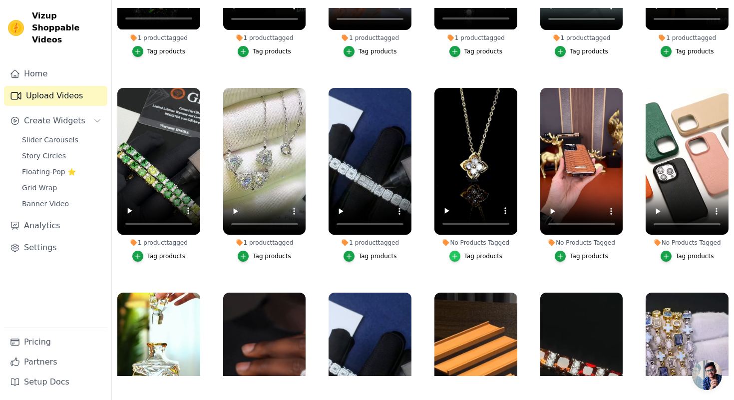
click at [451, 255] on div "button" at bounding box center [454, 256] width 11 height 11
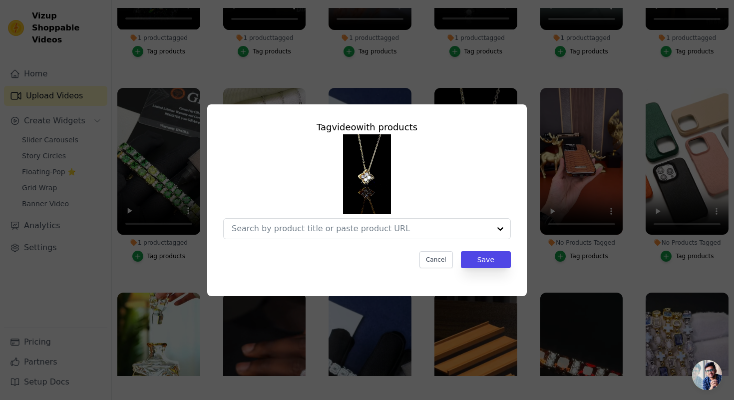
scroll to position [0, 0]
click at [416, 227] on input "No Products Tagged Tag video with products Option undefined, selected. Cancel S…" at bounding box center [351, 228] width 239 height 9
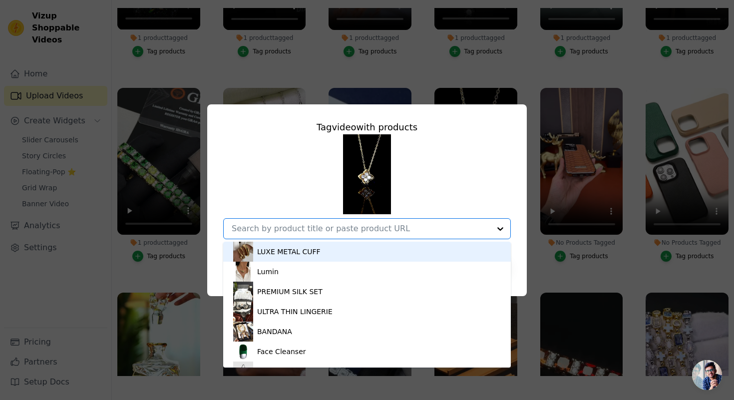
paste input "Liora Four-Leaf Clover Moissanite Necklace"
type input "Liora Four-Leaf Clover Moissanite Necklace"
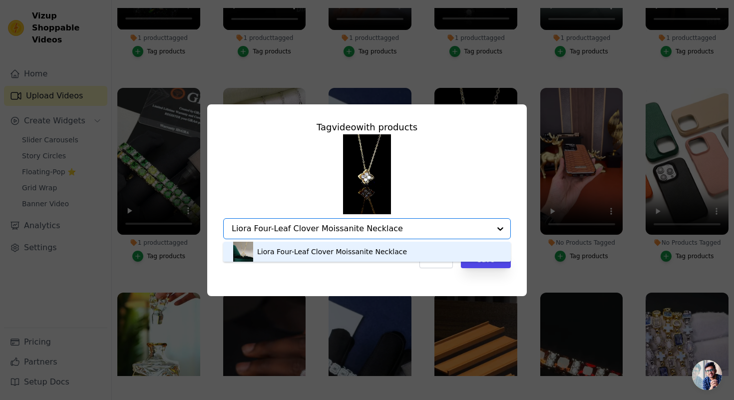
click at [348, 250] on div "Liora Four-Leaf Clover Moissanite Necklace" at bounding box center [332, 252] width 150 height 10
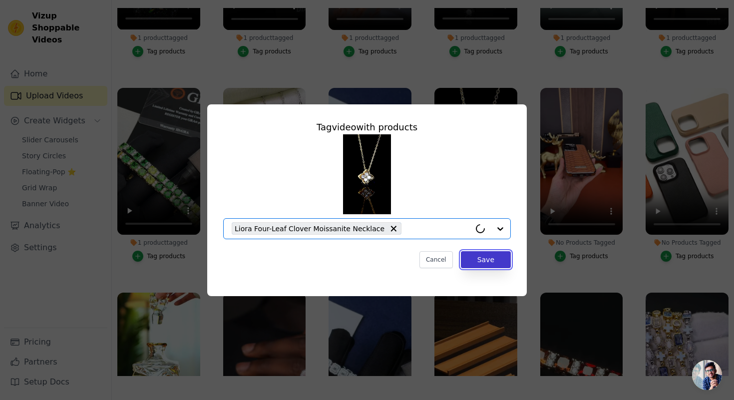
click at [483, 262] on button "Save" at bounding box center [486, 259] width 50 height 17
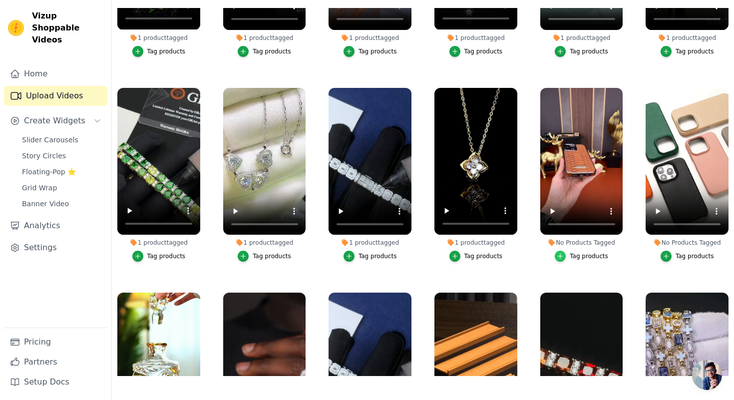
click at [557, 255] on icon "button" at bounding box center [560, 256] width 7 height 7
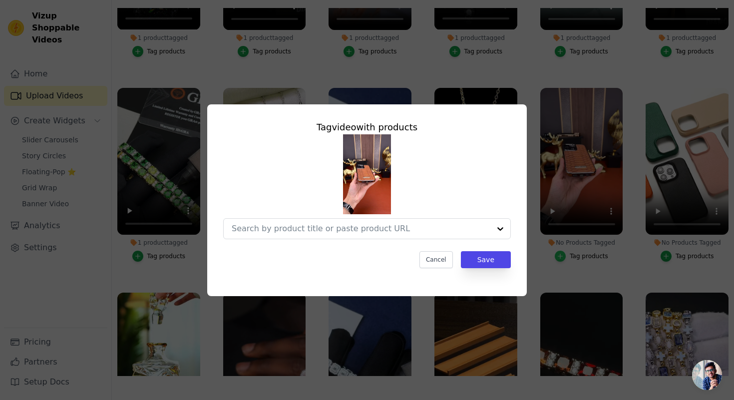
scroll to position [0, 0]
click at [425, 235] on div at bounding box center [351, 229] width 239 height 20
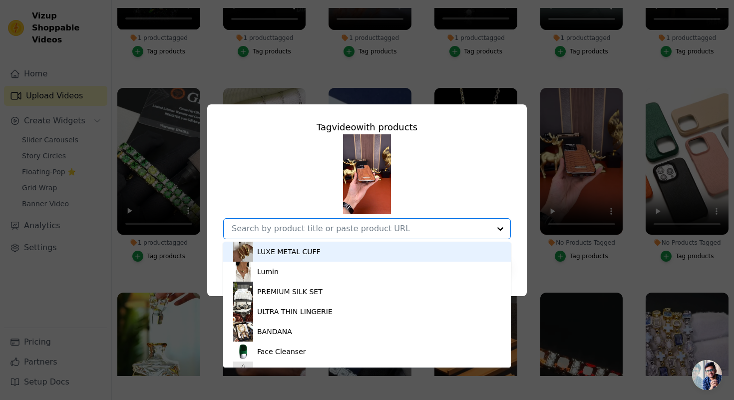
paste input "Serpentine"
type input "Serpentine"
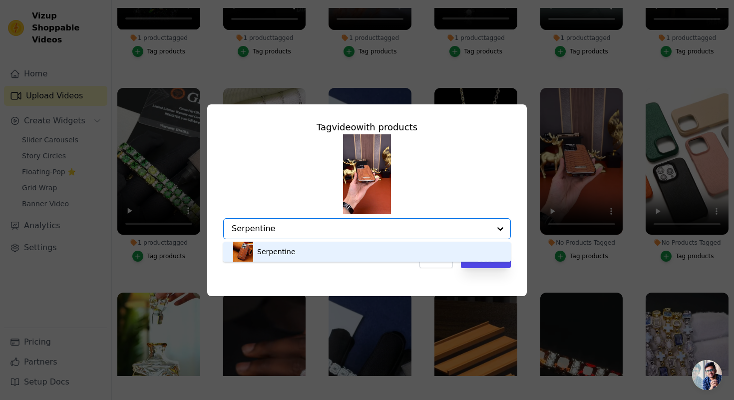
click at [335, 247] on div "Serpentine" at bounding box center [367, 252] width 268 height 20
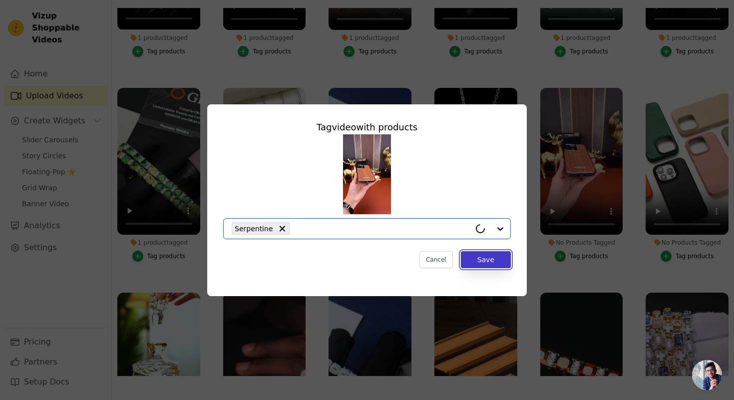
click at [495, 258] on button "Save" at bounding box center [486, 259] width 50 height 17
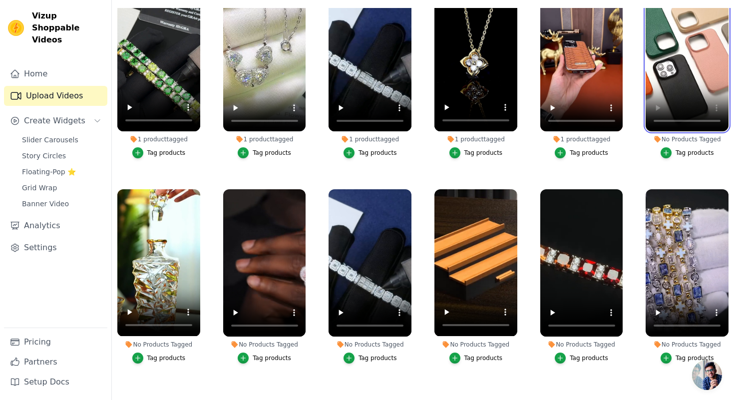
scroll to position [1917, 0]
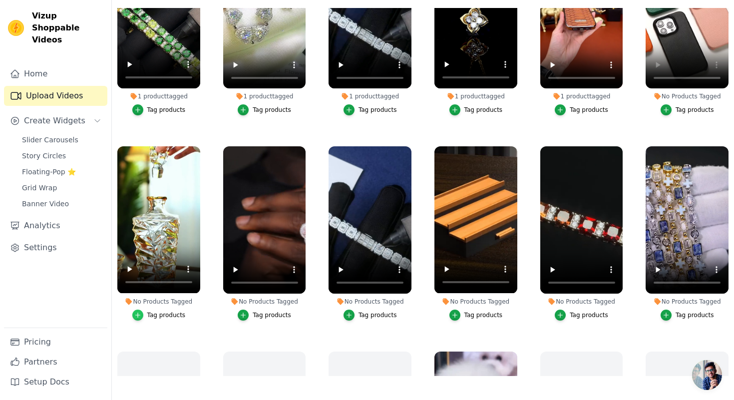
click at [142, 314] on div "button" at bounding box center [137, 315] width 11 height 11
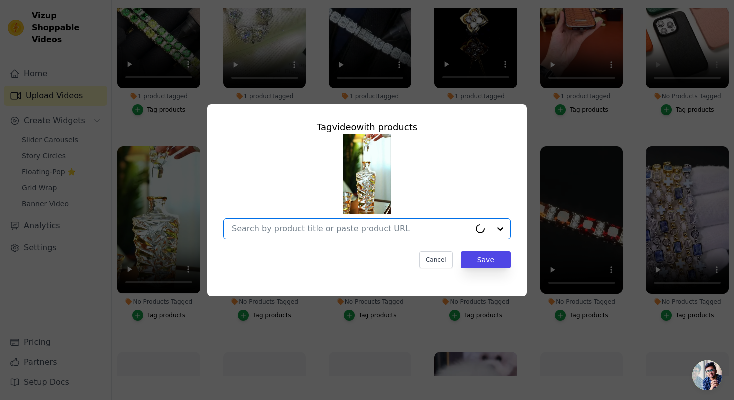
click at [288, 231] on input "No Products Tagged Tag video with products Option undefined, selected. Select i…" at bounding box center [351, 228] width 239 height 9
click at [428, 257] on button "Cancel" at bounding box center [435, 259] width 33 height 17
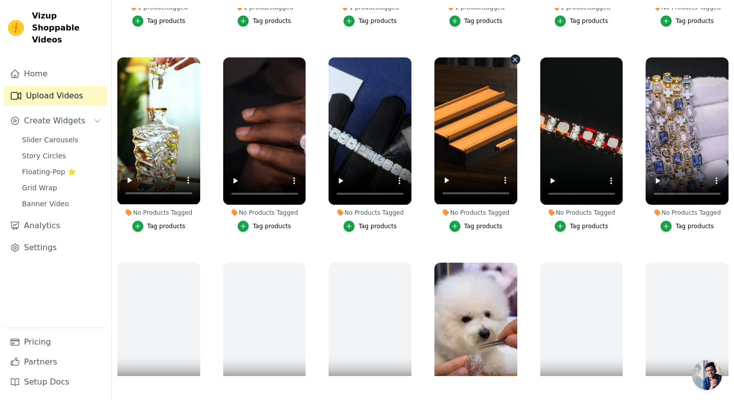
scroll to position [2038, 0]
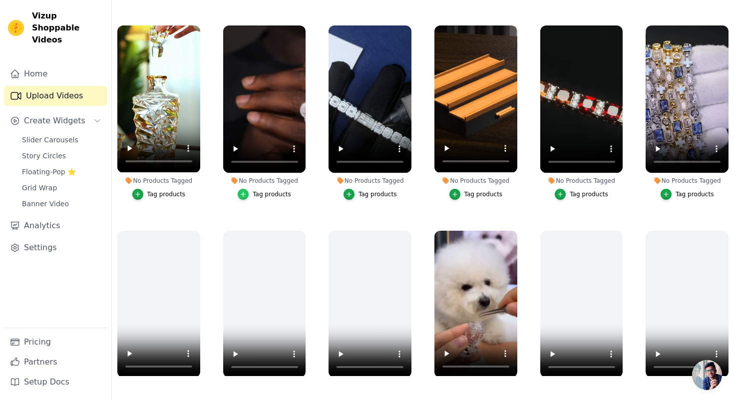
click at [247, 195] on icon "button" at bounding box center [243, 194] width 7 height 7
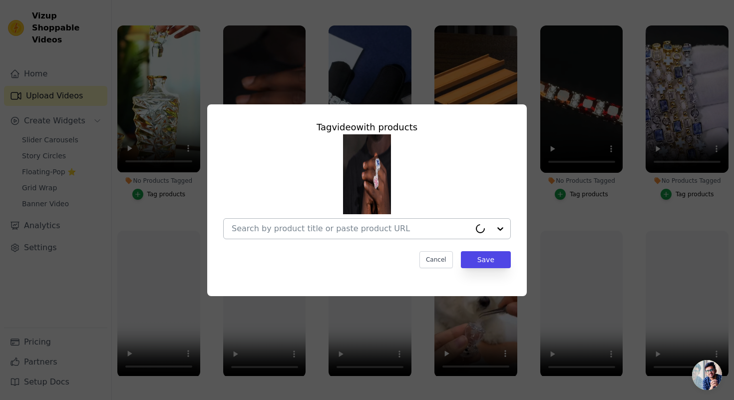
click at [248, 228] on input "No Products Tagged Tag video with products Cancel Save Tag products" at bounding box center [351, 228] width 239 height 9
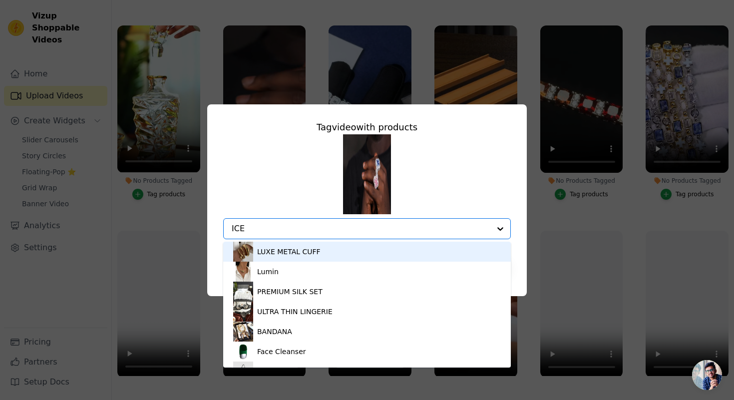
type input "ICED"
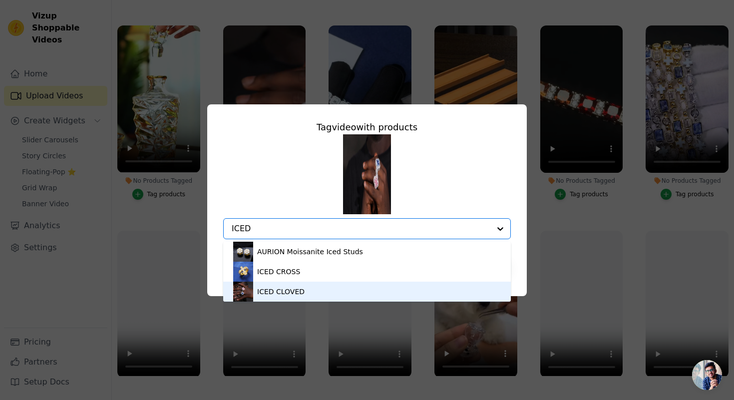
click at [286, 289] on div "ICED CLOVED" at bounding box center [280, 292] width 47 height 10
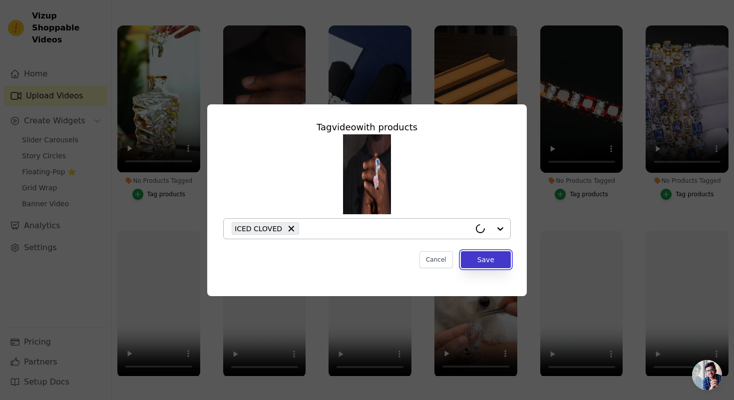
click at [491, 261] on button "Save" at bounding box center [486, 259] width 50 height 17
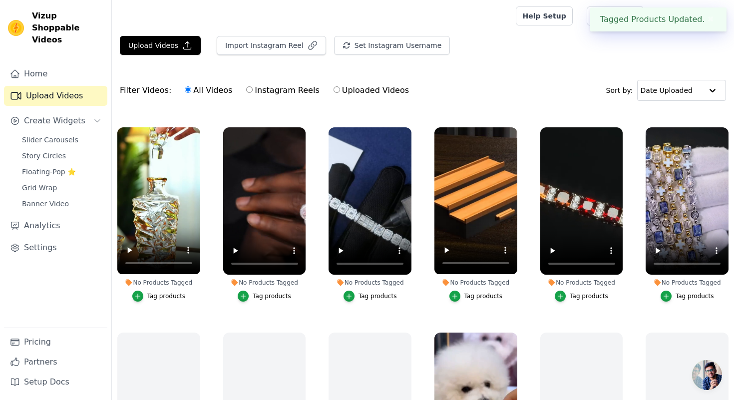
scroll to position [102, 0]
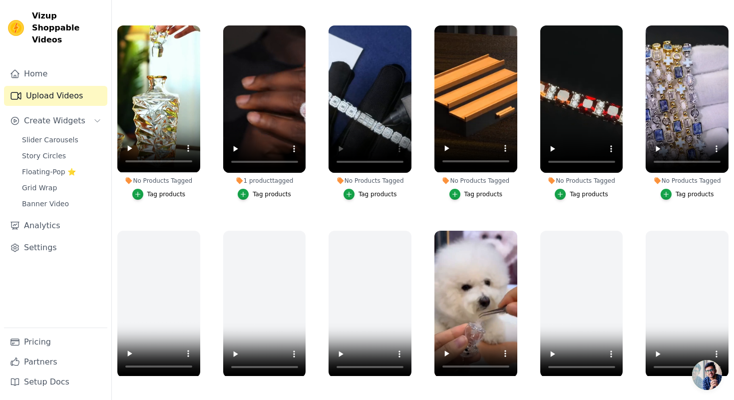
click at [366, 188] on li "No Products Tagged Tag products" at bounding box center [370, 112] width 83 height 174
click at [366, 190] on div "Tag products" at bounding box center [377, 194] width 38 height 8
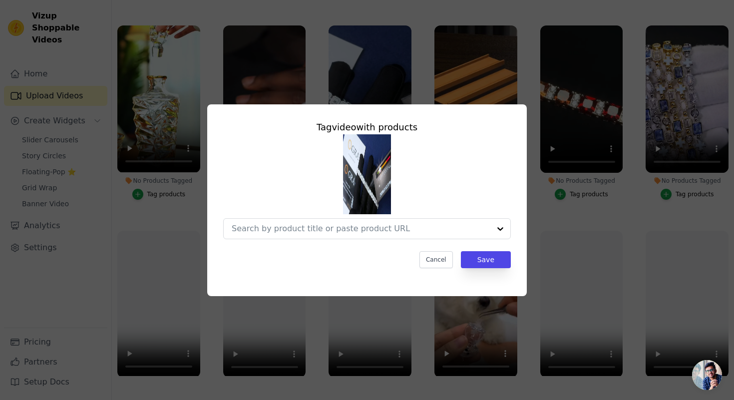
scroll to position [0, 0]
click at [313, 229] on input "No Products Tagged Tag video with products Option undefined, selected. Select i…" at bounding box center [351, 228] width 239 height 9
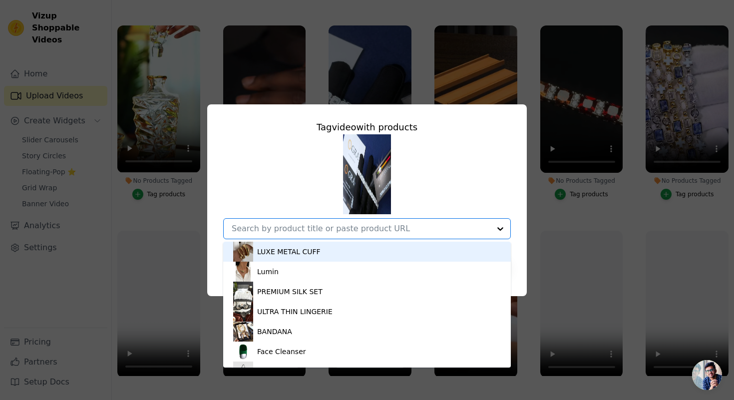
paste input "Square Halo Moissanite Tennis Bracelet"
type input "Square Halo Moissanite Tennis Bracelet"
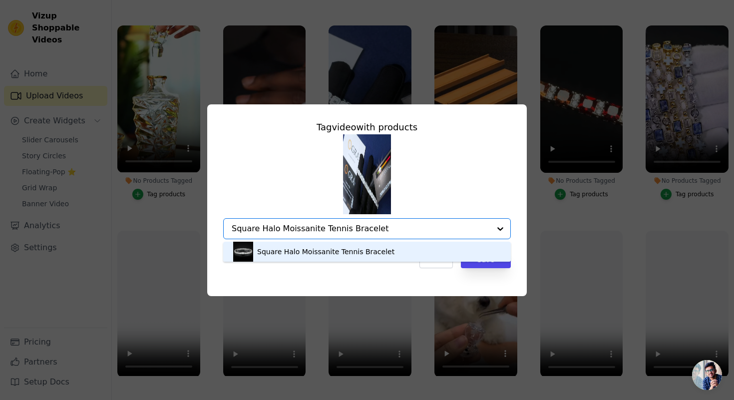
click at [306, 243] on div "Square Halo Moissanite Tennis Bracelet" at bounding box center [367, 252] width 268 height 20
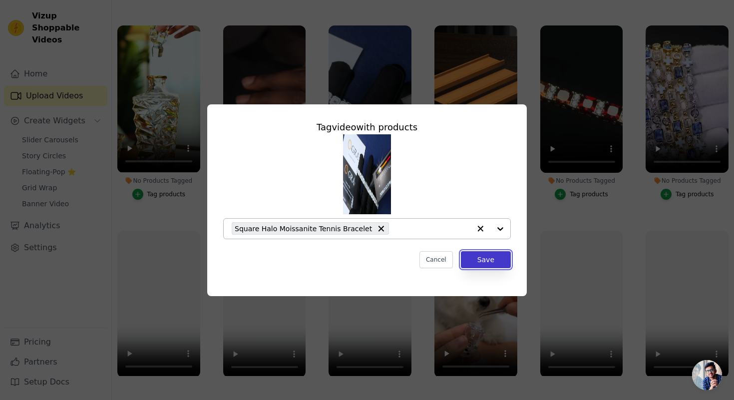
click at [475, 260] on button "Save" at bounding box center [486, 259] width 50 height 17
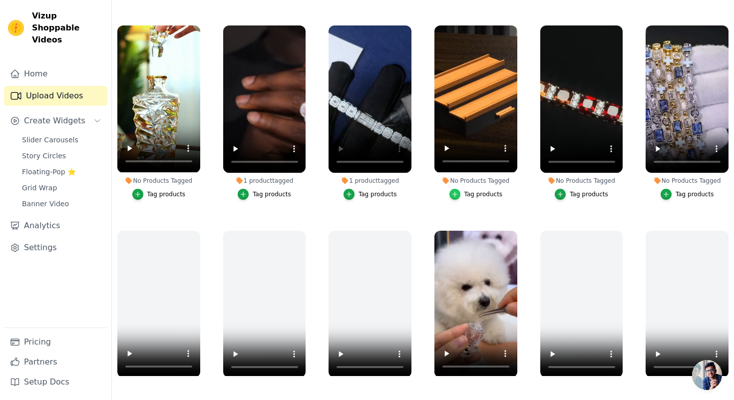
click at [454, 194] on icon "button" at bounding box center [454, 194] width 7 height 7
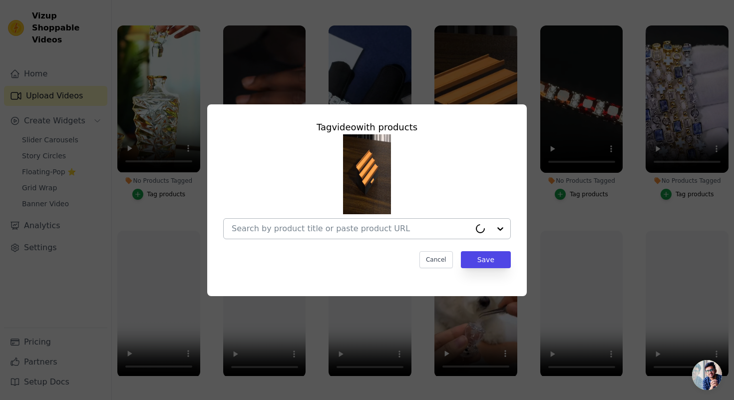
click at [327, 236] on div at bounding box center [351, 229] width 239 height 20
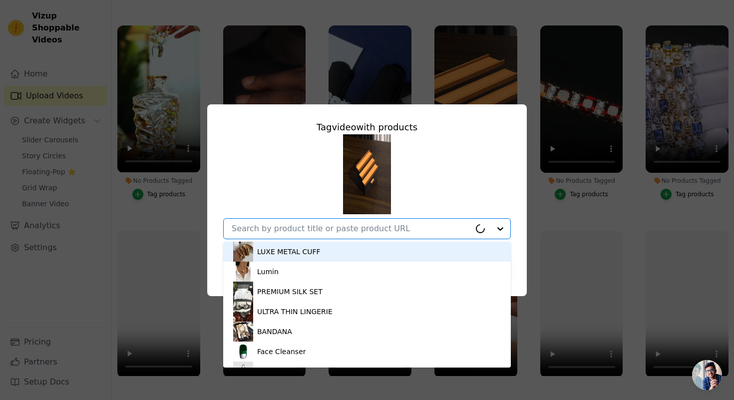
click at [327, 222] on div at bounding box center [351, 229] width 239 height 20
paste input "Noir Étagère"
type input "Noir Étagère"
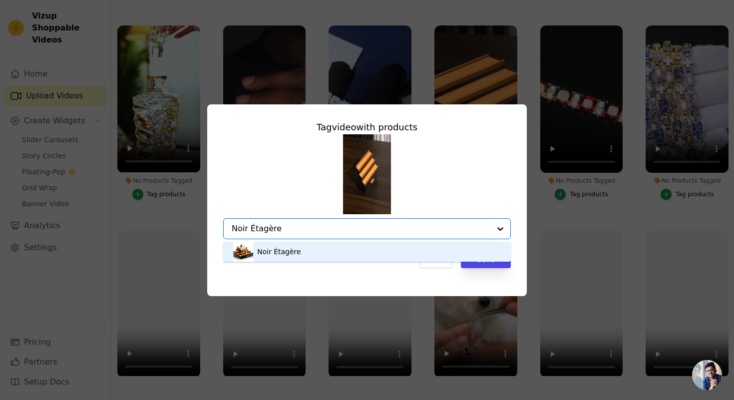
click at [358, 248] on div "Noir Étagère" at bounding box center [367, 252] width 268 height 20
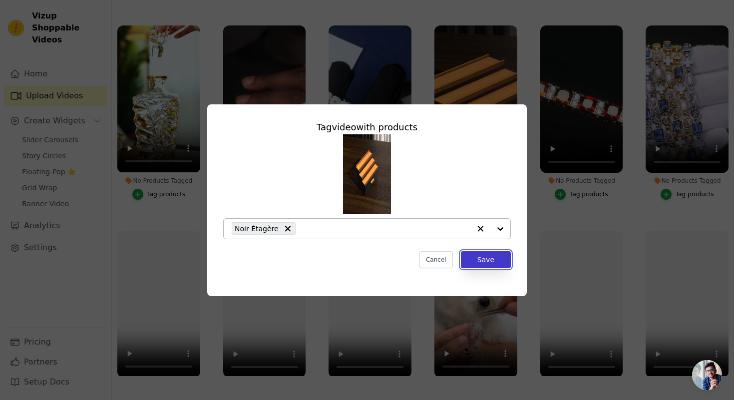
click at [497, 257] on button "Save" at bounding box center [486, 259] width 50 height 17
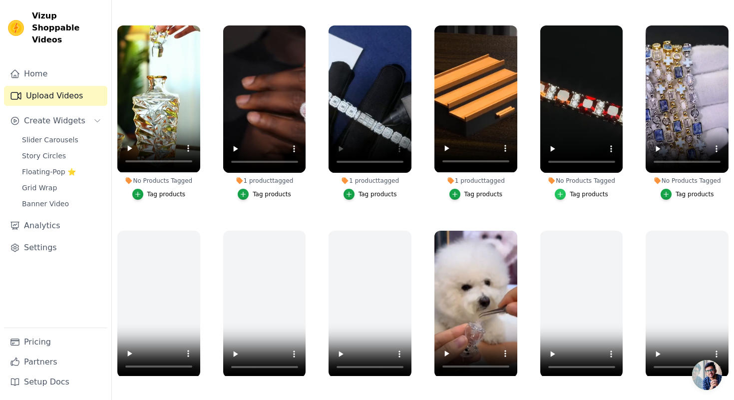
click at [562, 193] on icon "button" at bounding box center [560, 194] width 7 height 7
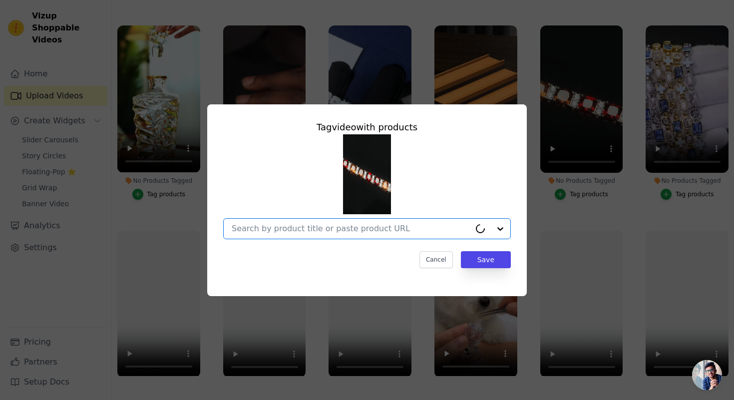
click at [412, 229] on input "No Products Tagged Tag video with products Option undefined, selected. Cancel S…" at bounding box center [351, 228] width 239 height 9
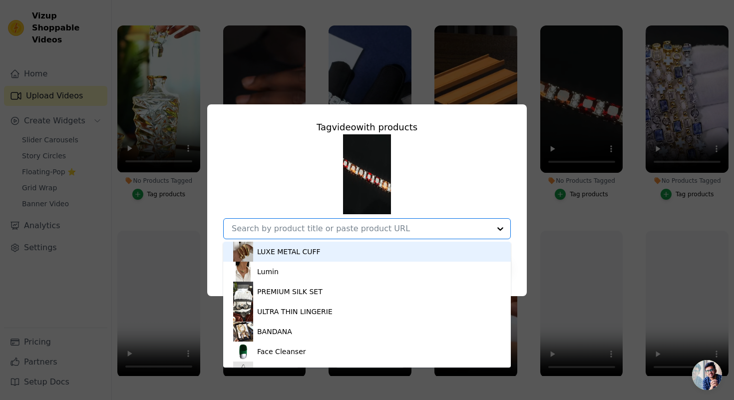
paste input "Prisma Link"
type input "Prisma Link"
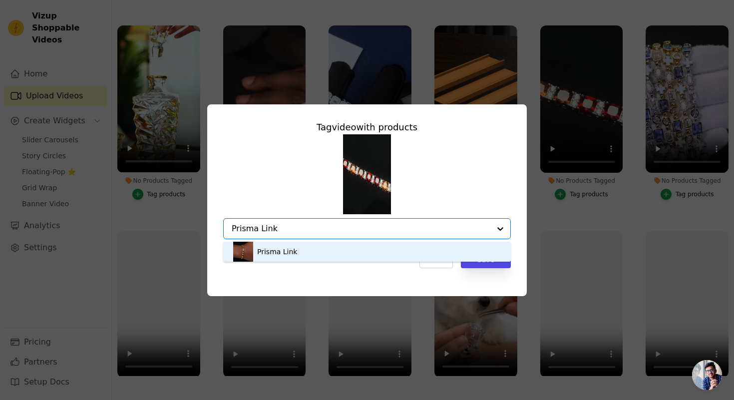
click at [398, 247] on div "Prisma Link" at bounding box center [367, 252] width 268 height 20
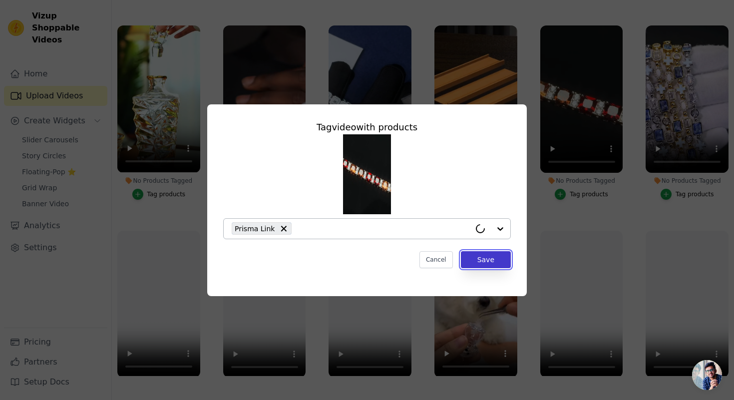
click at [468, 256] on button "Save" at bounding box center [486, 259] width 50 height 17
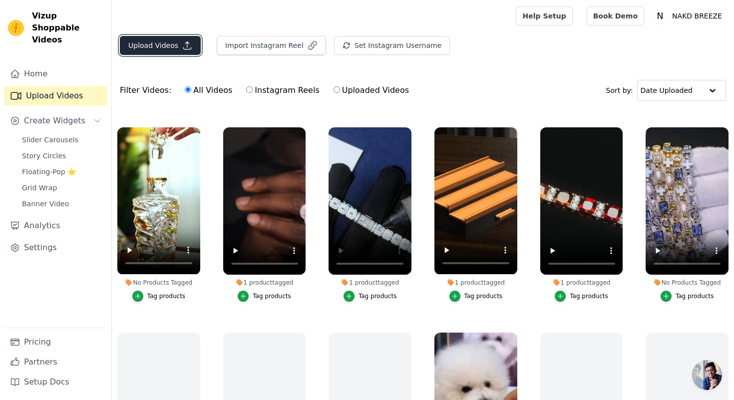
click at [161, 50] on button "Upload Videos" at bounding box center [160, 45] width 81 height 19
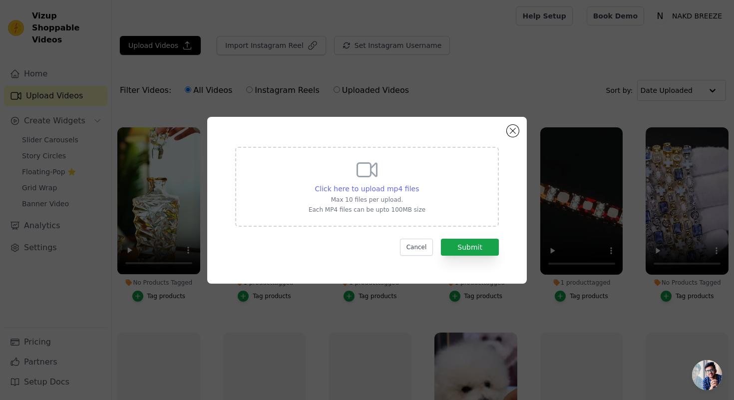
click at [338, 184] on div "Click here to upload mp4 files" at bounding box center [367, 189] width 104 height 10
click at [418, 184] on input "Click here to upload mp4 files Max 10 files per upload. Each MP4 files can be u…" at bounding box center [418, 183] width 0 height 0
type input "C:\fakepath\4b416e311acb4531aa7036e47ad26049.HD-1080p-7.2Mbps-55198203.mp4"
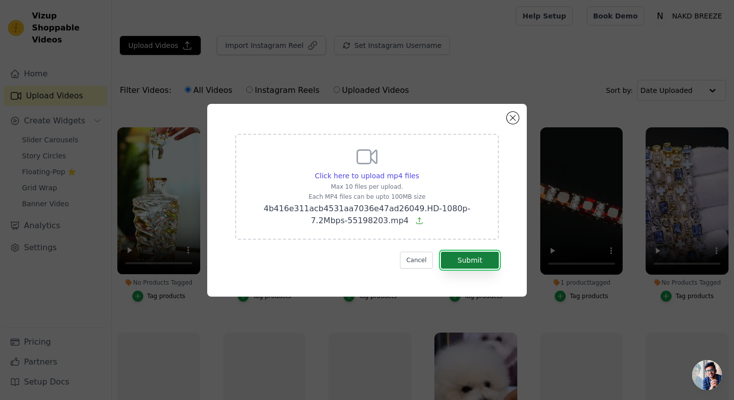
click at [470, 254] on button "Submit" at bounding box center [470, 260] width 58 height 17
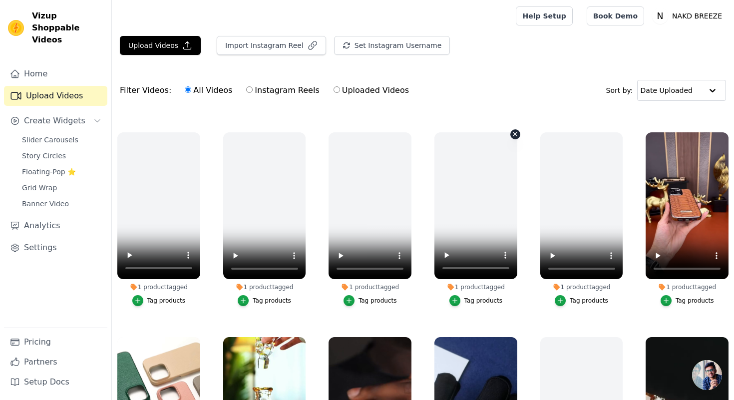
scroll to position [1829, 0]
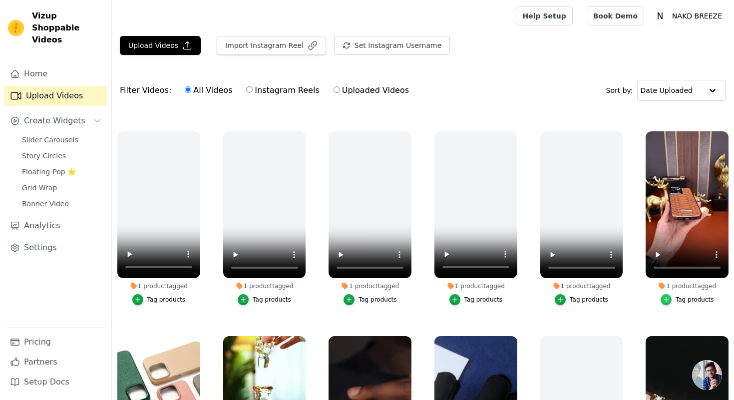
click at [666, 299] on icon "button" at bounding box center [666, 300] width 4 height 4
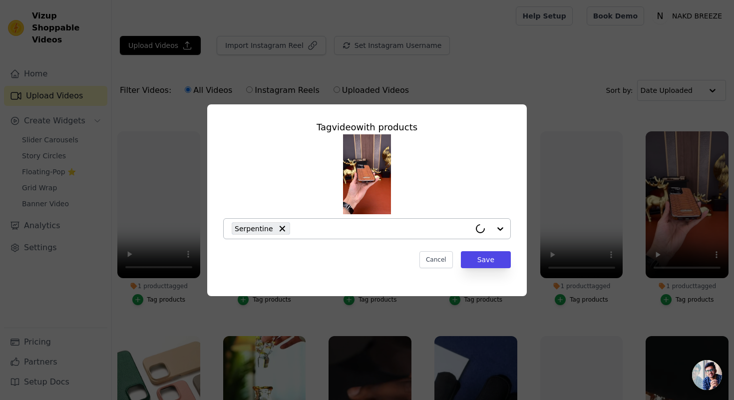
click at [350, 227] on input "1 product tagged Tag video with products Serpentine Cancel Save Tag products" at bounding box center [383, 228] width 176 height 9
click at [553, 316] on div "Tag video with products Serpentine Cancel Save" at bounding box center [367, 200] width 734 height 400
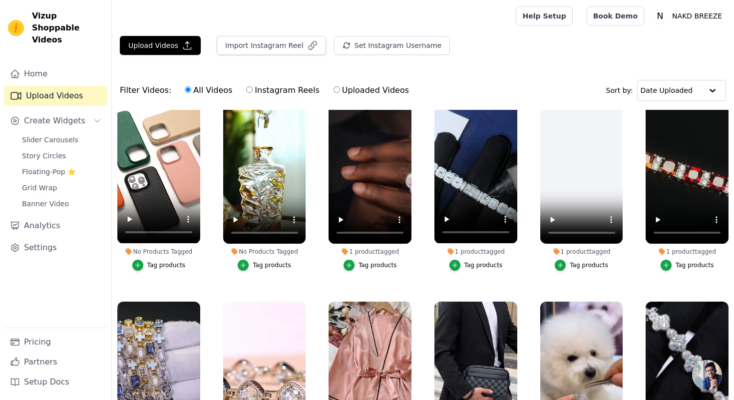
scroll to position [2078, 0]
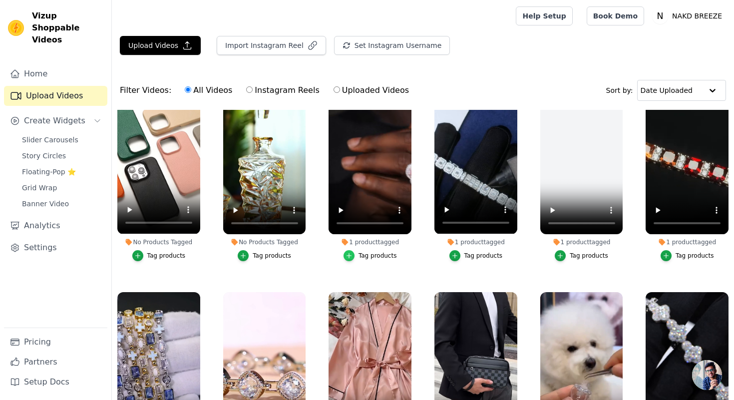
click at [350, 251] on div "button" at bounding box center [349, 255] width 11 height 11
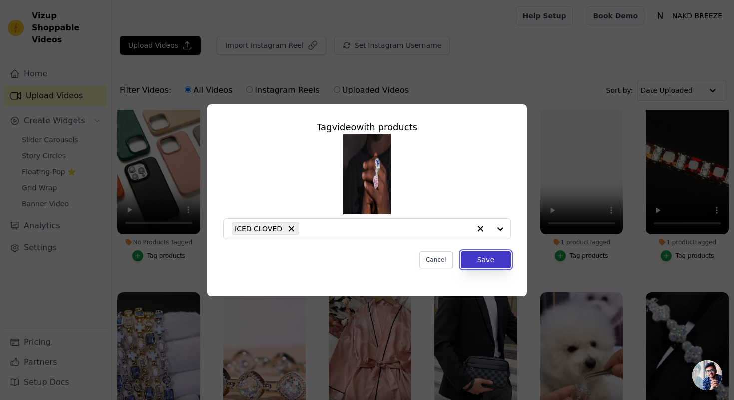
click at [488, 258] on button "Save" at bounding box center [486, 259] width 50 height 17
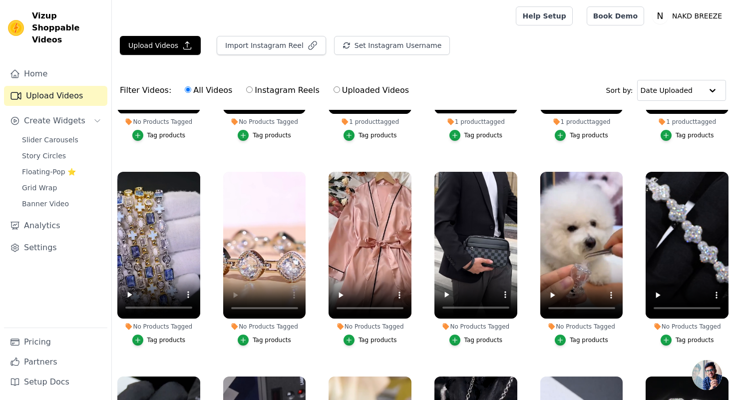
scroll to position [2234, 0]
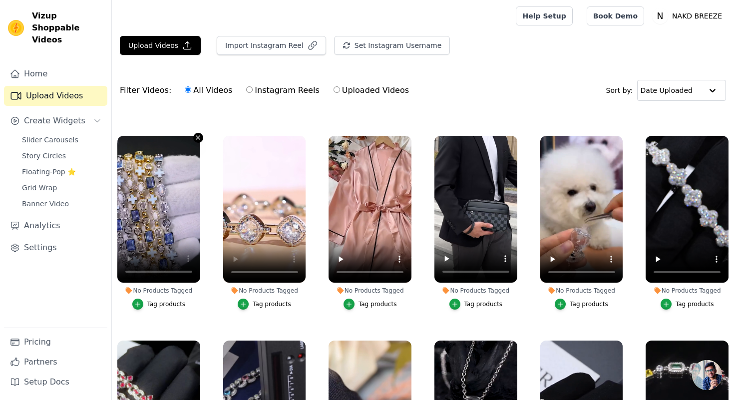
click at [199, 138] on icon "button" at bounding box center [198, 138] width 4 height 4
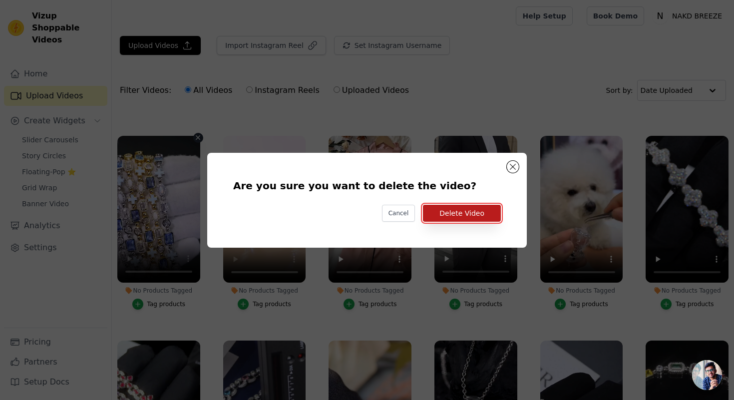
click at [464, 219] on button "Delete Video" at bounding box center [462, 213] width 78 height 17
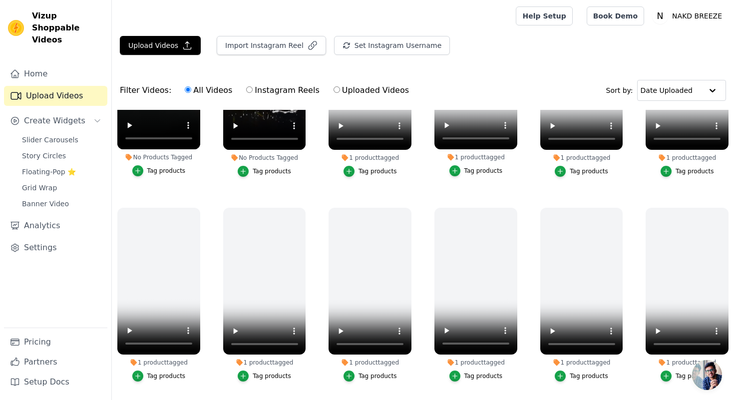
scroll to position [0, 0]
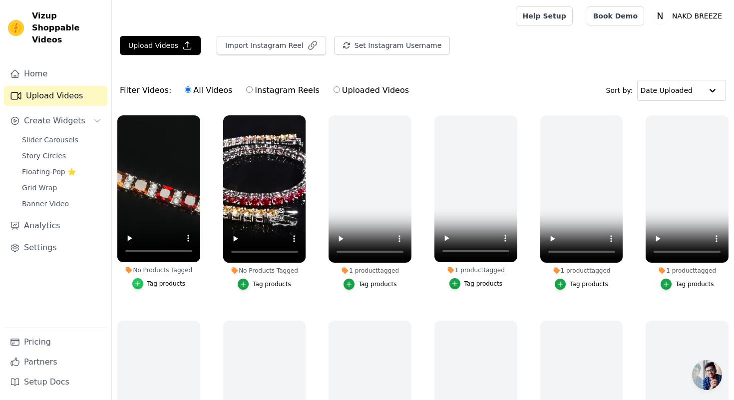
click at [141, 283] on icon "button" at bounding box center [137, 283] width 7 height 7
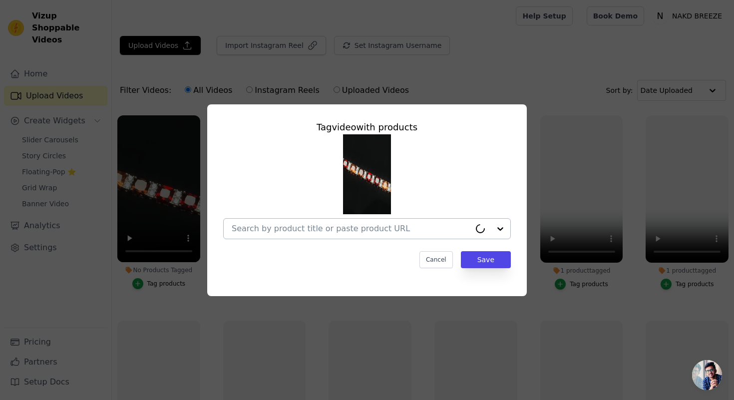
click at [262, 226] on input "No Products Tagged Tag video with products Cancel Save Tag products" at bounding box center [351, 228] width 239 height 9
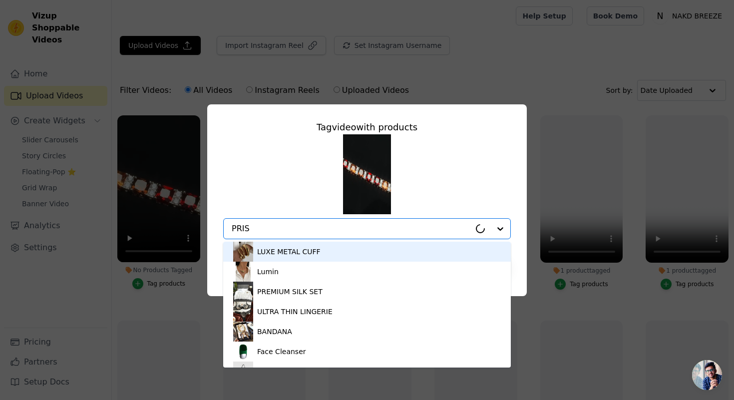
type input "PRISM"
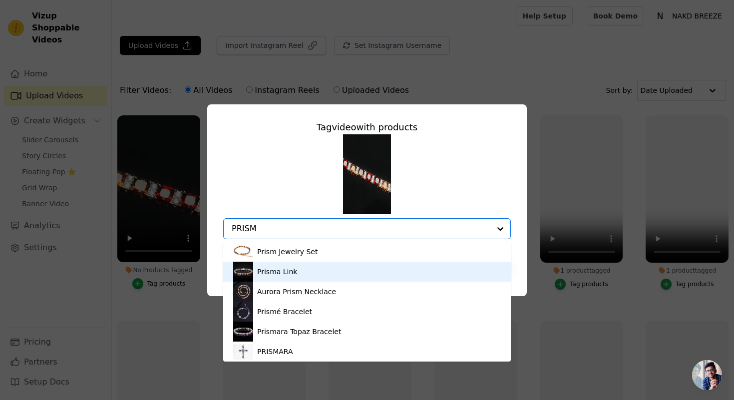
click at [298, 266] on div "Prisma Link" at bounding box center [367, 272] width 268 height 20
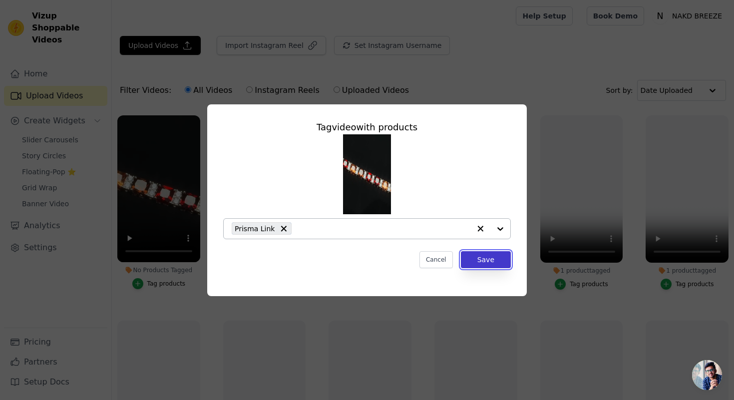
click at [504, 253] on button "Save" at bounding box center [486, 259] width 50 height 17
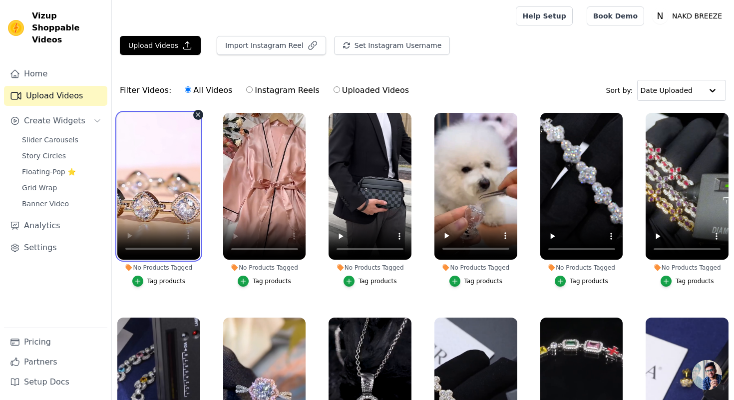
scroll to position [2253, 0]
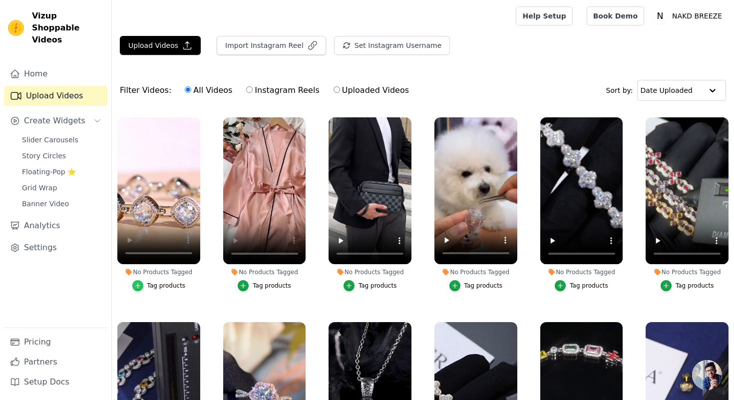
click at [132, 287] on div "button" at bounding box center [137, 285] width 11 height 11
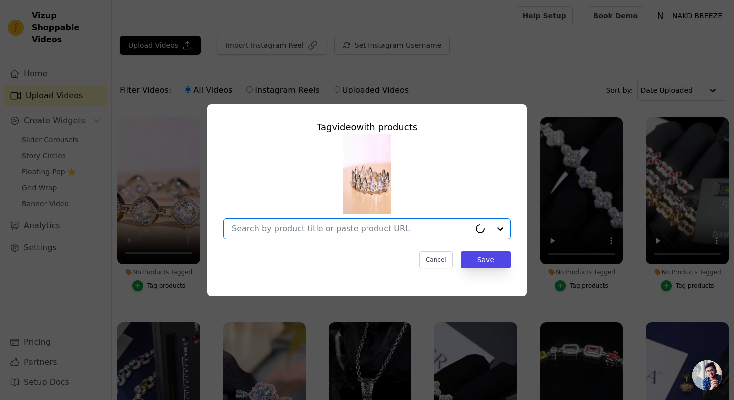
click at [276, 228] on input "No Products Tagged Tag video with products Option undefined, selected. Select i…" at bounding box center [351, 228] width 239 height 9
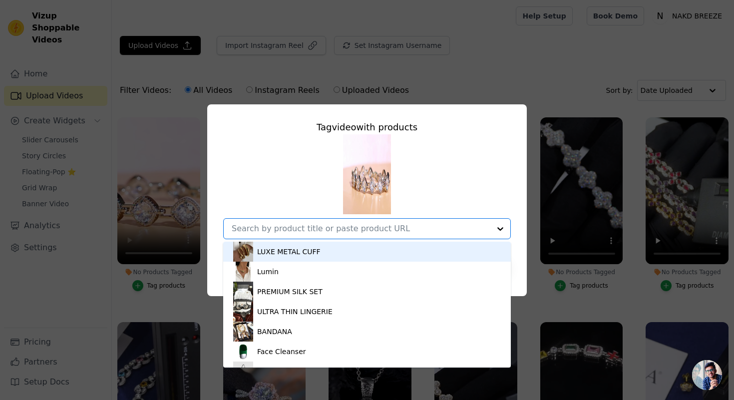
paste input "Zircons"
type input "Zircons"
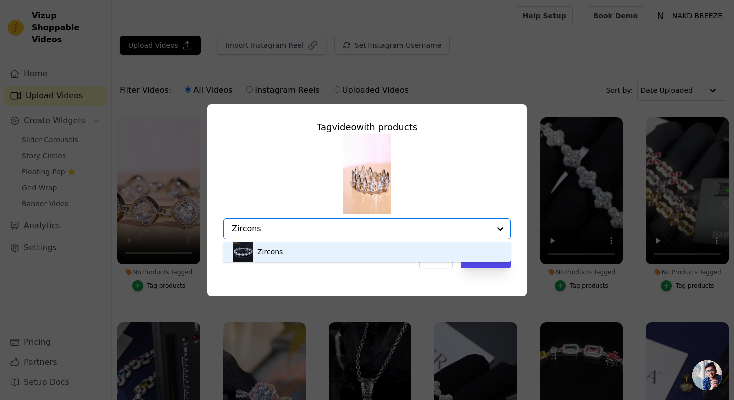
click at [283, 253] on div "Zircons" at bounding box center [367, 252] width 268 height 20
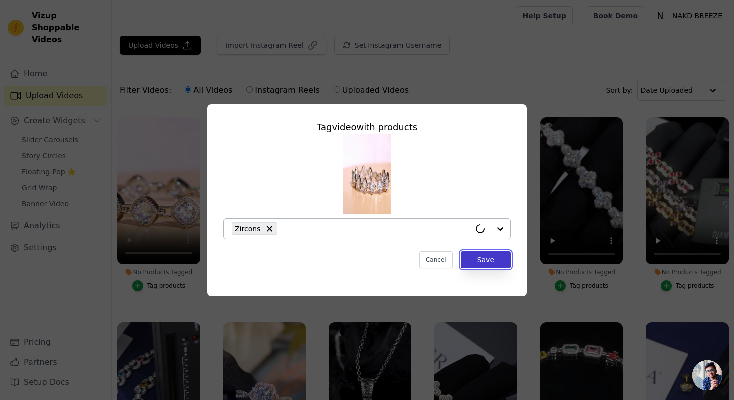
click at [497, 258] on button "Save" at bounding box center [486, 259] width 50 height 17
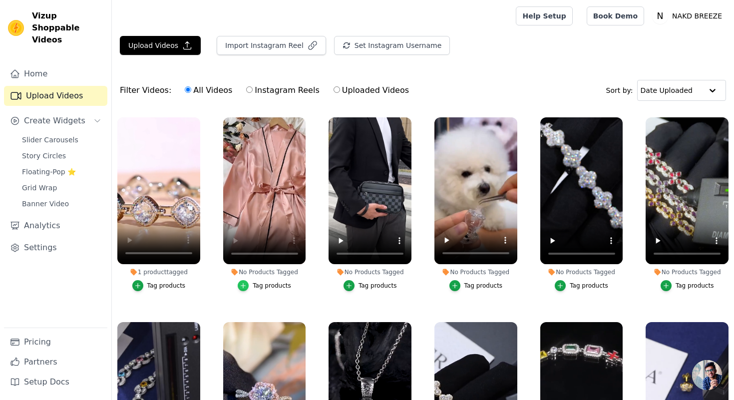
click at [244, 280] on div "button" at bounding box center [243, 285] width 11 height 11
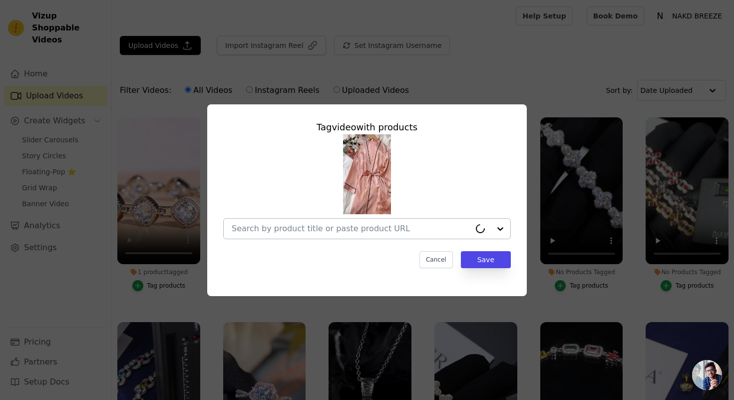
click at [276, 231] on input "No Products Tagged Tag video with products Cancel Save Tag products" at bounding box center [351, 228] width 239 height 9
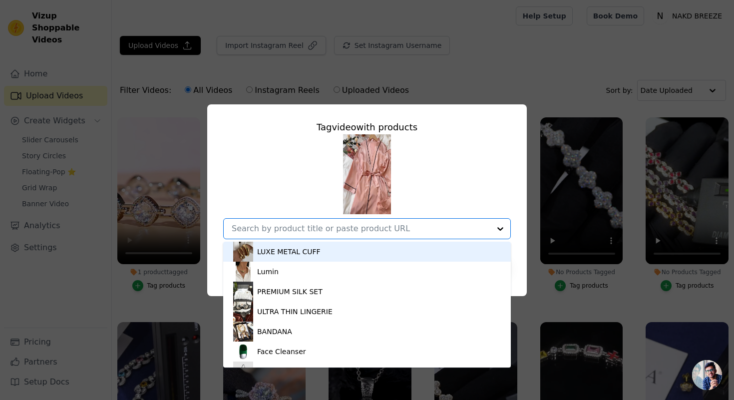
click at [364, 194] on img at bounding box center [367, 174] width 48 height 80
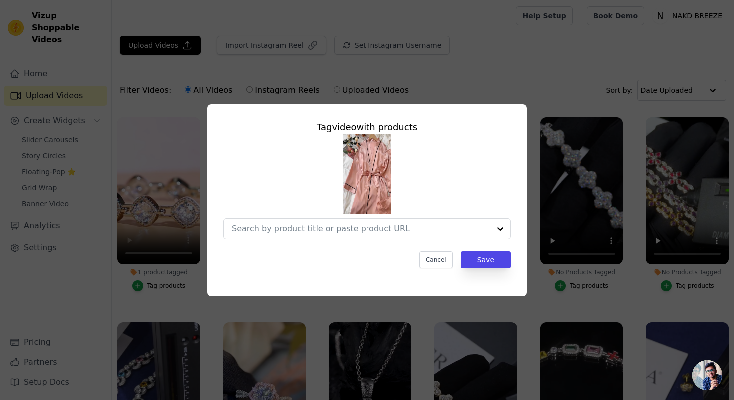
click at [422, 196] on div at bounding box center [367, 186] width 288 height 105
click at [304, 222] on div at bounding box center [361, 229] width 259 height 20
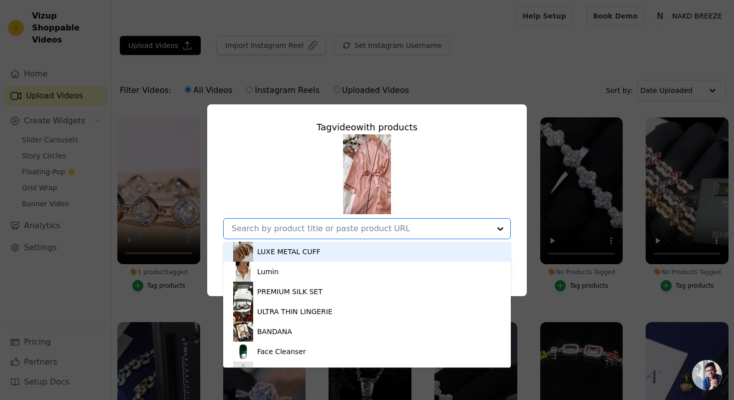
paste input "3-PIECE ICE SILK PAJAMA SET"
type input "3-PIECE ICE SILK PAJAMA SET"
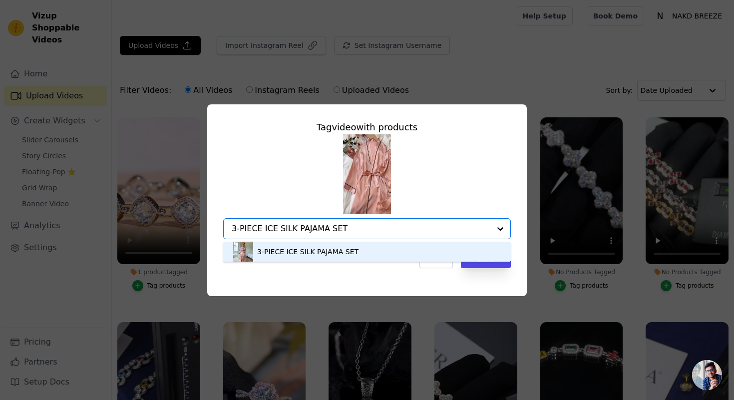
click at [304, 254] on div "3-PIECE ICE SILK PAJAMA SET" at bounding box center [307, 252] width 101 height 10
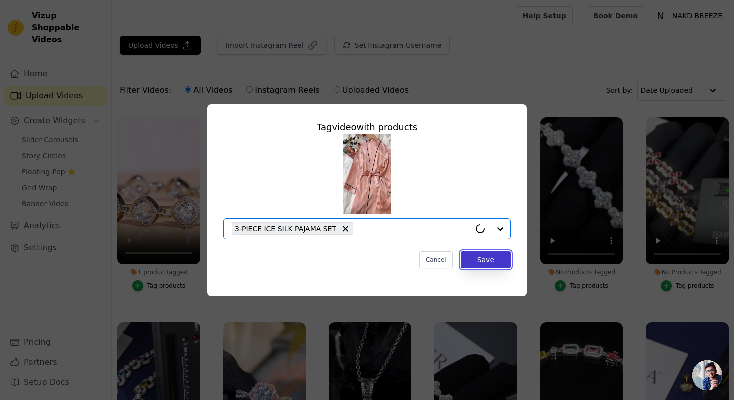
click at [487, 262] on button "Save" at bounding box center [486, 259] width 50 height 17
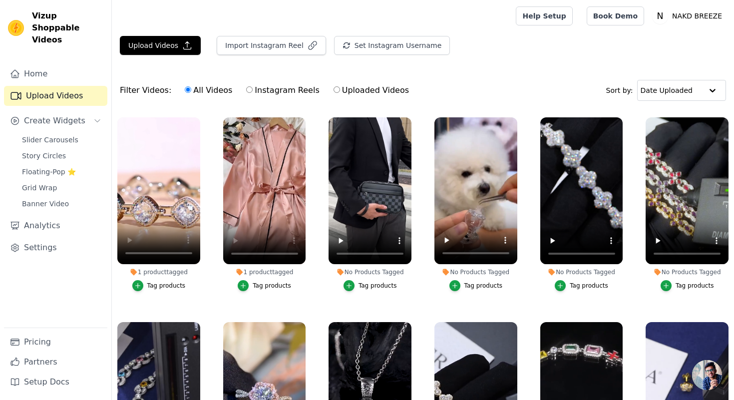
click at [367, 286] on div "Tag products" at bounding box center [377, 286] width 38 height 8
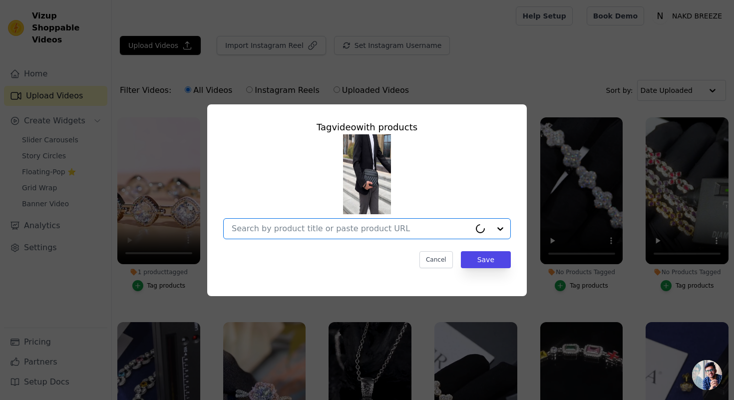
click at [390, 233] on input "No Products Tagged Tag video with products Option undefined, selected. Cancel S…" at bounding box center [351, 228] width 239 height 9
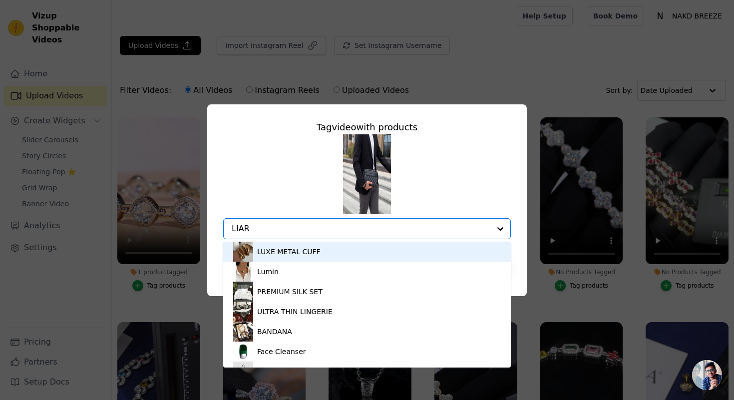
type input "LIARE"
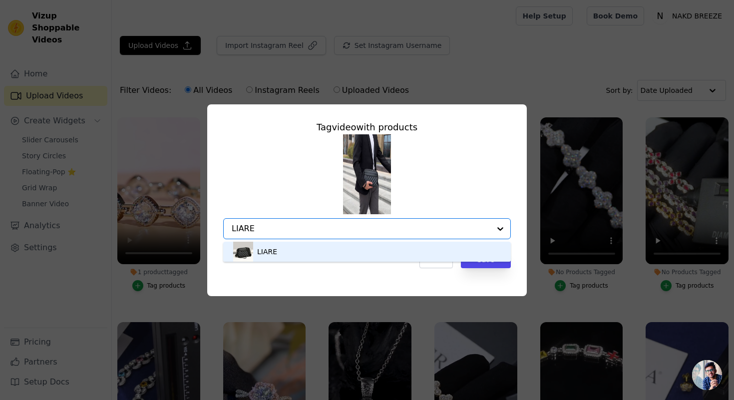
click at [345, 244] on div "LIARE" at bounding box center [367, 252] width 268 height 20
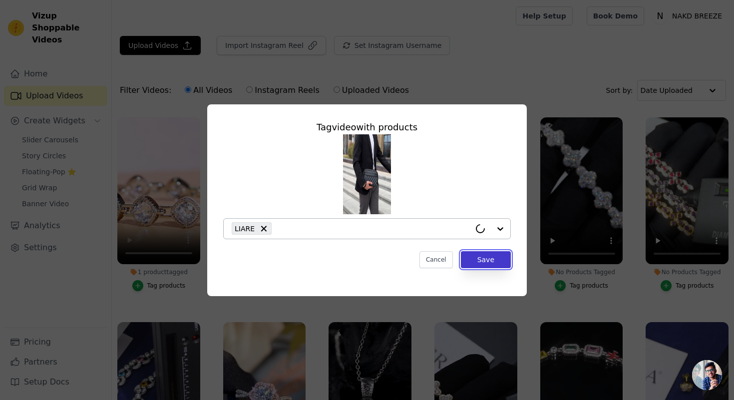
click at [487, 253] on button "Save" at bounding box center [486, 259] width 50 height 17
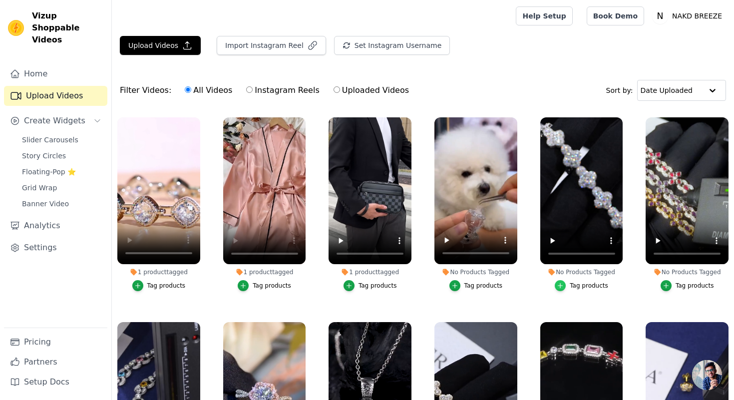
click at [560, 287] on icon "button" at bounding box center [560, 285] width 7 height 7
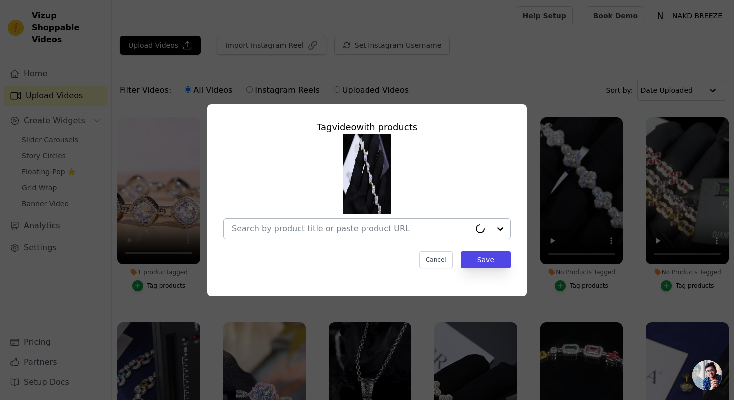
click at [460, 230] on input "No Products Tagged Tag video with products Cancel Save Tag products" at bounding box center [351, 228] width 239 height 9
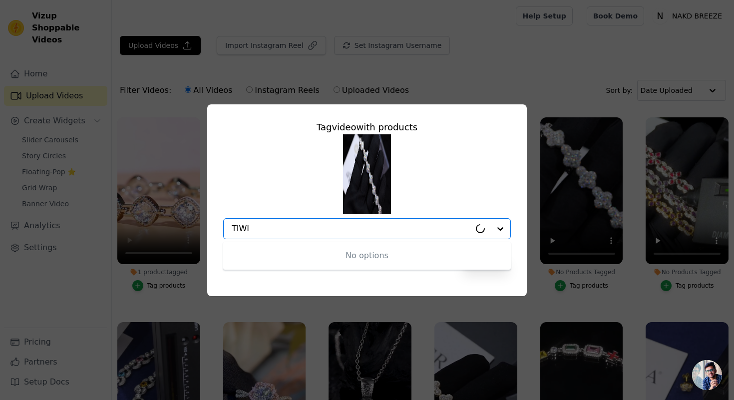
type input "TIWIA"
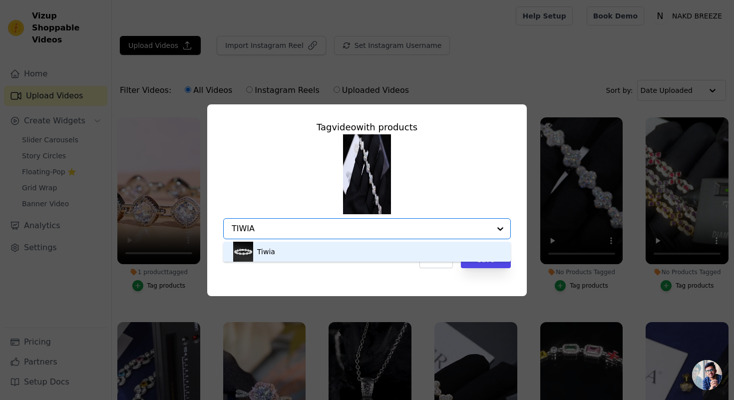
click at [292, 252] on div "Tiwia" at bounding box center [367, 252] width 268 height 20
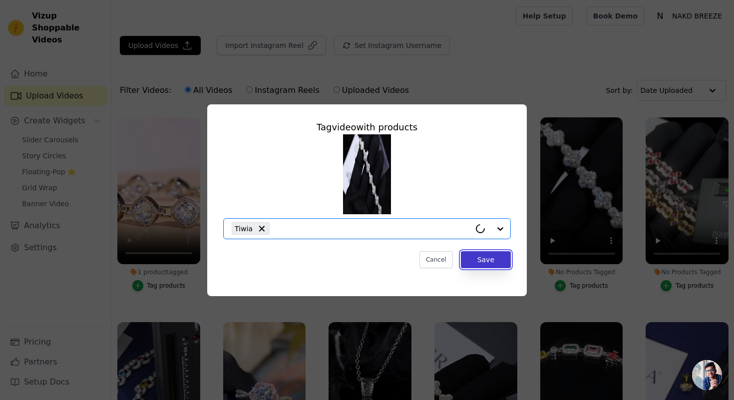
click at [488, 260] on button "Save" at bounding box center [486, 259] width 50 height 17
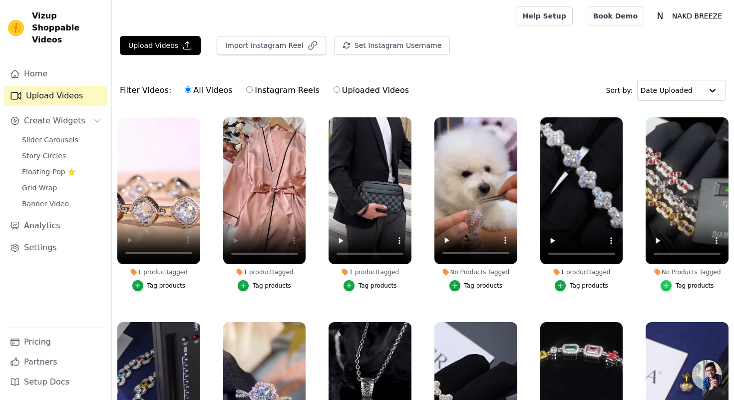
click at [671, 287] on div "button" at bounding box center [666, 285] width 11 height 11
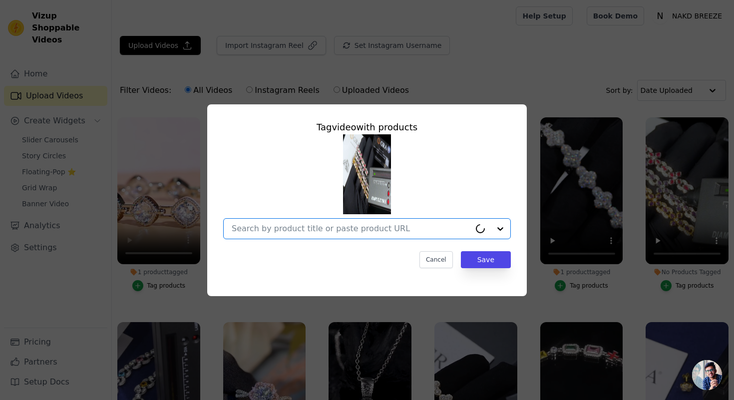
click at [293, 228] on input "No Products Tagged Tag video with products Option undefined, selected. Cancel S…" at bounding box center [351, 228] width 239 height 9
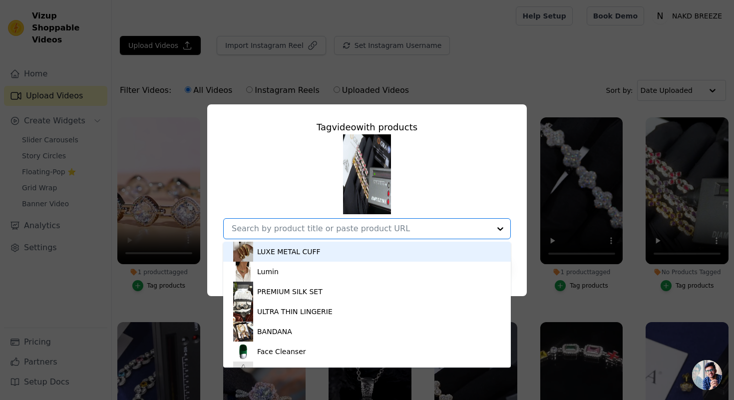
paste input "INFINITA Moissanite Cuban Link Bracelet"
type input "INFINITA Moissanite Cuban Link Bracelet"
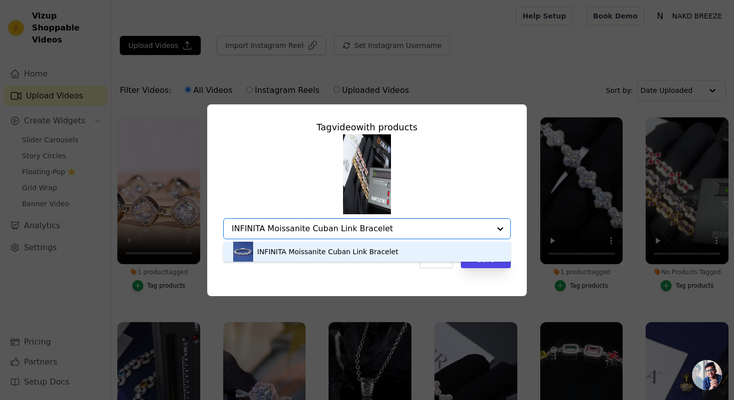
click at [311, 252] on div "INFINITA Moissanite Cuban Link Bracelet" at bounding box center [327, 252] width 141 height 10
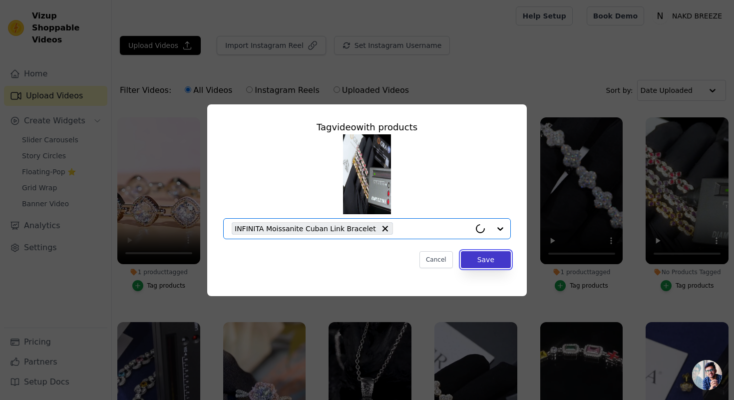
click at [482, 256] on button "Save" at bounding box center [486, 259] width 50 height 17
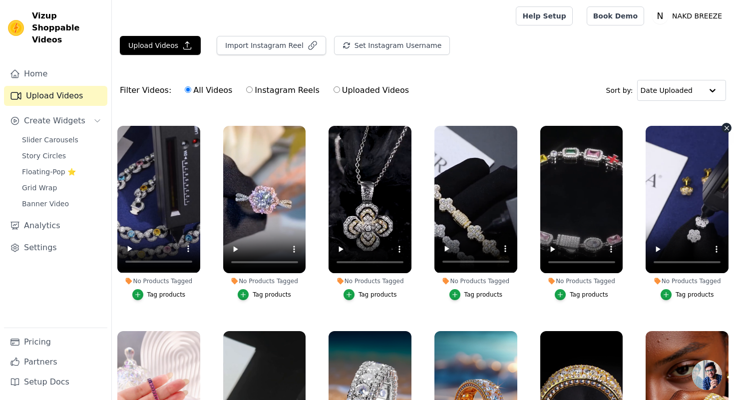
scroll to position [2450, 0]
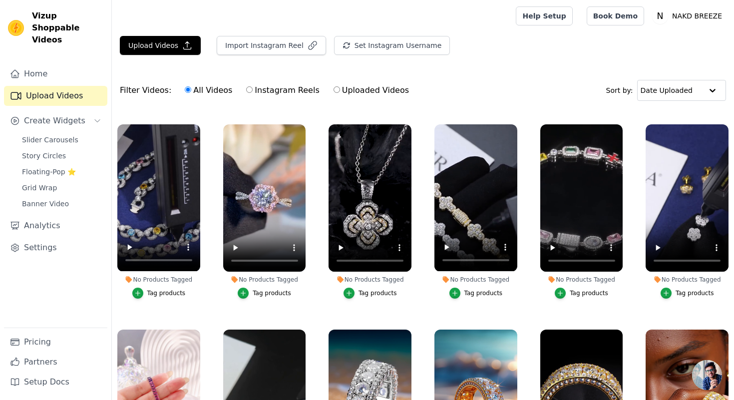
click at [139, 300] on label "No Products Tagged Tag products" at bounding box center [159, 213] width 84 height 179
click at [139, 298] on div "button" at bounding box center [137, 293] width 11 height 11
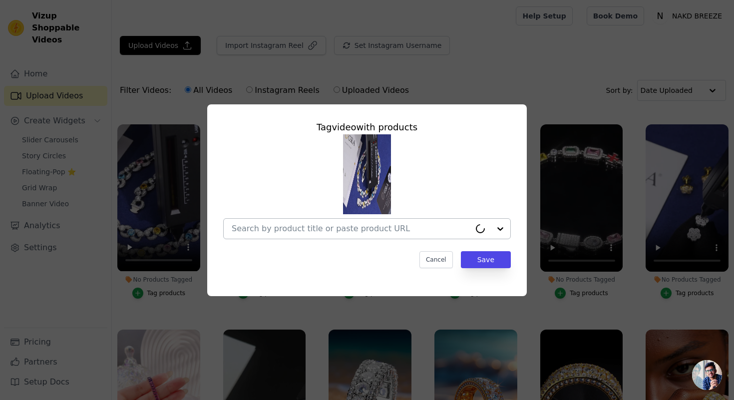
click at [239, 226] on input "No Products Tagged Tag video with products Cancel Save Tag products" at bounding box center [351, 228] width 239 height 9
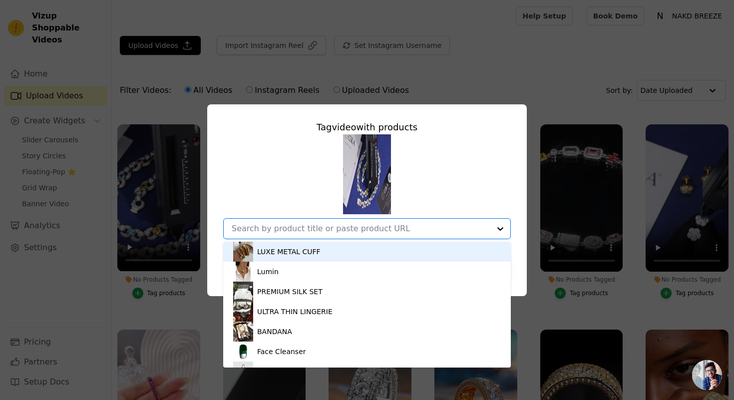
paste input "The Eternité Chain"
type input "The Eternité Chain"
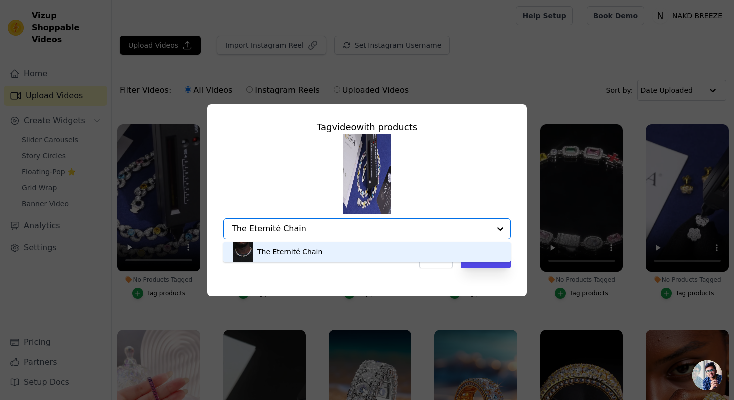
click at [451, 255] on div "The Eternité Chain" at bounding box center [367, 252] width 268 height 20
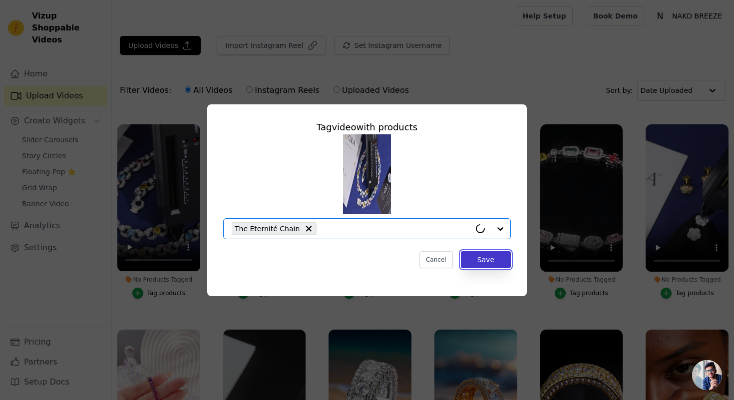
click at [490, 259] on button "Save" at bounding box center [486, 259] width 50 height 17
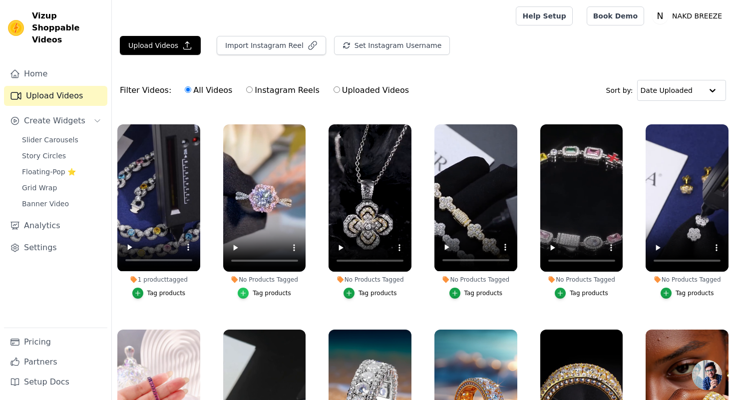
click at [241, 289] on div "button" at bounding box center [243, 293] width 11 height 11
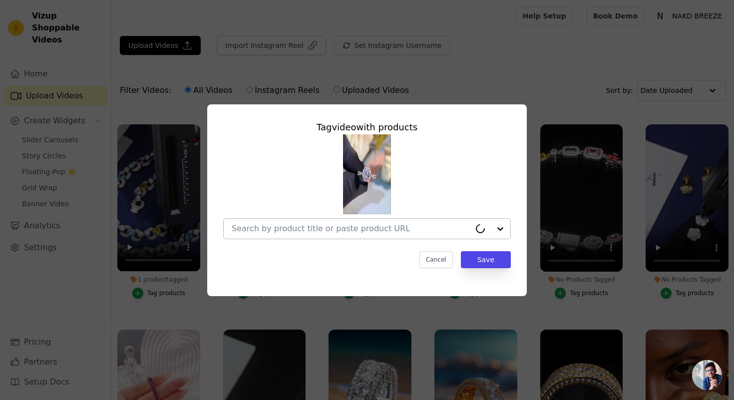
click at [252, 227] on input "No Products Tagged Tag video with products Cancel Save Tag products" at bounding box center [351, 228] width 239 height 9
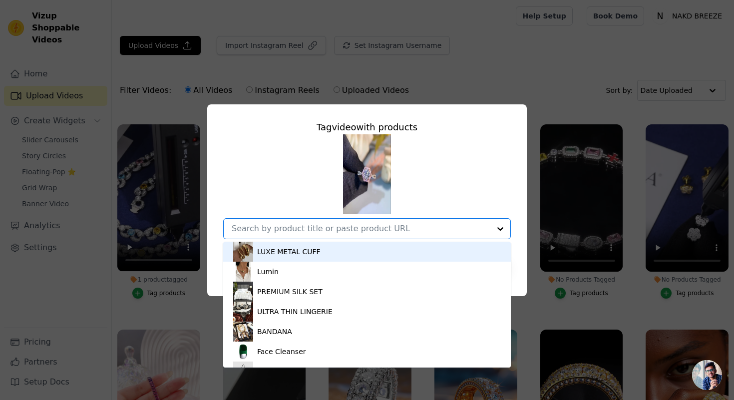
paste input "LIEIDO"
type input "LIEIDO"
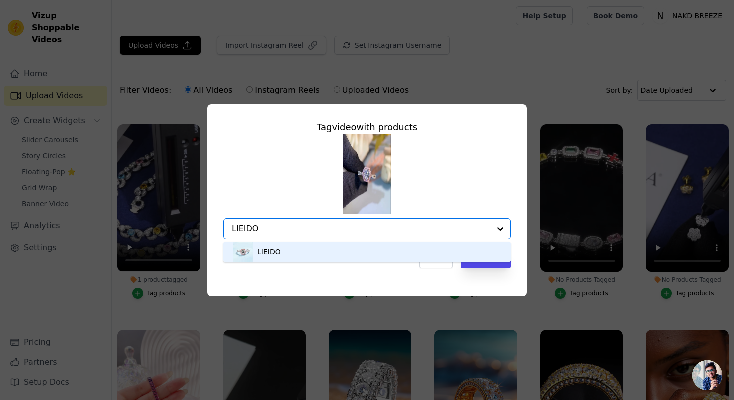
click at [275, 252] on div "LIEIDO" at bounding box center [268, 252] width 23 height 10
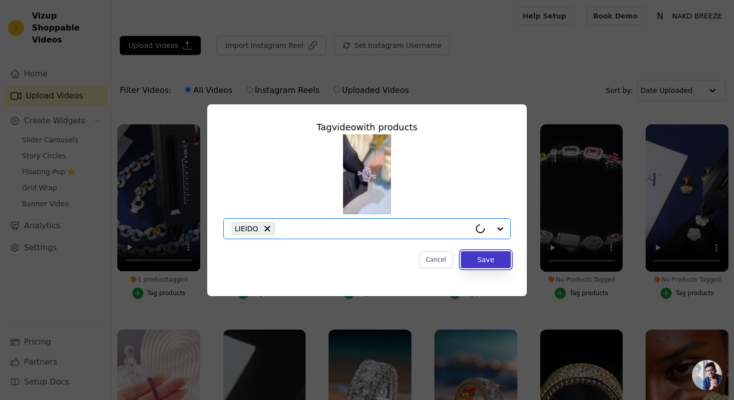
click at [489, 254] on button "Save" at bounding box center [486, 259] width 50 height 17
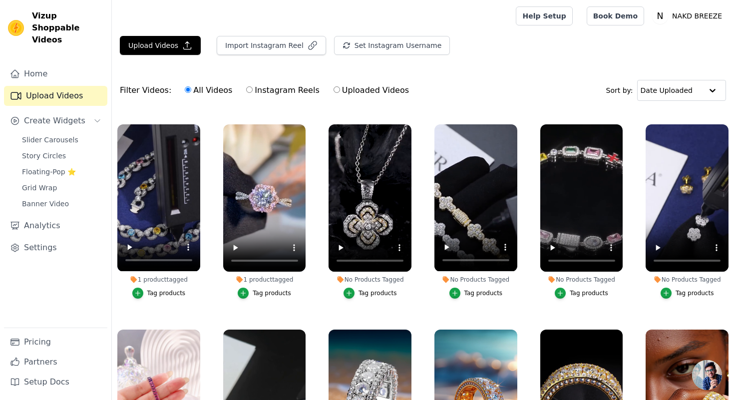
click at [355, 293] on button "Tag products" at bounding box center [370, 293] width 53 height 11
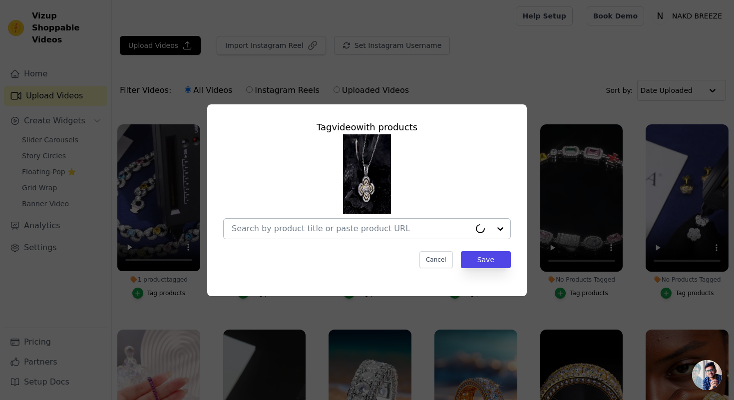
click at [333, 230] on input "No Products Tagged Tag video with products Cancel Save Tag products" at bounding box center [351, 228] width 239 height 9
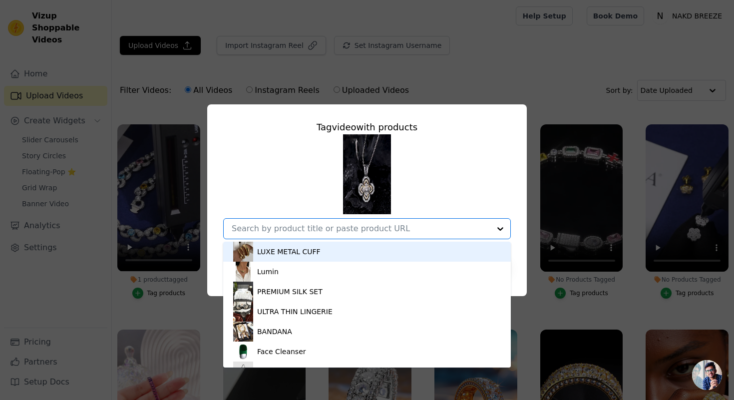
paste input "TRÈFLE D’OR"
type input "TRÈFLE D’OR"
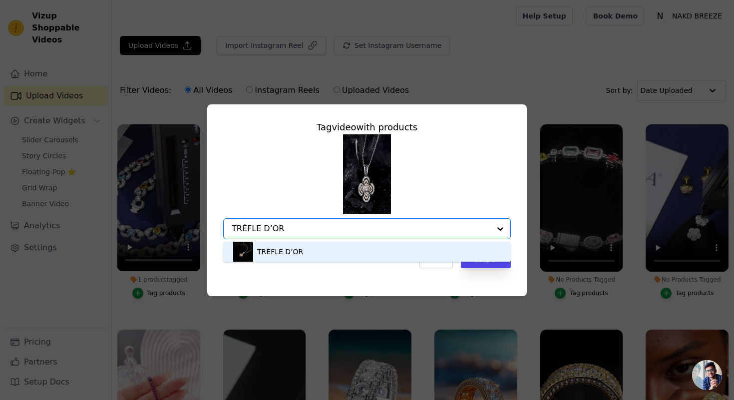
click at [329, 251] on div "TRÈFLE D’OR" at bounding box center [367, 252] width 268 height 20
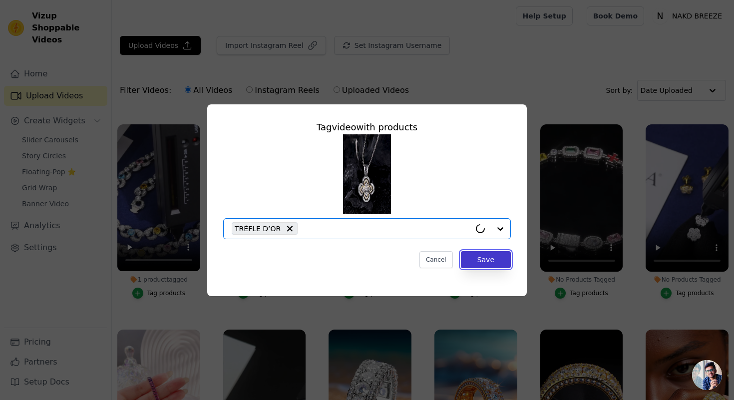
click at [476, 258] on button "Save" at bounding box center [486, 259] width 50 height 17
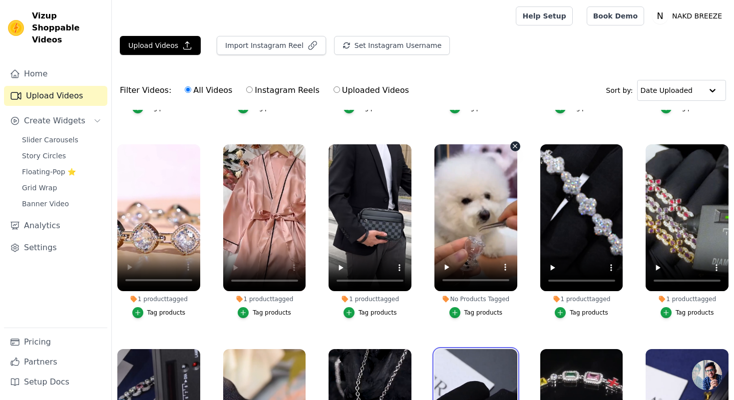
scroll to position [2238, 0]
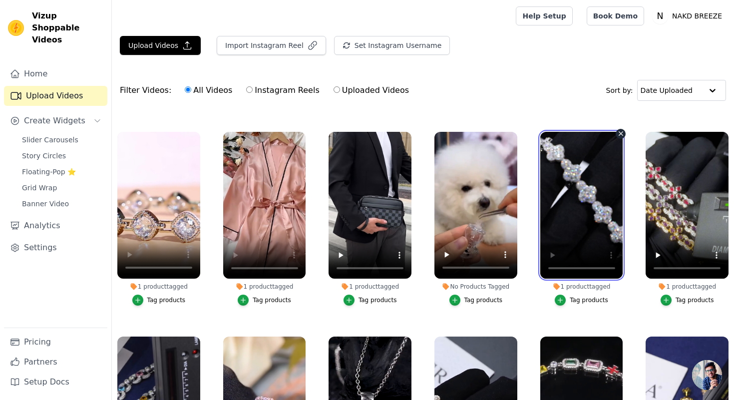
click at [591, 188] on video at bounding box center [581, 205] width 83 height 147
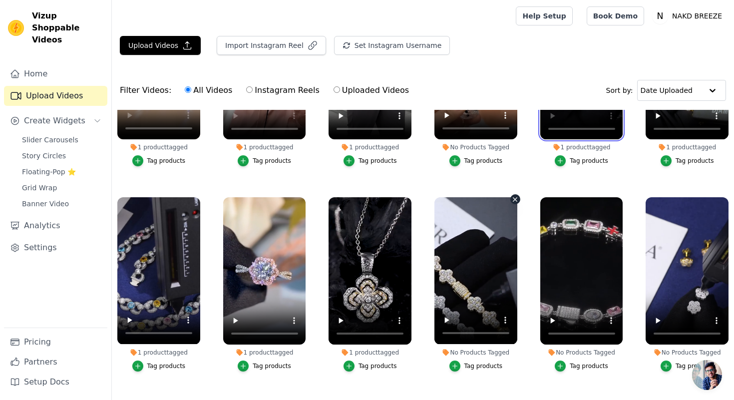
scroll to position [2406, 0]
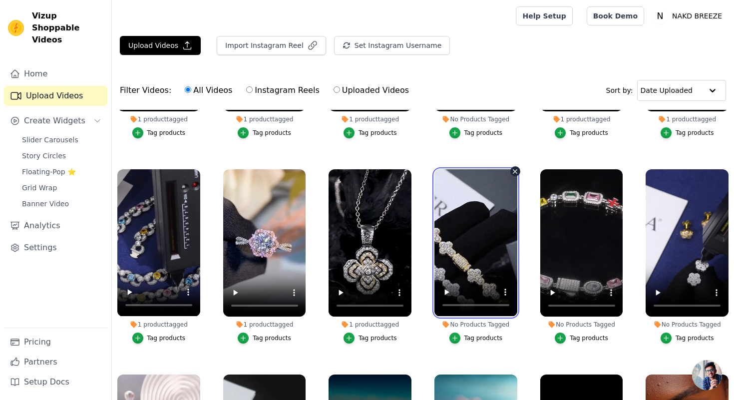
click at [426, 303] on ul "1 product tagged Tag products No Products Tagged Tag products 1 product tagged …" at bounding box center [423, 294] width 622 height 368
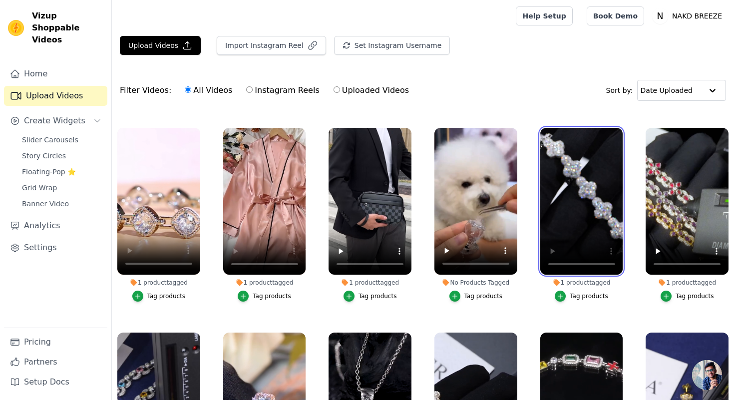
scroll to position [2231, 0]
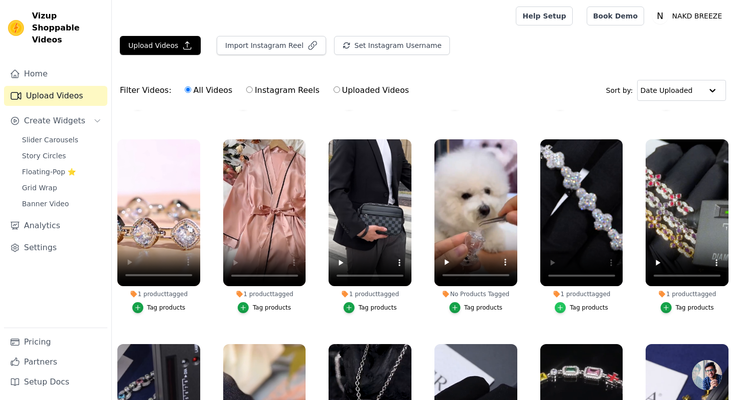
click at [560, 312] on div "button" at bounding box center [560, 307] width 11 height 11
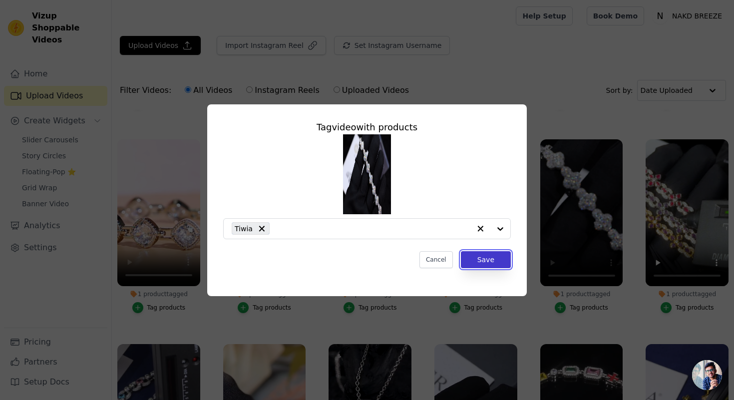
click at [470, 260] on button "Save" at bounding box center [486, 259] width 50 height 17
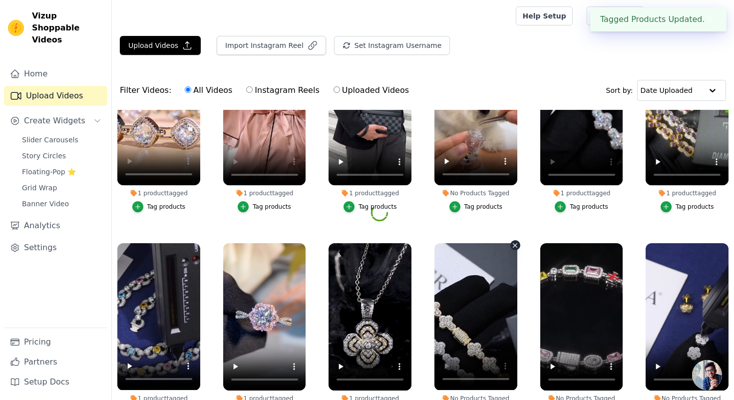
scroll to position [2420, 0]
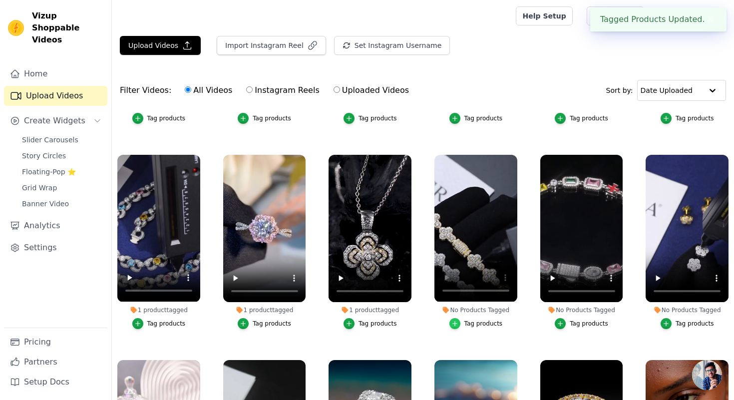
click at [453, 323] on icon "button" at bounding box center [454, 323] width 4 height 4
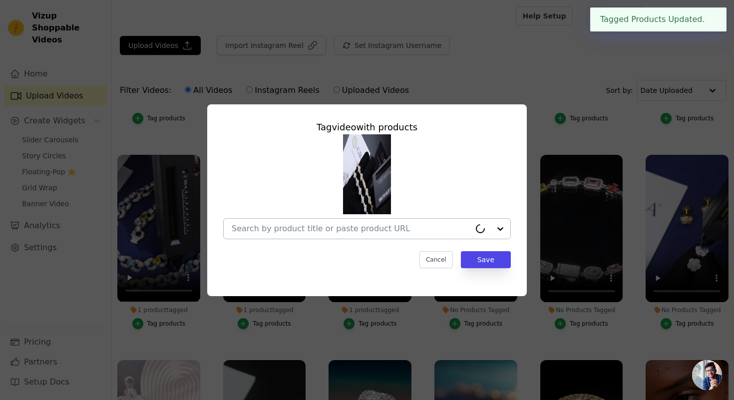
click at [405, 226] on input "No Products Tagged Tag video with products Cancel Save Tag products" at bounding box center [351, 228] width 239 height 9
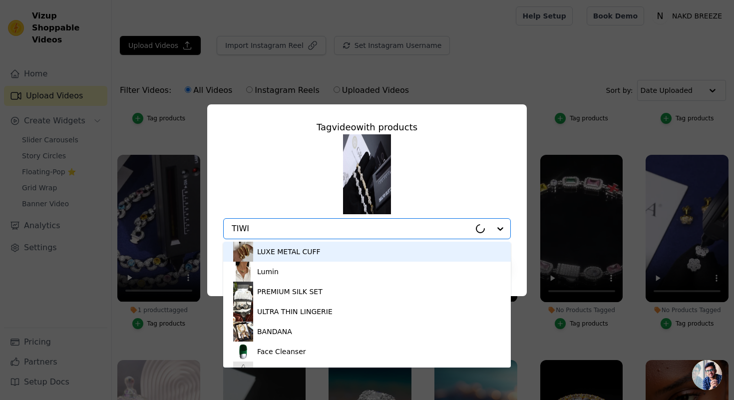
type input "TIWIA"
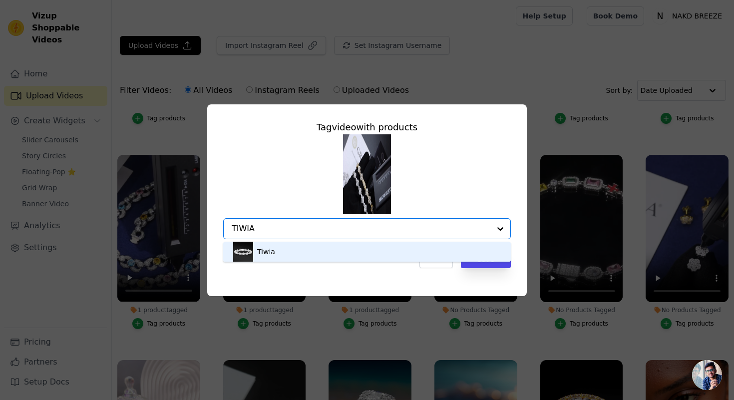
click at [361, 253] on div "Tiwia" at bounding box center [367, 252] width 268 height 20
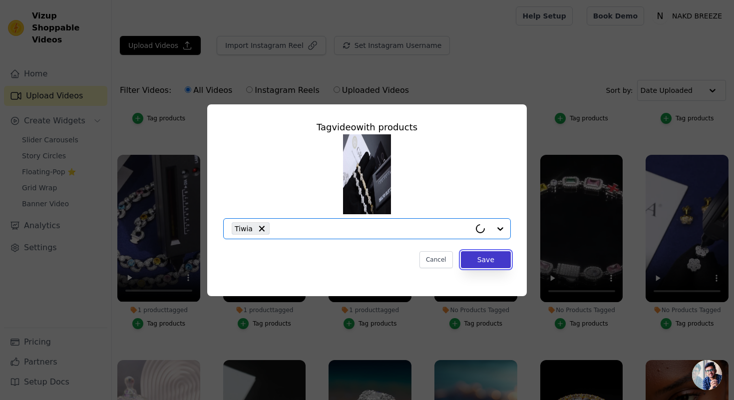
click at [493, 260] on button "Save" at bounding box center [486, 259] width 50 height 17
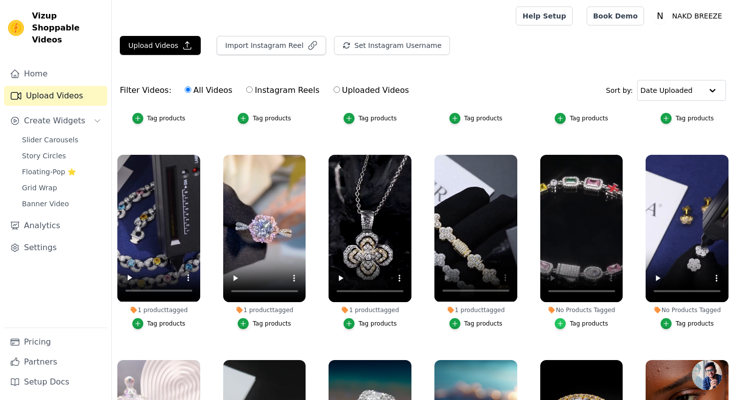
click at [558, 325] on icon "button" at bounding box center [560, 323] width 7 height 7
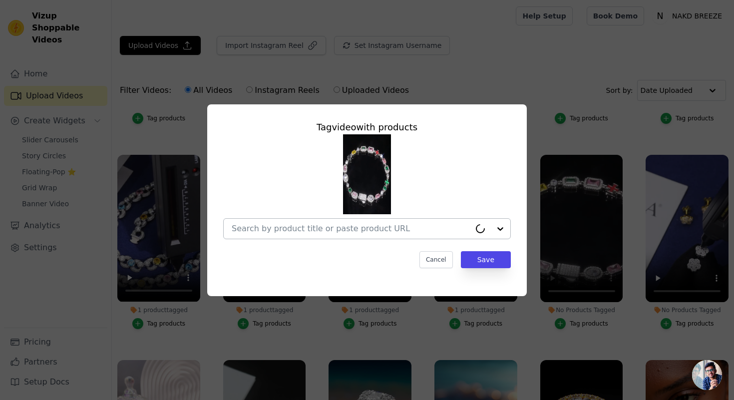
click at [417, 229] on input "No Products Tagged Tag video with products Cancel Save Tag products" at bounding box center [351, 228] width 239 height 9
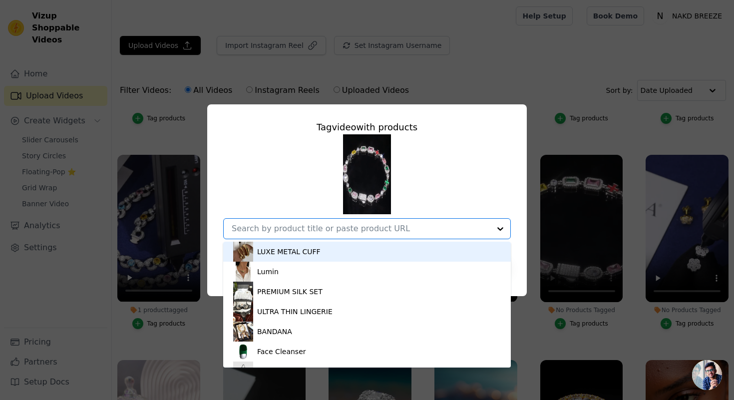
paste input "Cioz Blue Baguette Tennis Bracelet"
type input "Cioz Blue Baguette Tennis Bracelet"
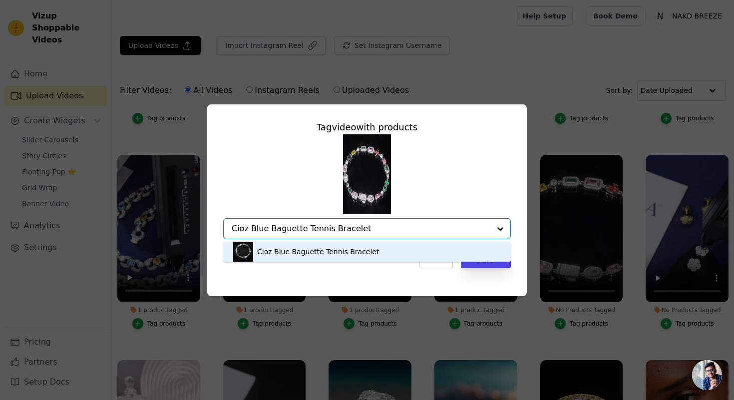
click at [334, 245] on div "Cioz Blue Baguette Tennis Bracelet" at bounding box center [367, 252] width 268 height 20
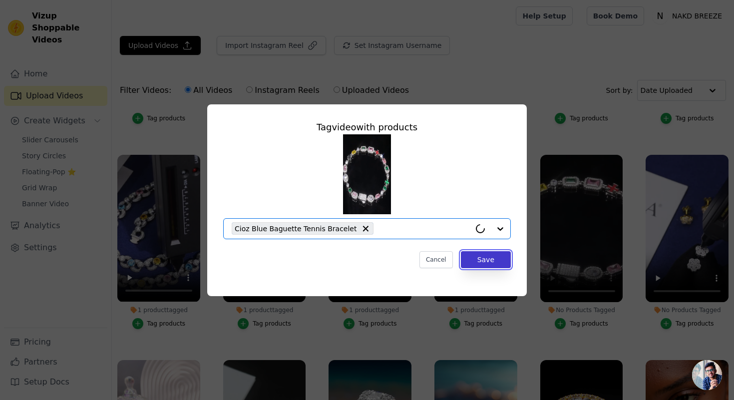
click at [472, 254] on button "Save" at bounding box center [486, 259] width 50 height 17
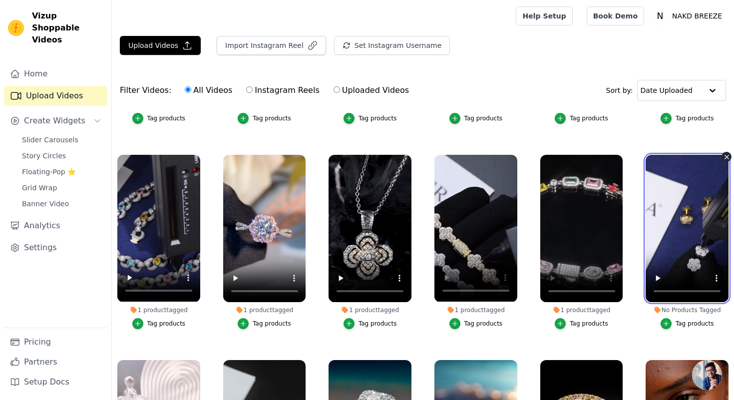
click at [640, 290] on div "No Products Tagged Tag products" at bounding box center [687, 243] width 94 height 189
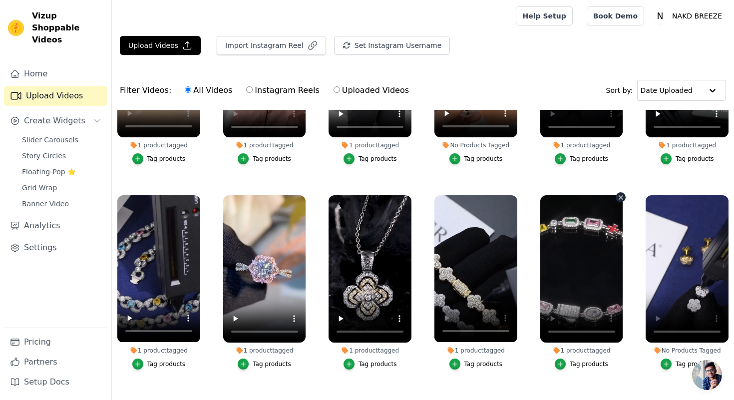
scroll to position [2396, 0]
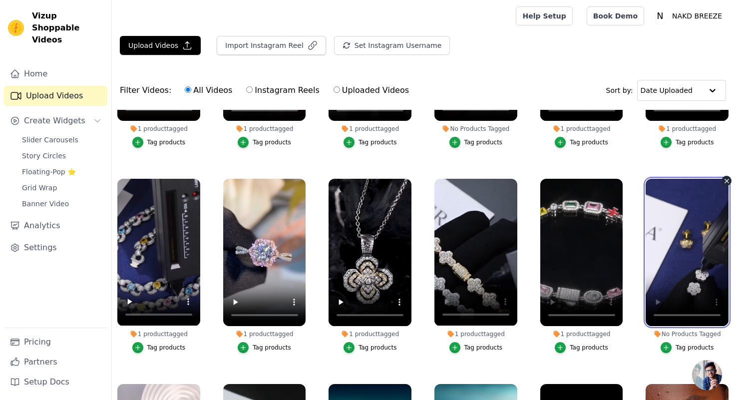
click at [663, 315] on video at bounding box center [687, 252] width 83 height 147
click at [669, 347] on icon "button" at bounding box center [666, 347] width 7 height 7
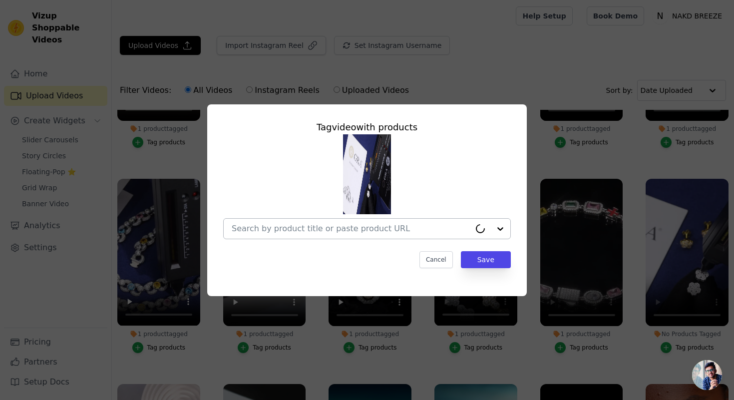
click at [423, 224] on input "No Products Tagged Tag video with products Cancel Save Tag products" at bounding box center [351, 228] width 239 height 9
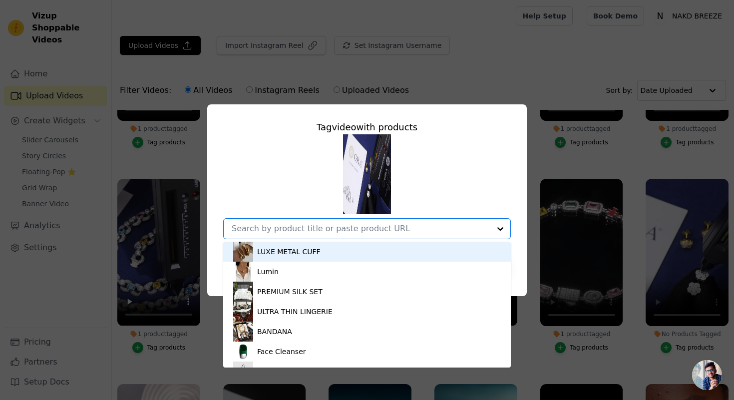
paste input "Moissanite Stud Earrings"
type input "Moissanite Stud Earrings"
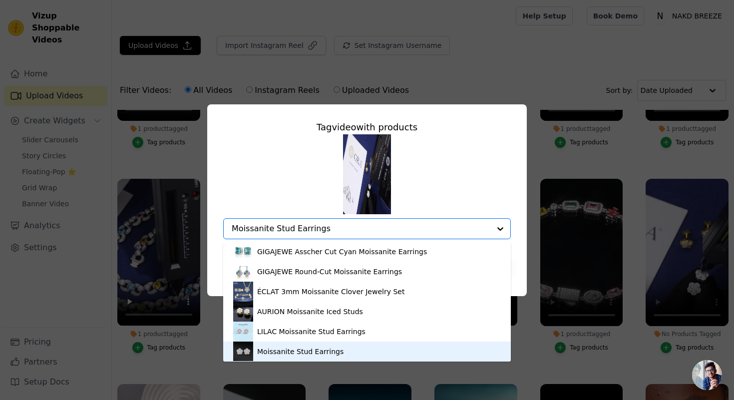
click at [286, 350] on div "Moissanite Stud Earrings" at bounding box center [300, 352] width 86 height 10
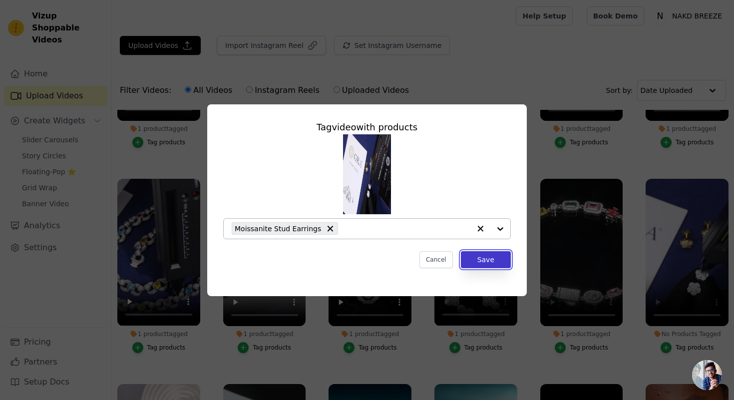
click at [491, 257] on button "Save" at bounding box center [486, 259] width 50 height 17
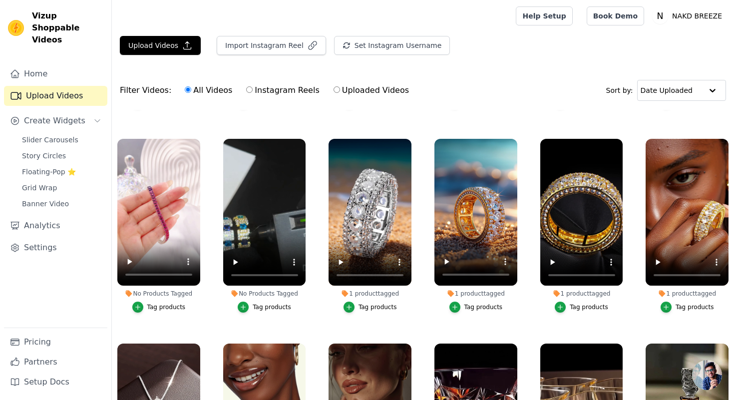
scroll to position [2643, 0]
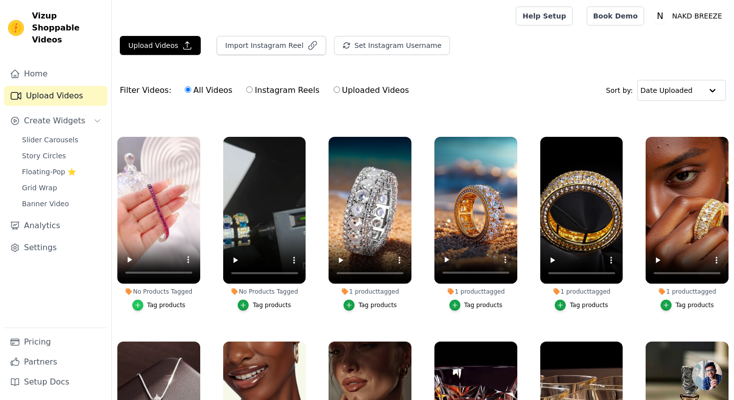
click at [136, 304] on icon "button" at bounding box center [137, 305] width 7 height 7
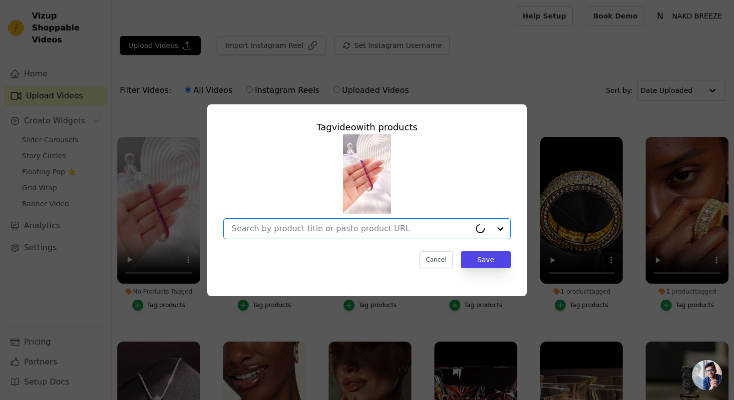
click at [262, 228] on input "No Products Tagged Tag video with products Option undefined, selected. Cancel S…" at bounding box center [351, 228] width 239 height 9
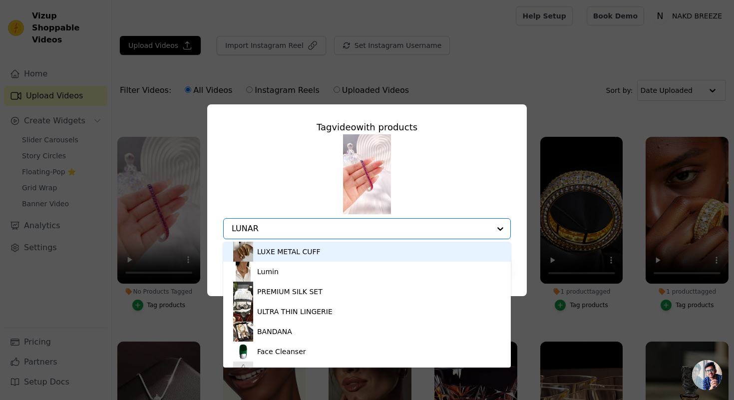
type input "LUNARA"
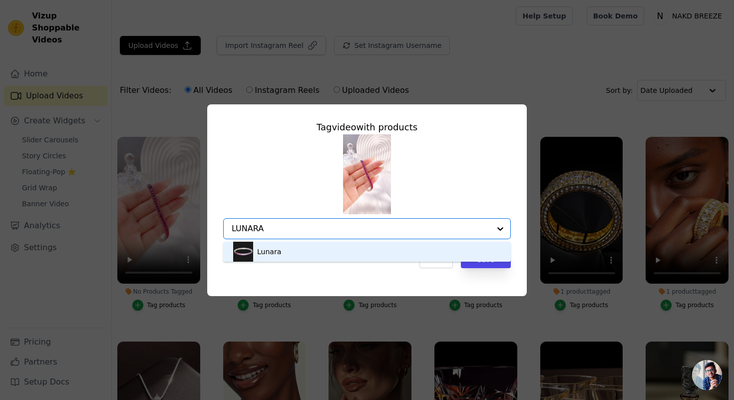
click at [287, 246] on div "Lunara" at bounding box center [367, 252] width 268 height 20
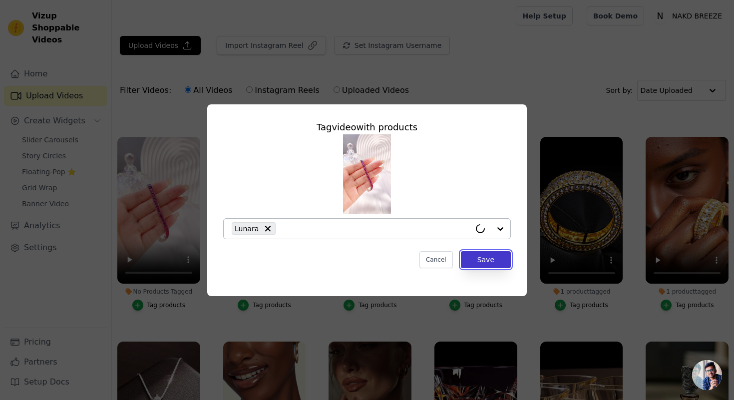
click at [493, 251] on button "Save" at bounding box center [486, 259] width 50 height 17
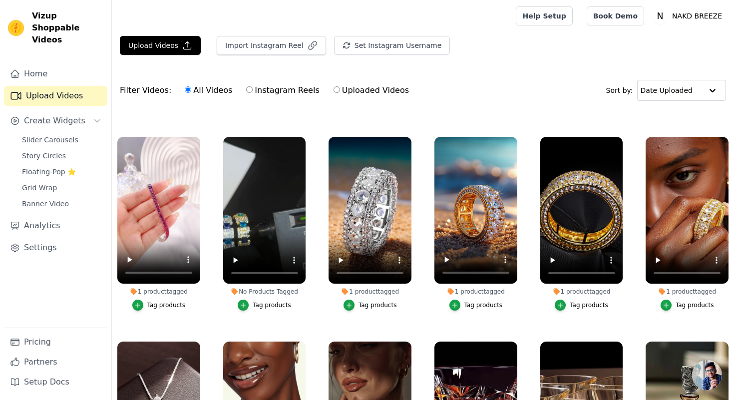
click at [253, 308] on button "Tag products" at bounding box center [264, 305] width 53 height 11
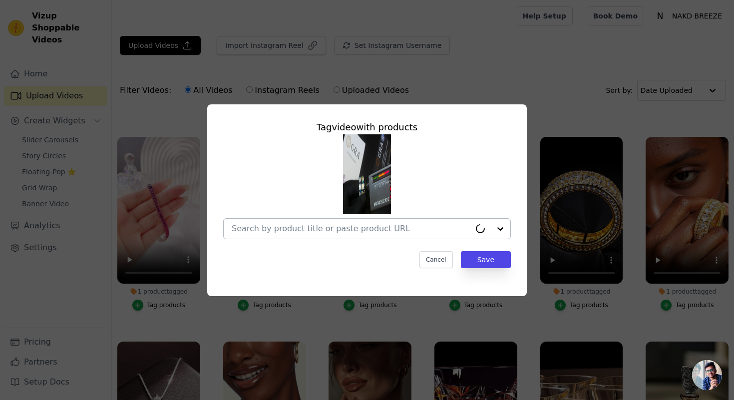
click at [289, 226] on input "No Products Tagged Tag video with products Cancel Save Tag products" at bounding box center [351, 228] width 239 height 9
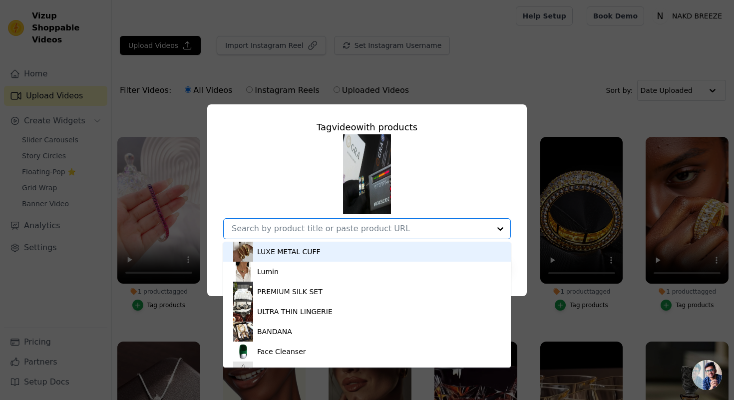
paste input "Azurion Band"
type input "Azurion Band"
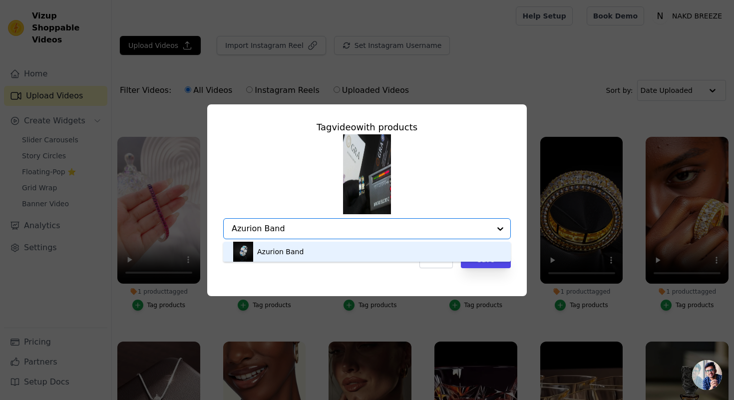
click at [350, 249] on div "Azurion Band" at bounding box center [367, 252] width 268 height 20
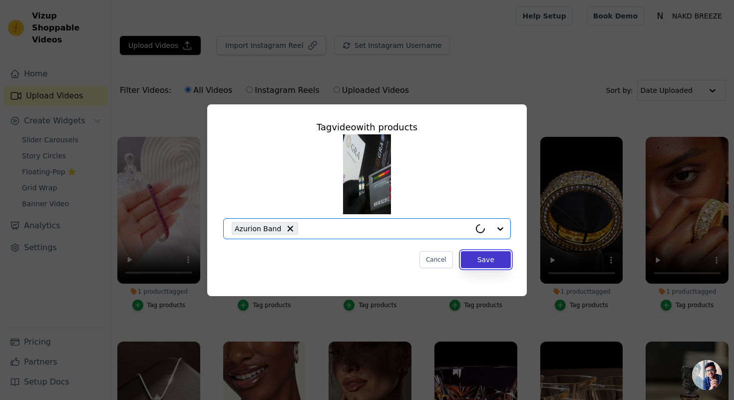
click at [498, 257] on button "Save" at bounding box center [486, 259] width 50 height 17
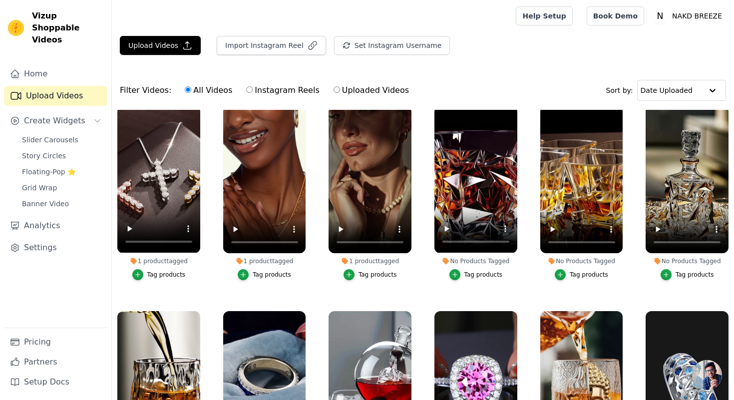
scroll to position [2892, 0]
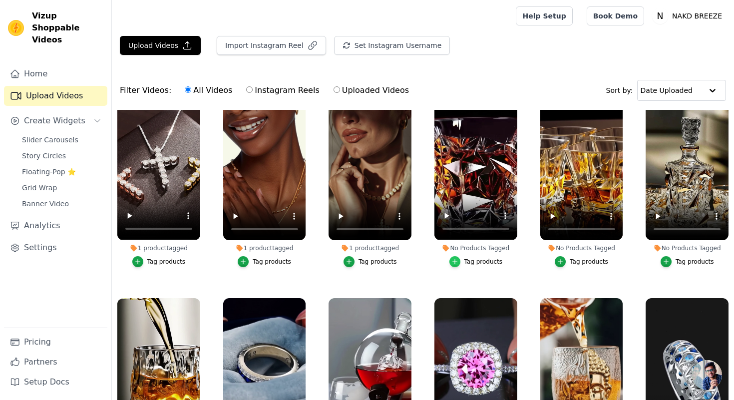
click at [454, 263] on icon "button" at bounding box center [454, 261] width 7 height 7
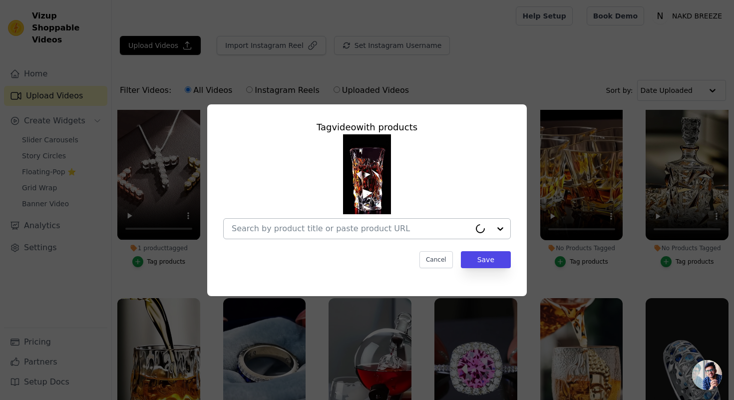
click at [334, 234] on div at bounding box center [351, 229] width 239 height 20
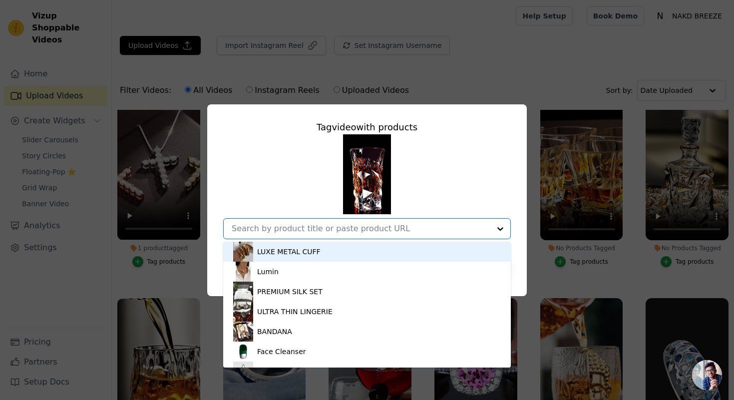
click at [334, 230] on input "No Products Tagged Tag video with products LUXE METAL CUFF Lumin PREMIUM SILK S…" at bounding box center [361, 228] width 259 height 9
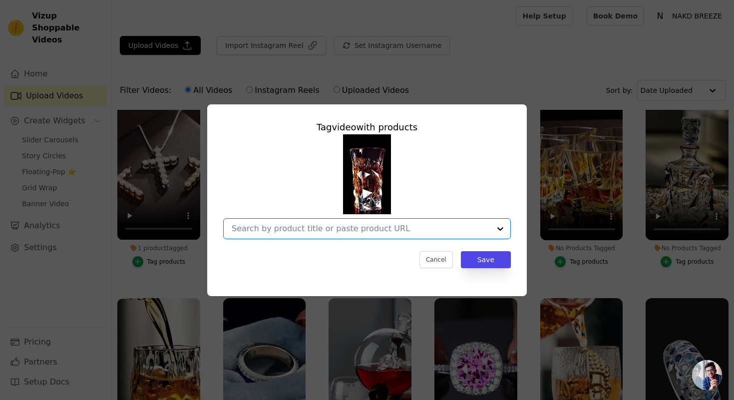
paste input "Verité"
type input "Verité"
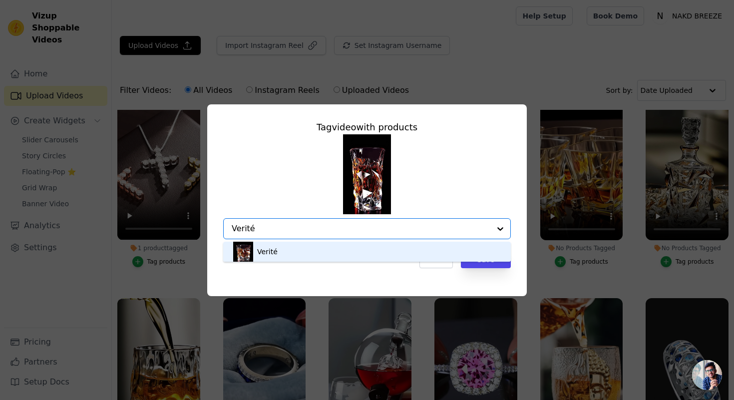
click at [334, 250] on div "Verité" at bounding box center [367, 252] width 268 height 20
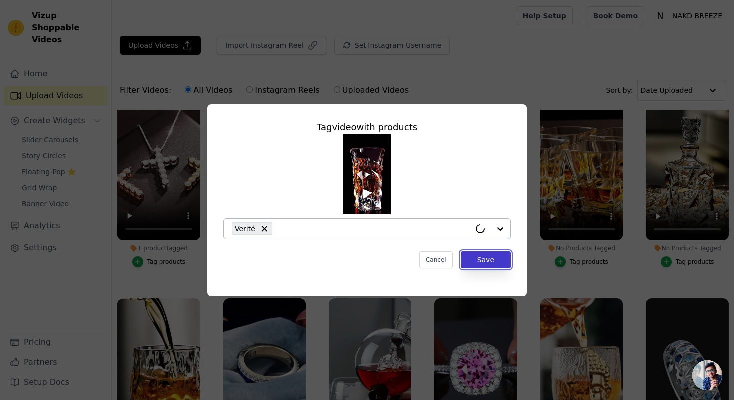
click at [464, 256] on button "Save" at bounding box center [486, 259] width 50 height 17
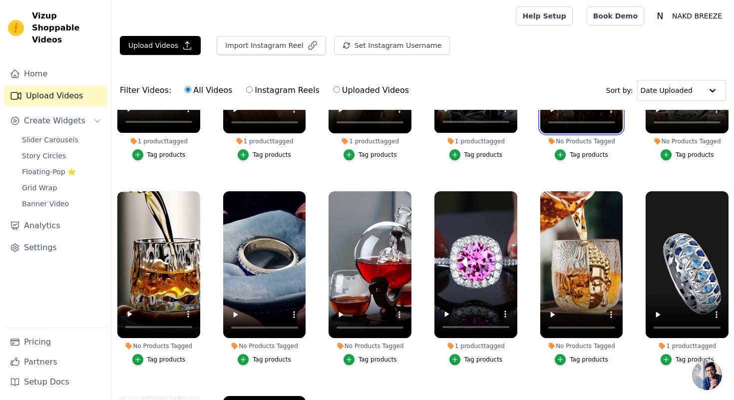
scroll to position [2999, 0]
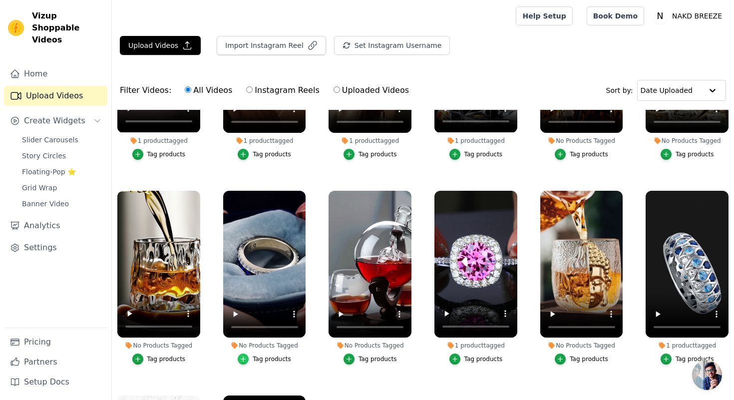
click at [246, 361] on icon "button" at bounding box center [243, 358] width 7 height 7
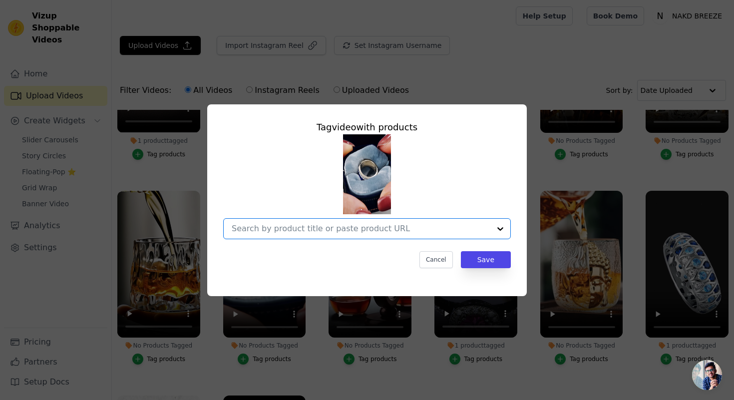
click at [342, 224] on input "No Products Tagged Tag video with products Option undefined, selected. Select i…" at bounding box center [361, 228] width 259 height 9
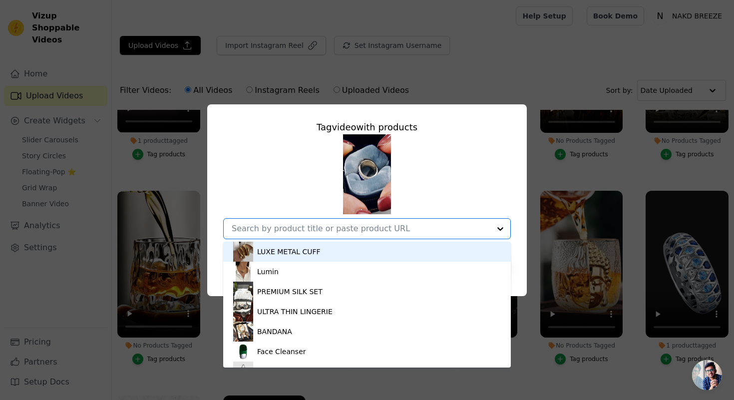
paste input "Seloura"
type input "Seloura"
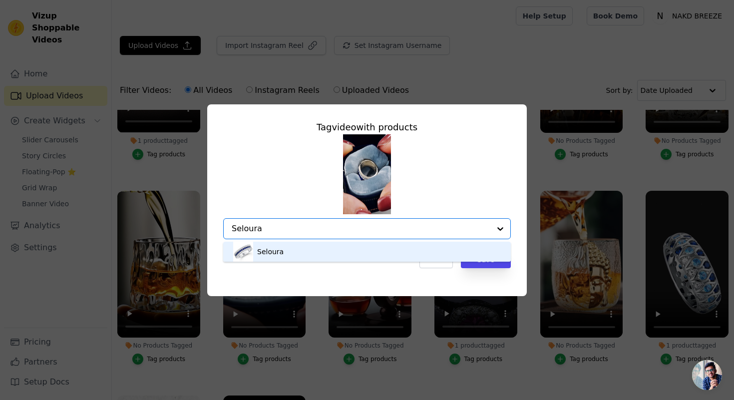
click at [306, 253] on div "Seloura" at bounding box center [367, 252] width 268 height 20
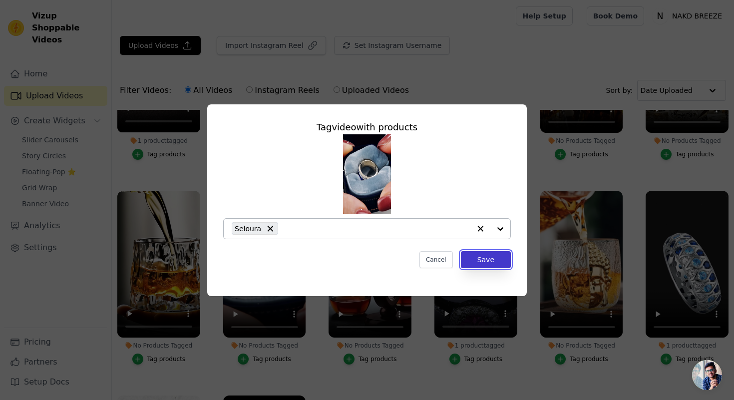
click at [479, 258] on button "Save" at bounding box center [486, 259] width 50 height 17
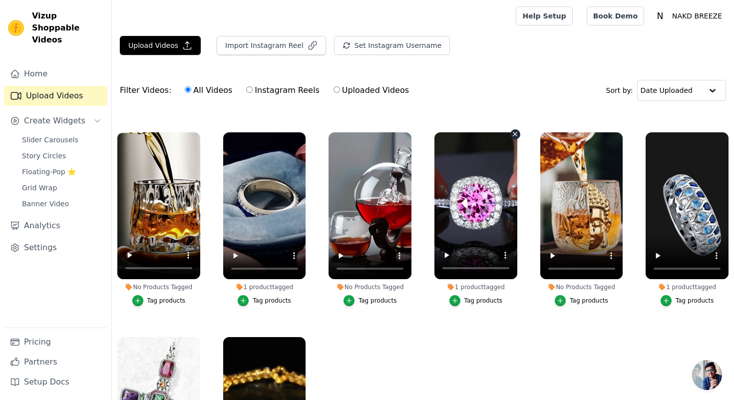
scroll to position [3071, 0]
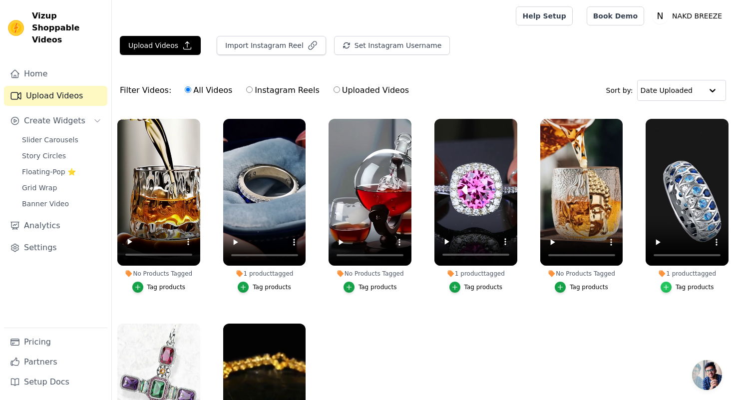
click at [668, 289] on icon "button" at bounding box center [666, 287] width 7 height 7
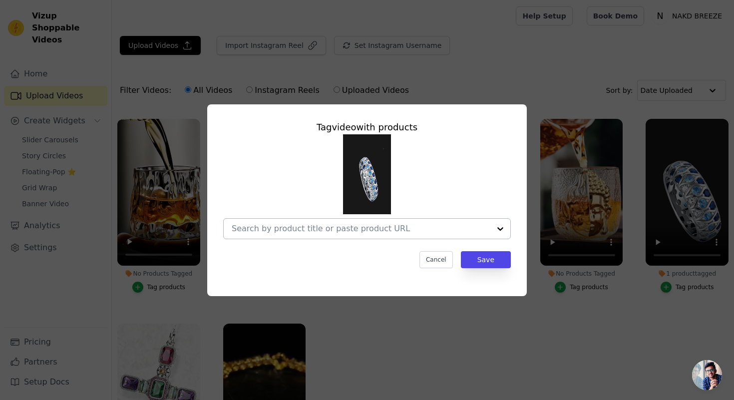
click at [273, 227] on input "1 product tagged Tag video with products Cancel Save Tag products" at bounding box center [361, 228] width 259 height 9
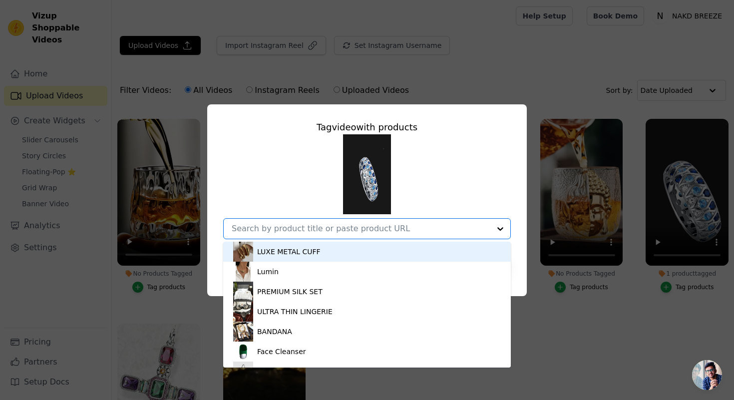
paste input "Amore Heart Zircon Wedding Ring"
type input "Amore Heart Zircon Wedding Ring"
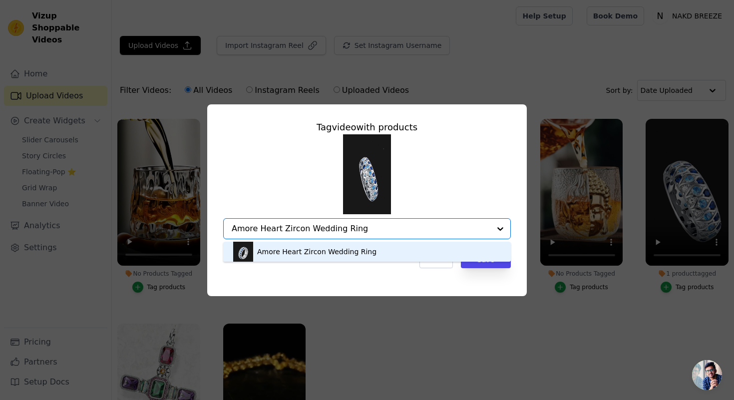
click at [386, 250] on div "Amore Heart Zircon Wedding Ring" at bounding box center [367, 252] width 268 height 20
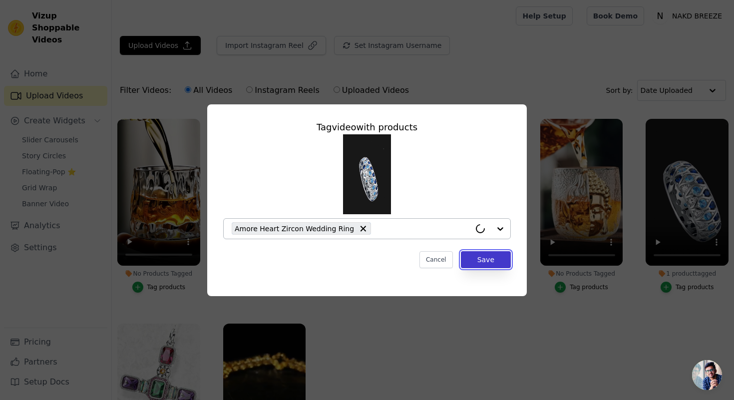
click at [483, 256] on button "Save" at bounding box center [486, 259] width 50 height 17
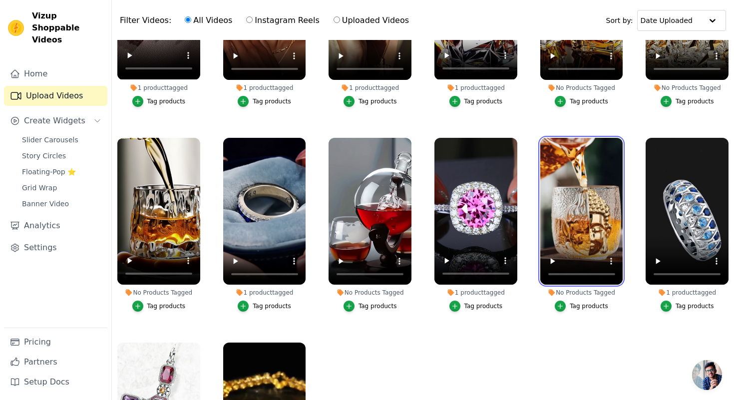
scroll to position [69, 0]
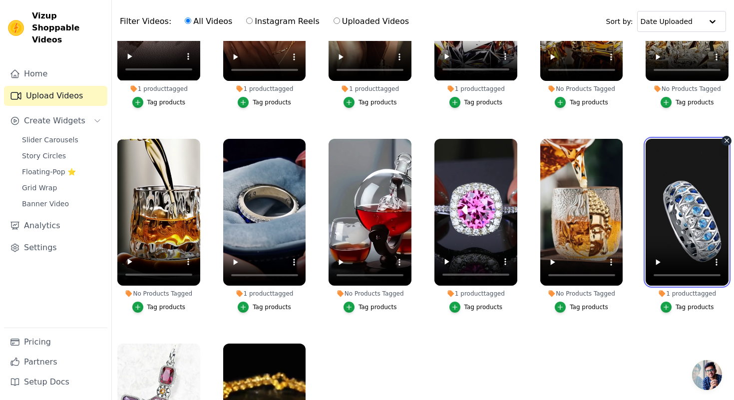
click at [691, 195] on video at bounding box center [687, 212] width 83 height 147
click at [626, 361] on ul "1 product tagged Tag products No Products Tagged Tag products 1 product tagged …" at bounding box center [423, 225] width 622 height 368
click at [667, 234] on video at bounding box center [687, 212] width 83 height 147
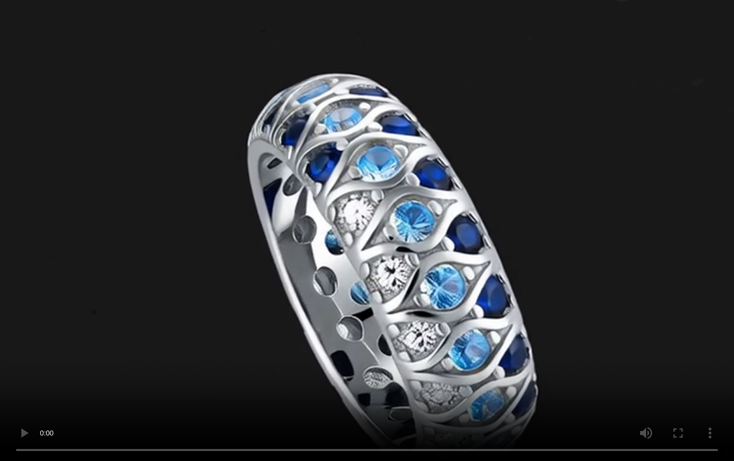
click at [648, 298] on video at bounding box center [367, 230] width 734 height 461
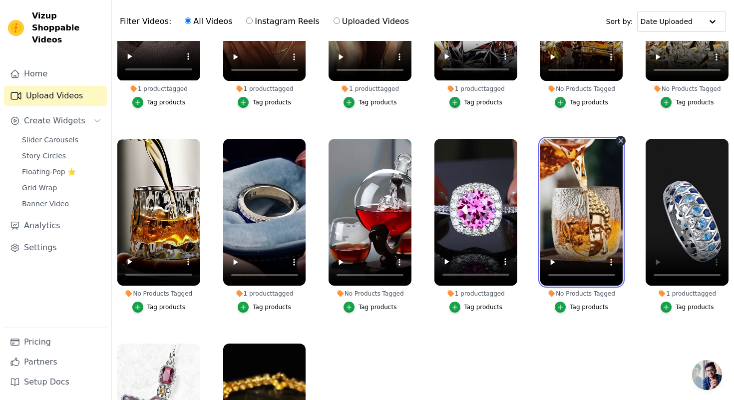
click at [598, 217] on video at bounding box center [581, 212] width 83 height 147
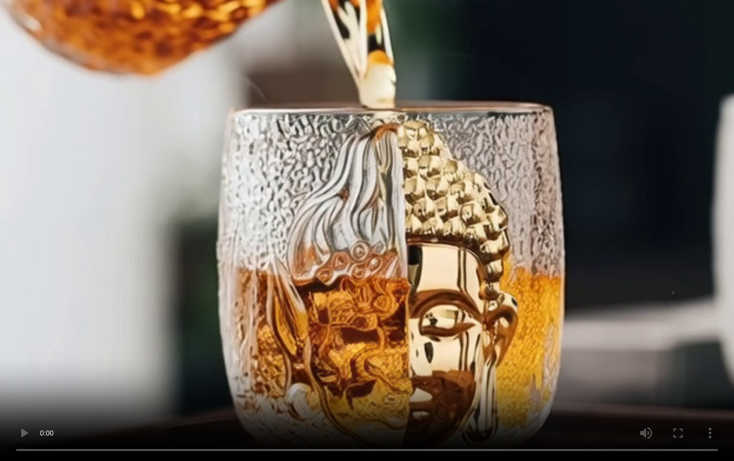
click at [391, 293] on video at bounding box center [367, 230] width 734 height 461
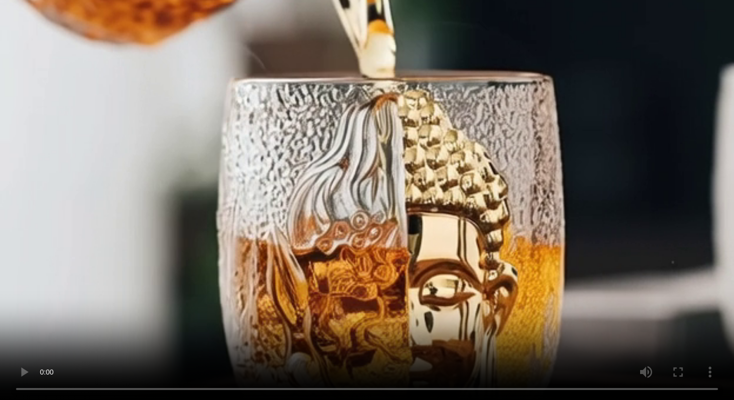
scroll to position [2776, 0]
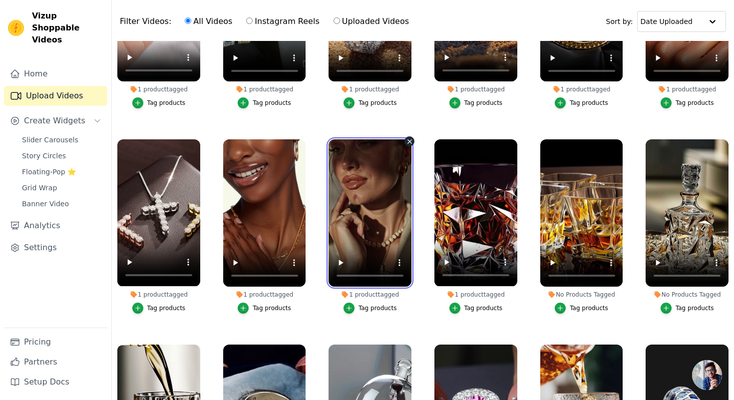
click at [369, 220] on video at bounding box center [370, 212] width 83 height 147
click at [387, 192] on video at bounding box center [370, 212] width 83 height 147
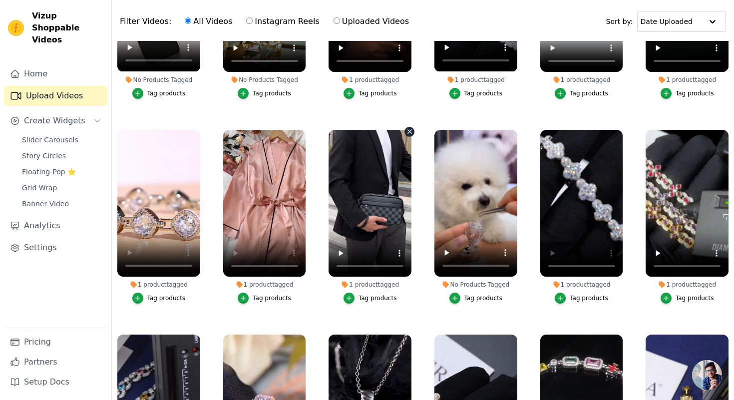
scroll to position [2162, 0]
